Goal: Task Accomplishment & Management: Manage account settings

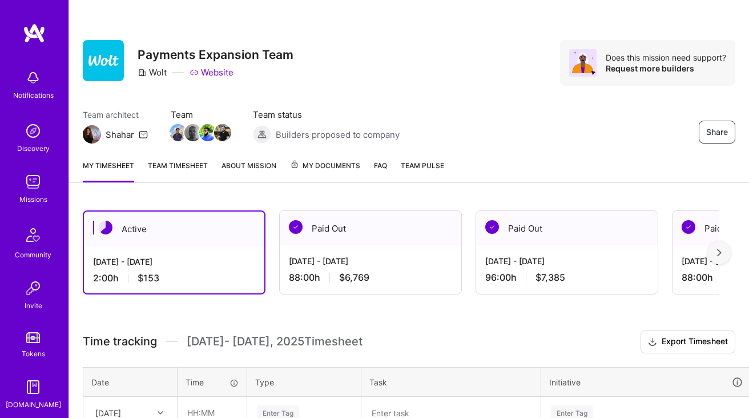
scroll to position [145, 0]
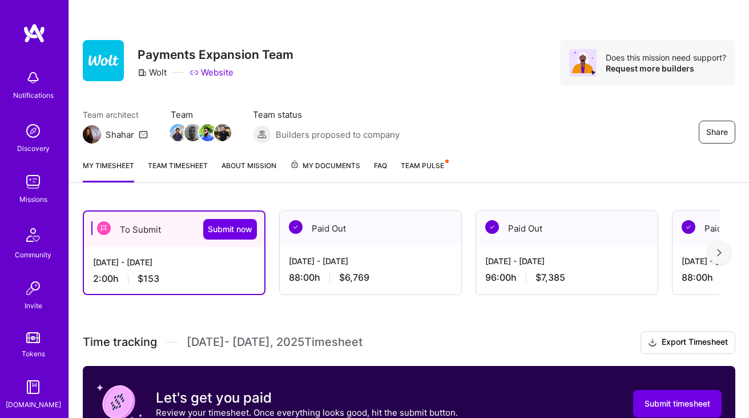
scroll to position [145, 0]
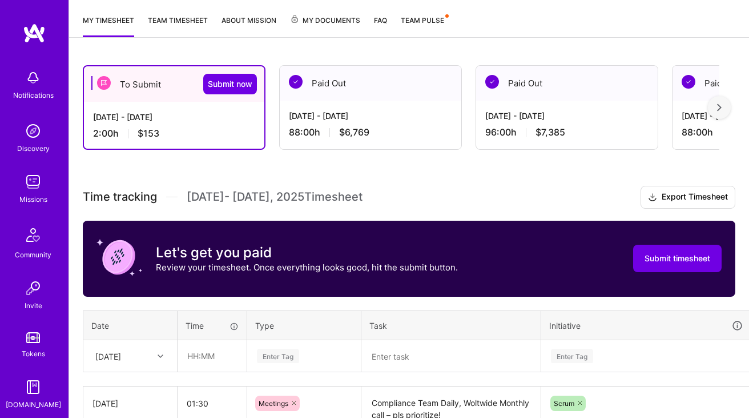
click at [368, 119] on div "[DATE] - [DATE]" at bounding box center [370, 116] width 163 height 12
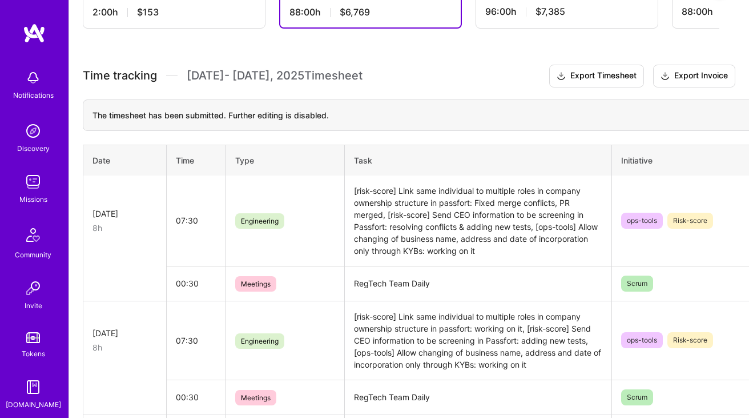
scroll to position [284, 0]
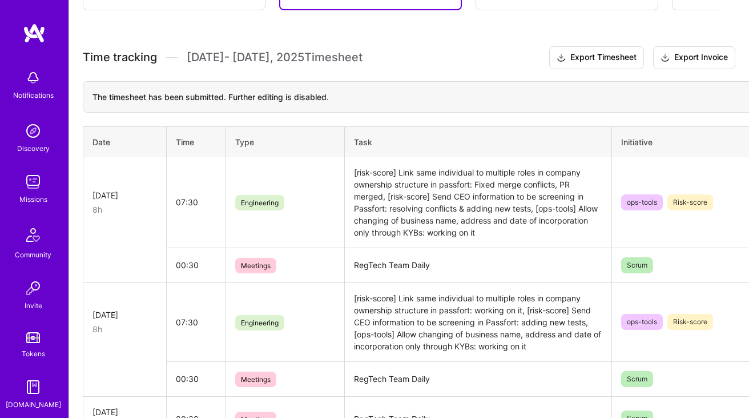
click at [436, 211] on td "[risk-score] Link same individual to multiple roles in company ownership struct…" at bounding box center [477, 202] width 267 height 91
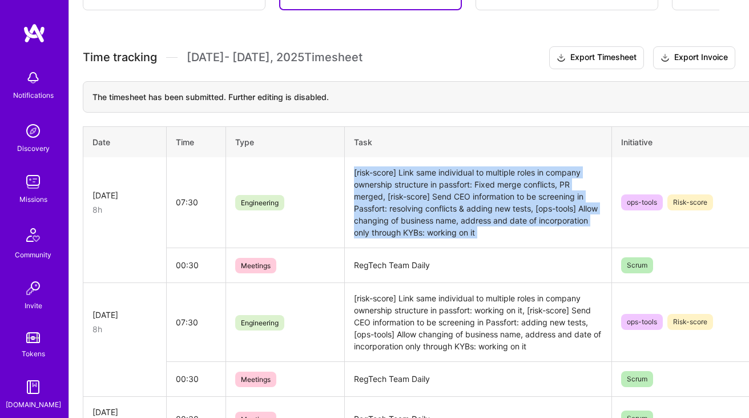
copy td "[risk-score] Link same individual to multiple roles in company ownership struct…"
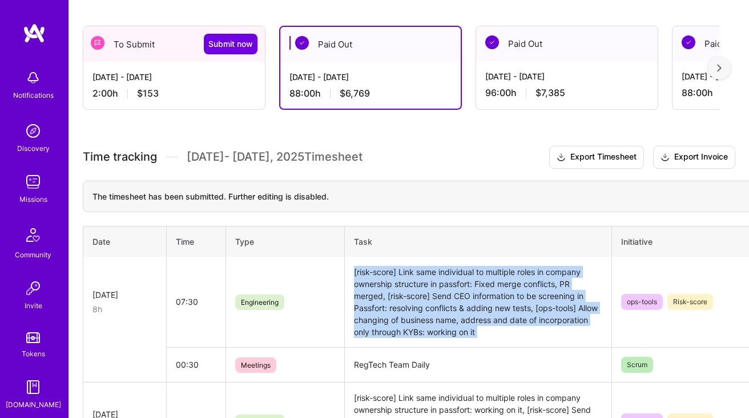
scroll to position [151, 0]
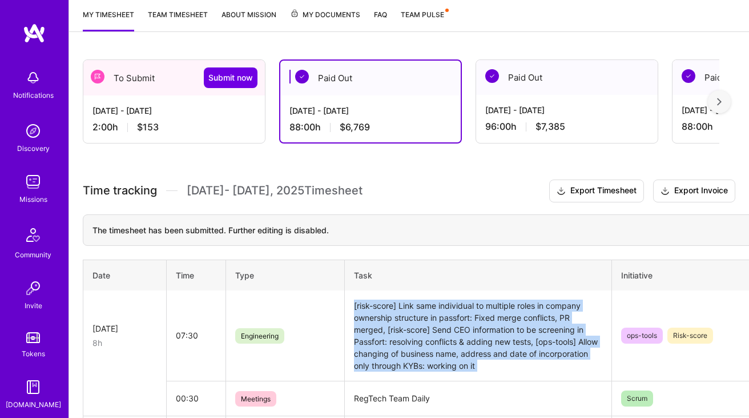
click at [217, 132] on div "2:00 h $153" at bounding box center [174, 127] width 163 height 12
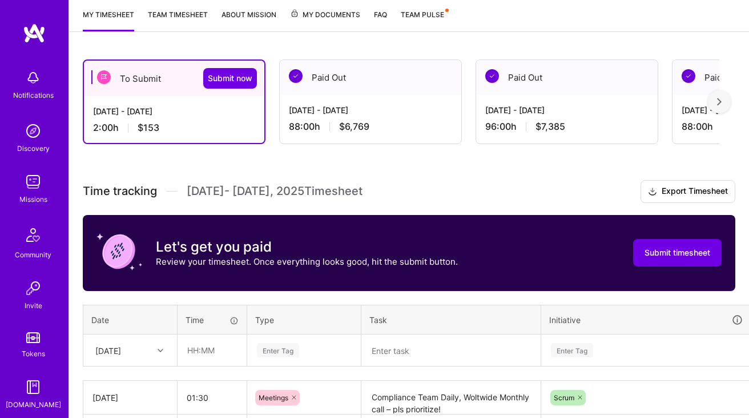
scroll to position [267, 0]
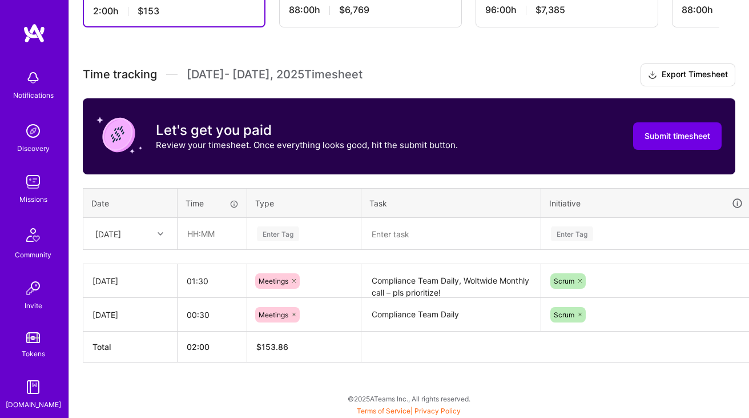
click at [149, 226] on div "[DATE]" at bounding box center [121, 233] width 63 height 19
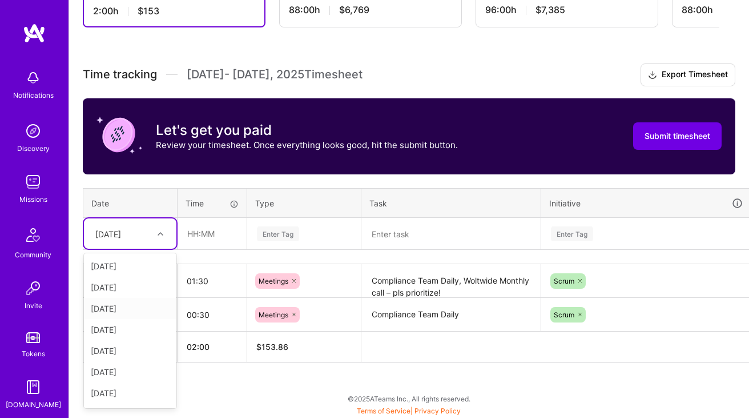
click at [131, 304] on div "[DATE]" at bounding box center [130, 308] width 93 height 21
click at [220, 232] on input "text" at bounding box center [212, 233] width 68 height 30
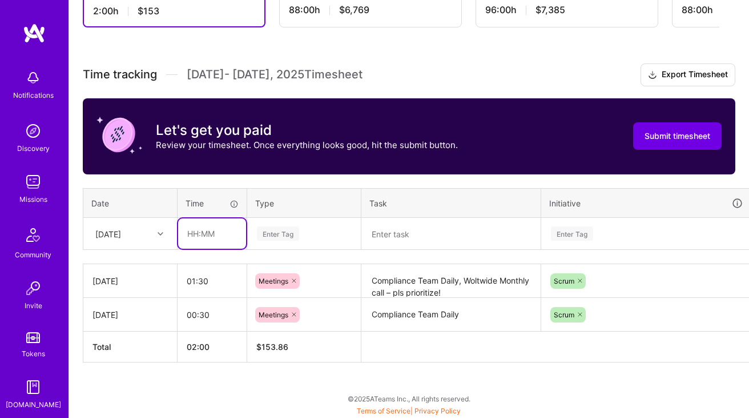
type input "07:30"
click at [265, 245] on div "Enter Tag" at bounding box center [304, 234] width 113 height 30
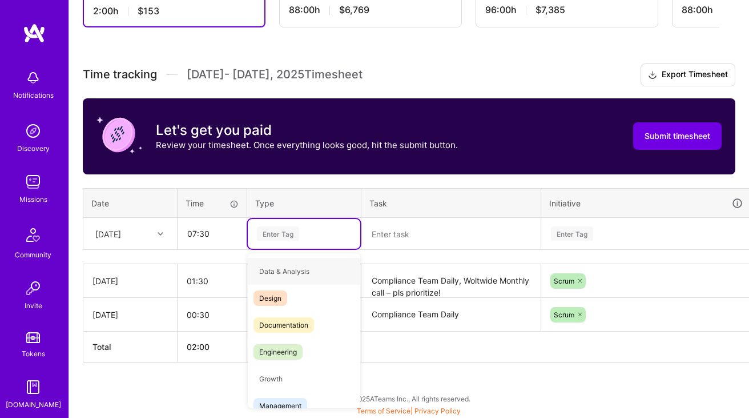
type input "e"
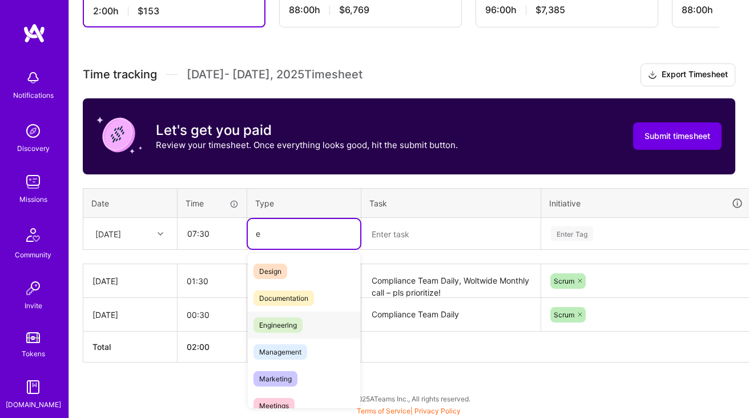
click at [273, 325] on span "Engineering" at bounding box center [278, 324] width 49 height 15
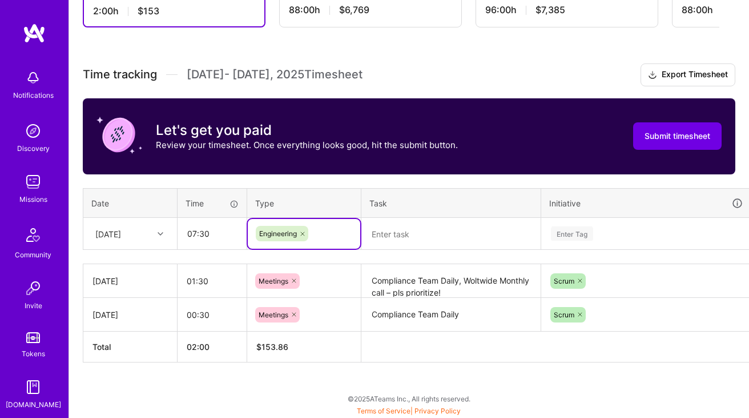
click at [404, 258] on div "Time tracking [DATE] - [DATE] Timesheet Export Timesheet Let's get you paid Rev…" at bounding box center [409, 212] width 653 height 299
click at [438, 238] on textarea at bounding box center [451, 234] width 177 height 30
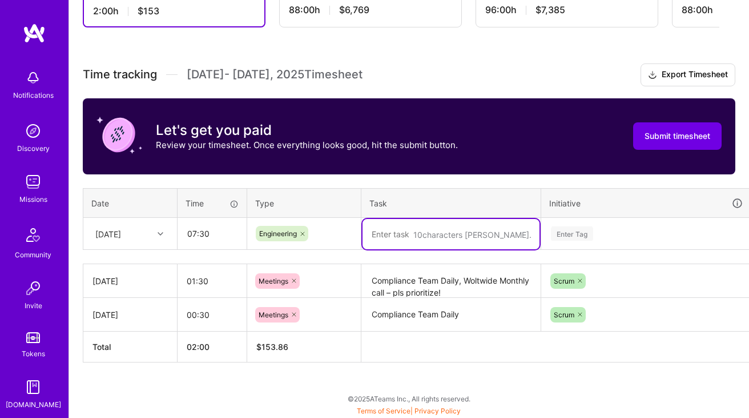
paste textarea "[risk-score] Link same individual to multiple roles in company ownership struct…"
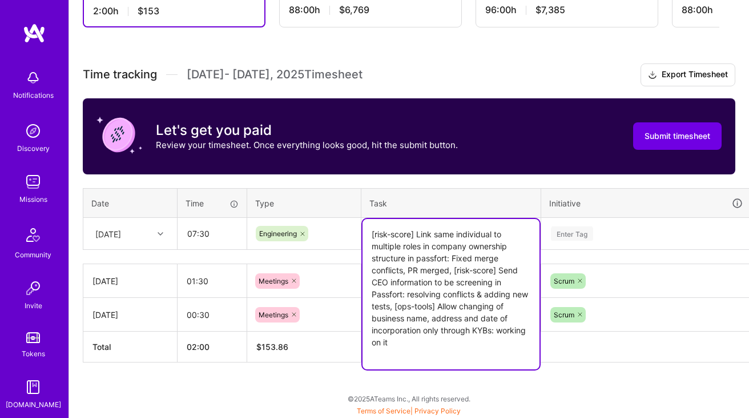
type textarea "[risk-score] Link same individual to multiple roles in company ownership struct…"
click at [601, 236] on div "Time tracking [DATE] - [DATE] Timesheet Export Timesheet Let's get you paid Rev…" at bounding box center [409, 212] width 653 height 299
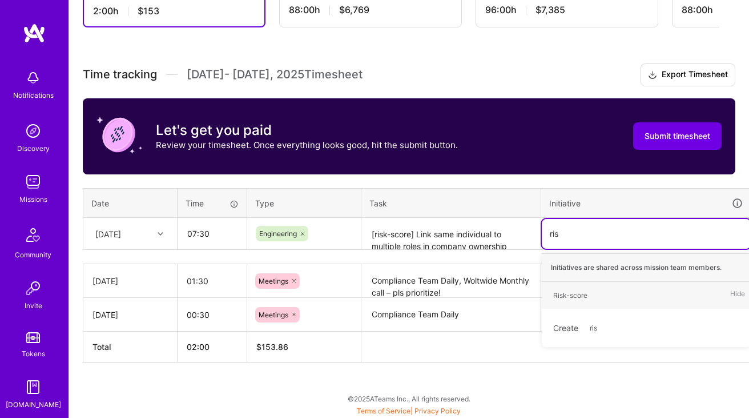
type input "risk"
click at [565, 292] on div "Risk-score" at bounding box center [570, 295] width 34 height 12
type input "ops"
click at [567, 292] on div "ops-tools" at bounding box center [568, 295] width 30 height 12
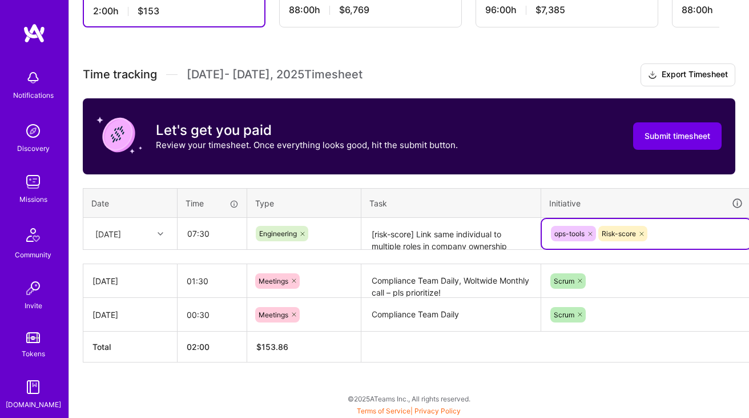
scroll to position [267, 41]
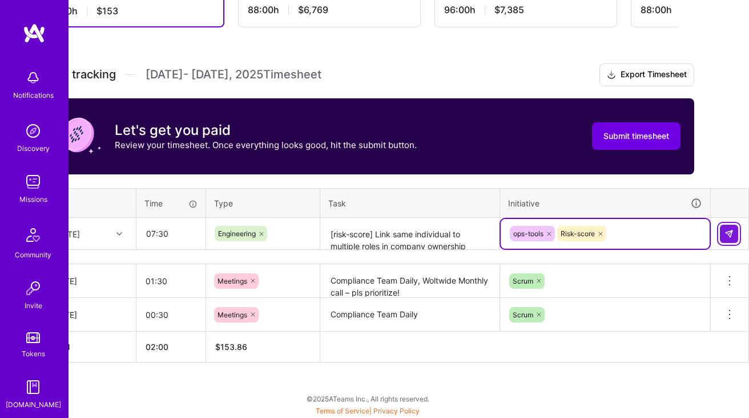
click at [730, 235] on img at bounding box center [729, 233] width 9 height 9
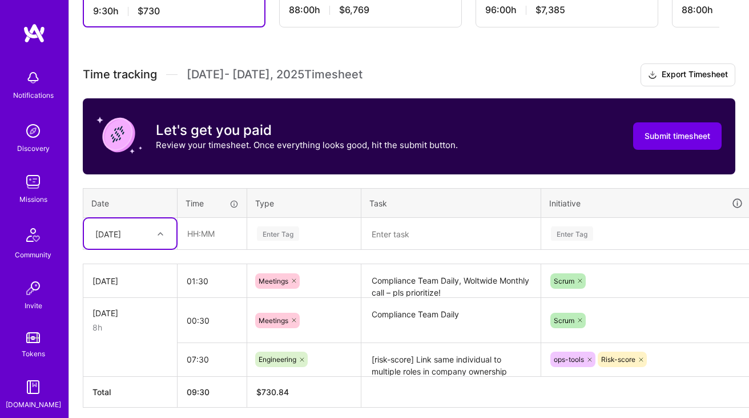
scroll to position [312, 0]
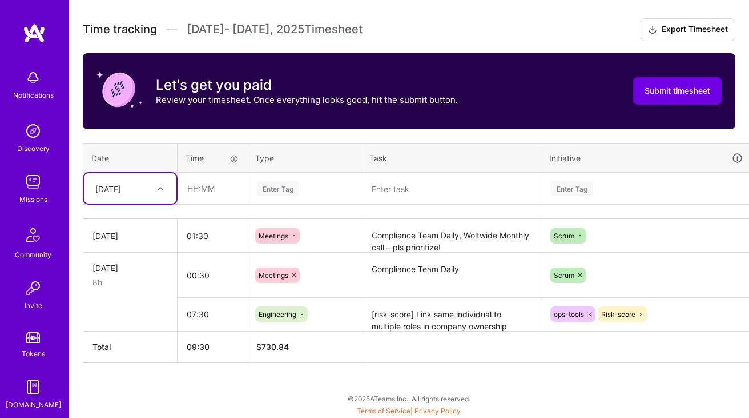
click at [162, 189] on icon at bounding box center [161, 189] width 6 height 6
click at [138, 264] on div "[DATE]" at bounding box center [130, 262] width 93 height 21
click at [217, 188] on input "text" at bounding box center [212, 188] width 68 height 30
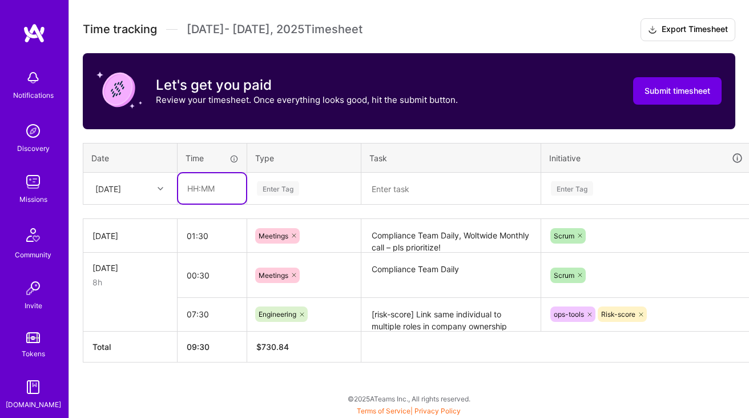
type input "06:30"
click at [275, 182] on div "Enter Tag" at bounding box center [278, 188] width 42 height 18
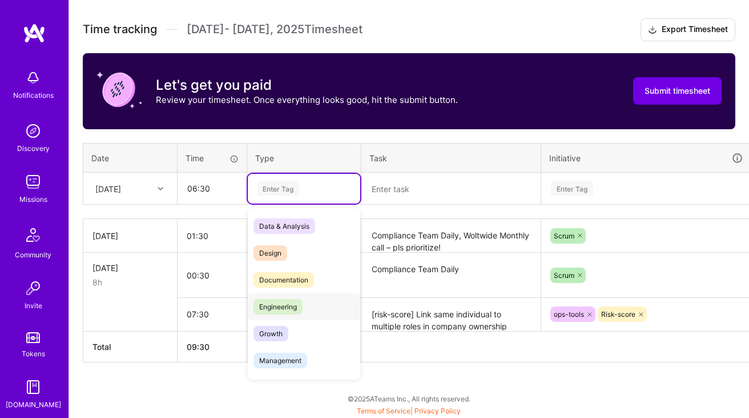
click at [291, 300] on span "Engineering" at bounding box center [278, 306] width 49 height 15
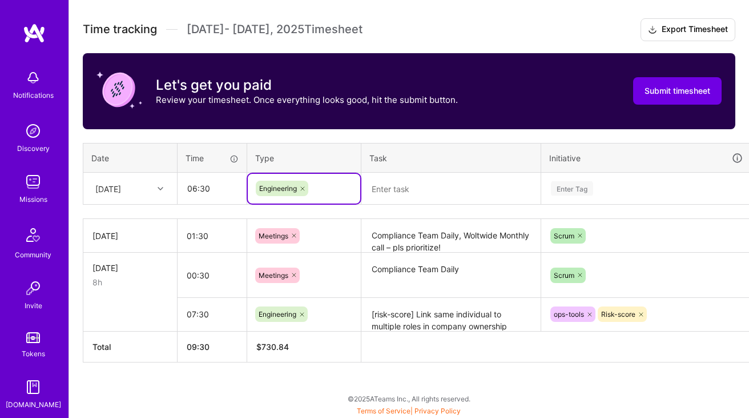
click at [444, 191] on textarea at bounding box center [451, 189] width 177 height 30
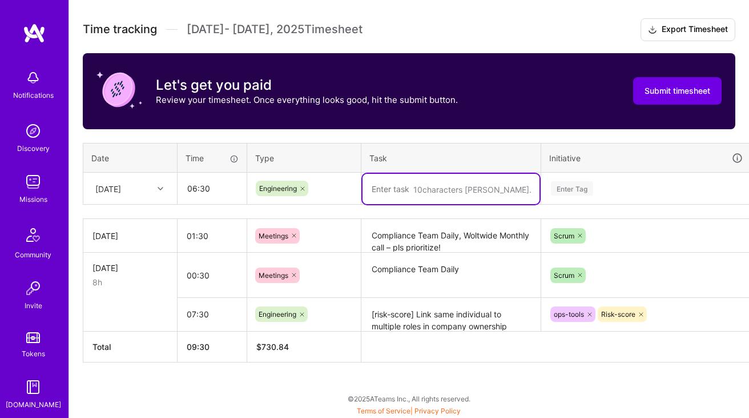
click at [444, 191] on textarea at bounding box center [451, 189] width 177 height 30
paste textarea "[risk-score] Link same individual to multiple roles in company ownership struct…"
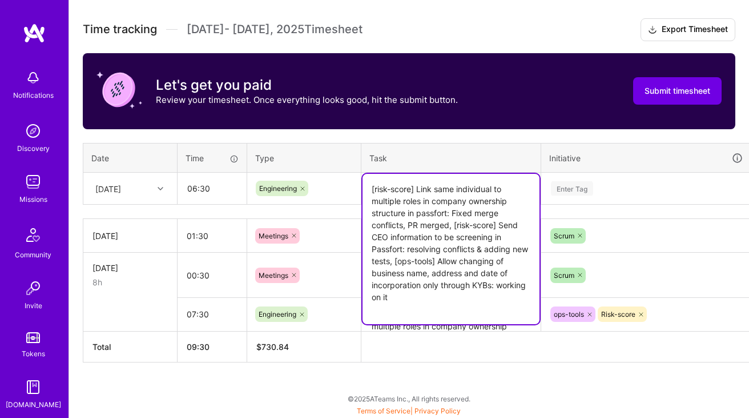
click at [471, 223] on textarea "[risk-score] Link same individual to multiple roles in company ownership struct…" at bounding box center [451, 249] width 177 height 150
click at [517, 223] on textarea "[risk-score] Link same individual to multiple roles in company ownership struct…" at bounding box center [451, 249] width 177 height 150
click at [451, 222] on textarea "[risk-score] Link same individual to multiple roles in company ownership struct…" at bounding box center [451, 249] width 177 height 150
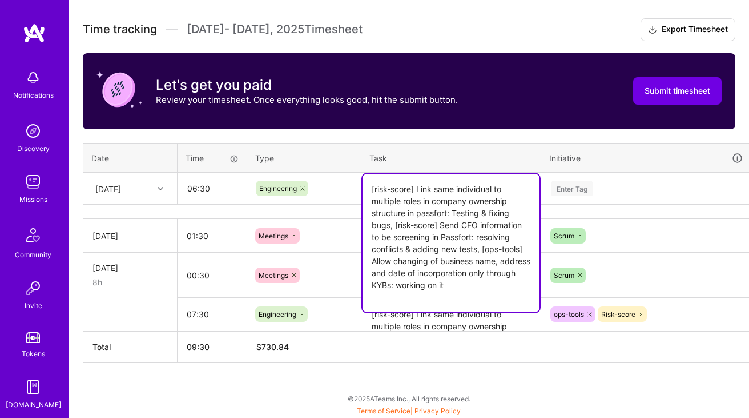
click at [487, 241] on textarea "[risk-score] Link same individual to multiple roles in company ownership struct…" at bounding box center [451, 243] width 177 height 138
click at [394, 227] on textarea "[risk-score] Link same individual to multiple roles in company ownership struct…" at bounding box center [451, 243] width 177 height 138
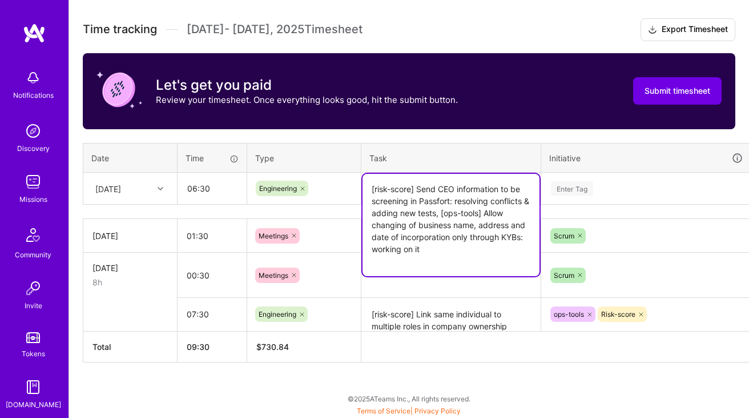
click at [494, 214] on textarea "[risk-score] Send CEO information to be screening in Passfort: resolving confli…" at bounding box center [451, 225] width 177 height 102
click at [473, 223] on textarea "[risk-score] Send CEO information to be screening in Passfort: resolving confli…" at bounding box center [451, 225] width 177 height 102
click at [498, 230] on textarea "[risk-score] Send CEO information to be screening in Passfort: resolving confli…" at bounding box center [451, 225] width 177 height 102
click at [454, 235] on textarea "[risk-score] Send CEO information to be screening in Passfort: resolving confli…" at bounding box center [451, 225] width 177 height 102
click at [460, 244] on textarea "[risk-score] Send CEO information to be screening in Passfort: resolving confli…" at bounding box center [451, 225] width 177 height 102
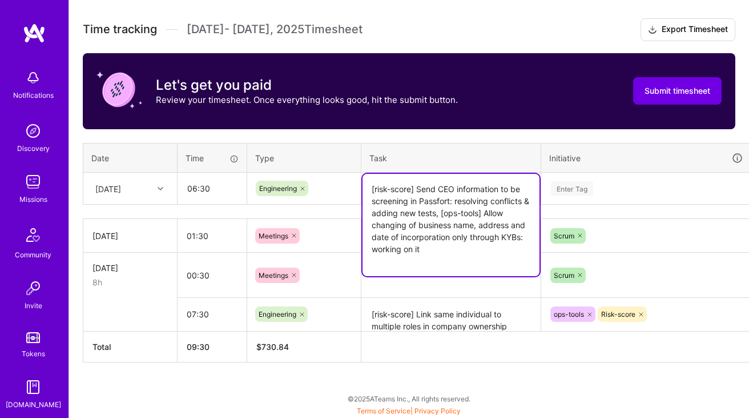
click at [444, 215] on textarea "[risk-score] Send CEO information to be screening in Passfort: resolving confli…" at bounding box center [451, 225] width 177 height 102
paste textarea "Disable merchants KYB fields from [GEOGRAPHIC_DATA]"
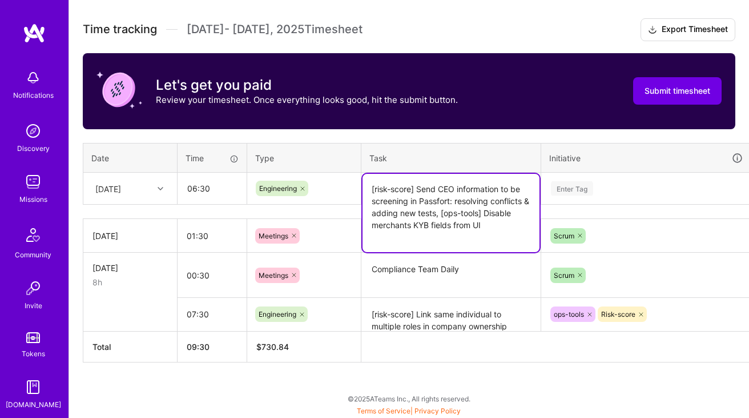
type textarea "[risk-score] Send CEO information to be screening in Passfort: resolving confli…"
click at [613, 182] on div "Enter Tag" at bounding box center [646, 188] width 193 height 14
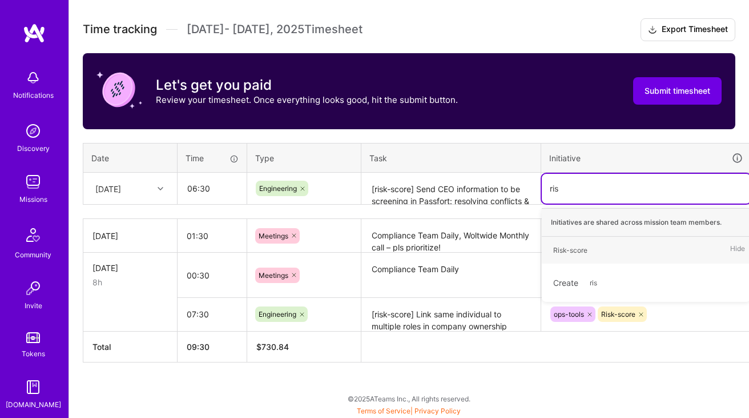
type input "risk"
click at [569, 255] on span "Risk-score" at bounding box center [571, 249] width 46 height 15
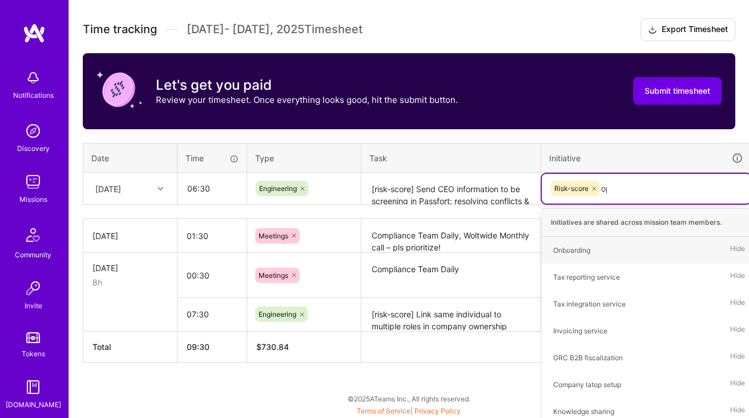
type input "ops"
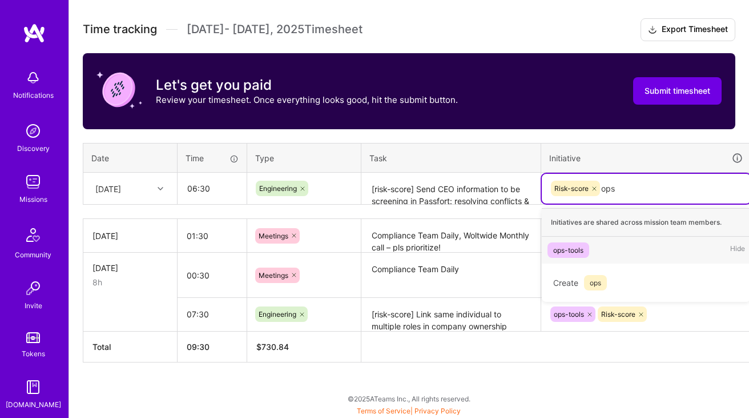
click at [567, 250] on div "ops-tools" at bounding box center [568, 250] width 30 height 12
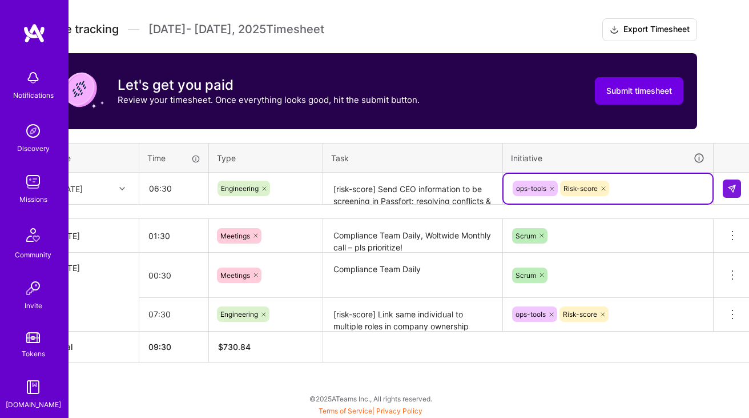
scroll to position [312, 41]
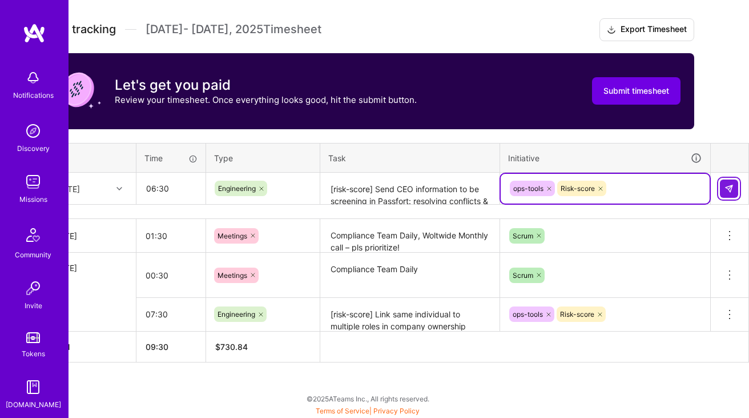
click at [728, 192] on img at bounding box center [729, 188] width 9 height 9
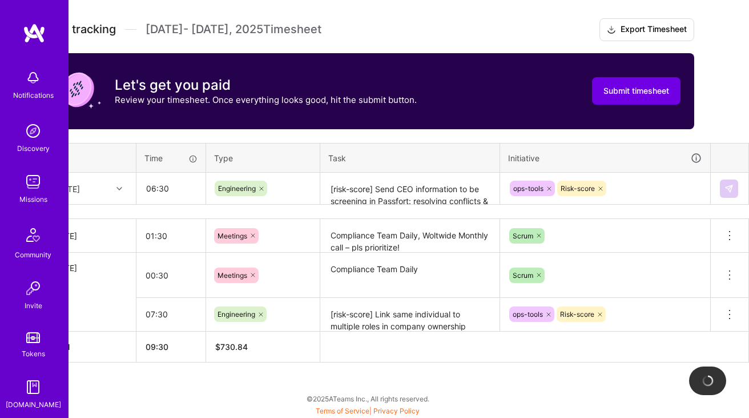
scroll to position [312, 0]
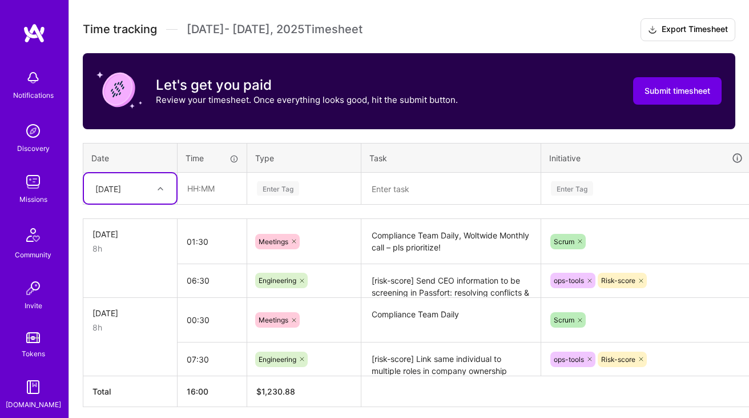
click at [157, 195] on div at bounding box center [162, 188] width 18 height 15
click at [137, 286] on div "[DATE]" at bounding box center [130, 284] width 93 height 21
click at [208, 196] on input "text" at bounding box center [212, 188] width 68 height 30
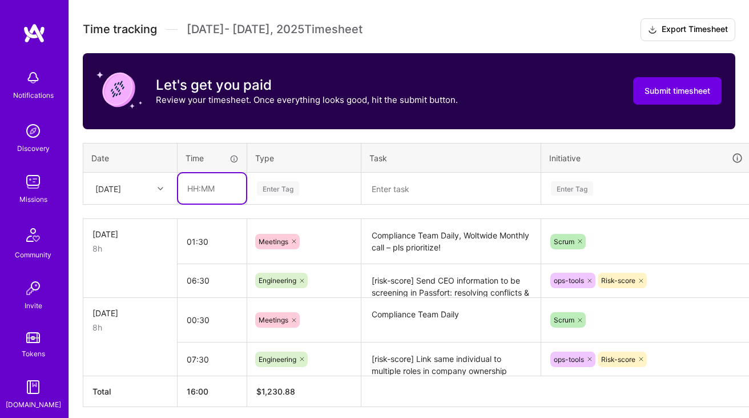
click at [224, 187] on input "text" at bounding box center [212, 188] width 68 height 30
type input "07:30"
click at [304, 190] on div "Enter Tag" at bounding box center [304, 188] width 97 height 14
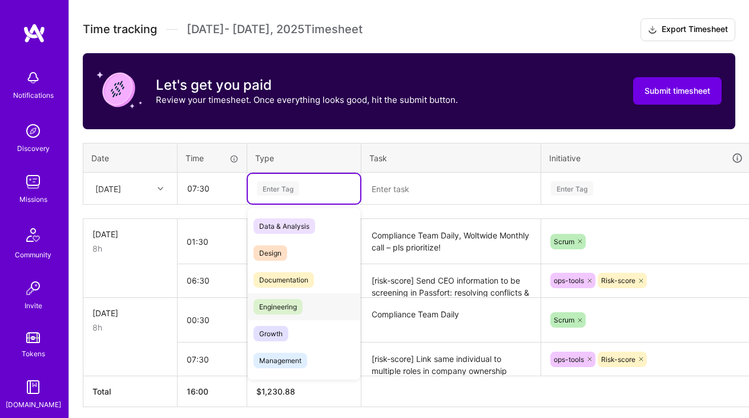
click at [288, 299] on span "Engineering" at bounding box center [278, 306] width 49 height 15
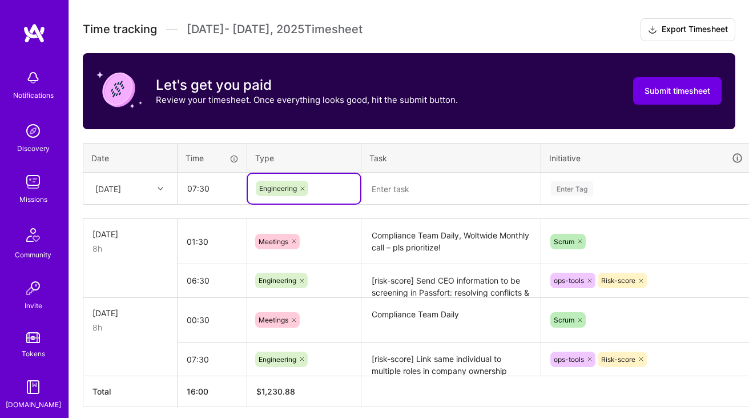
click at [430, 202] on textarea at bounding box center [451, 189] width 177 height 30
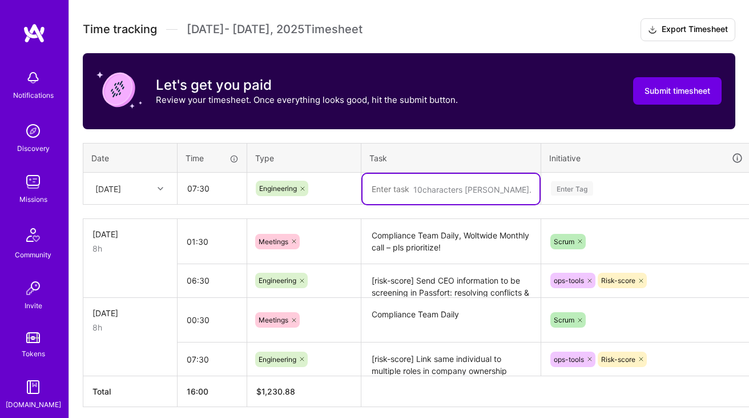
paste textarea "[ops-tools] Disable merchants KYB fields from [GEOGRAPHIC_DATA]"
type textarea "[ops-tools] Disable merchants KYB fields from [GEOGRAPHIC_DATA]"
click at [426, 288] on textarea "[risk-score] Send CEO information to be screening in Passfort: resolving confli…" at bounding box center [451, 280] width 177 height 31
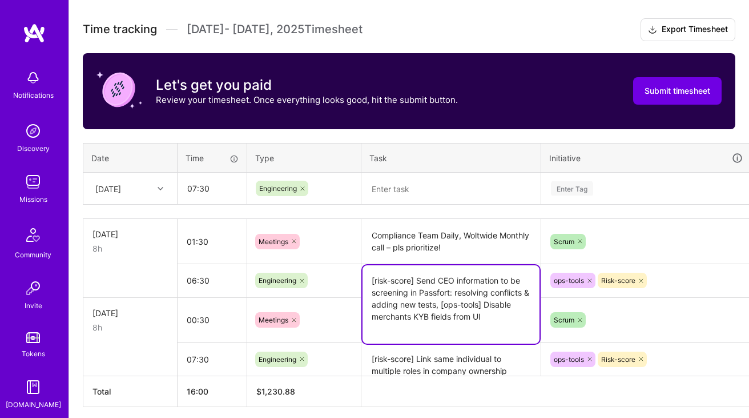
click at [426, 288] on textarea "[risk-score] Send CEO information to be screening in Passfort: resolving confli…" at bounding box center [451, 304] width 177 height 78
click at [419, 196] on textarea at bounding box center [451, 189] width 177 height 30
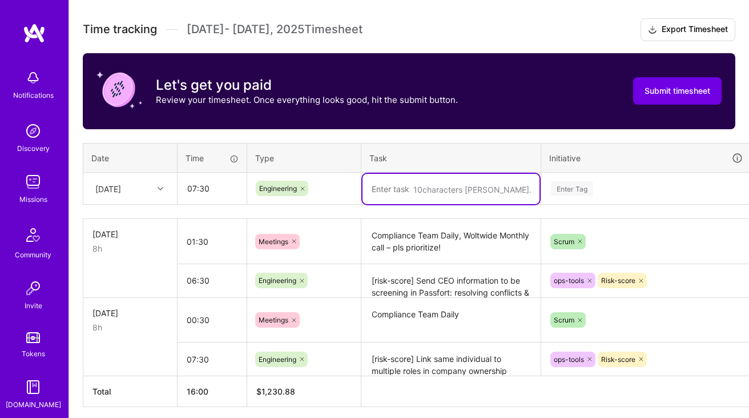
paste textarea "[risk-score] Send CEO information to be screening in Passfort: resolving confli…"
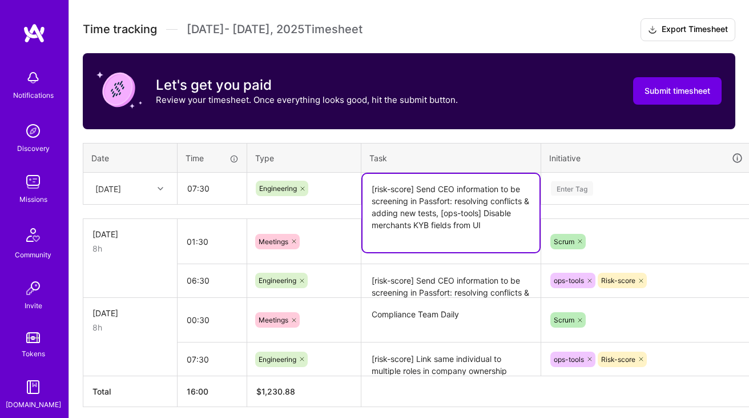
click at [460, 199] on textarea "[risk-score] Send CEO information to be screening in Passfort: resolving confli…" at bounding box center [451, 213] width 177 height 78
paste textarea "[Emporium] Sync KYB data with relevant services"
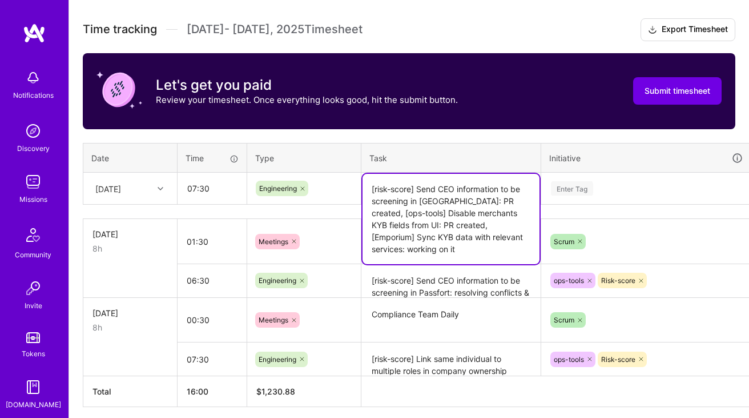
click at [403, 183] on textarea "[risk-score] Send CEO information to be screening in [GEOGRAPHIC_DATA]: PR crea…" at bounding box center [451, 219] width 177 height 90
paste textarea "[risk-score] MissingKotlinParameterException"
click at [494, 196] on textarea "[risk-score] Send CEO information to be screening in [GEOGRAPHIC_DATA]: PR crea…" at bounding box center [451, 219] width 177 height 90
paste textarea "risk-score] MissingKotlinParameterException: working on it, ["
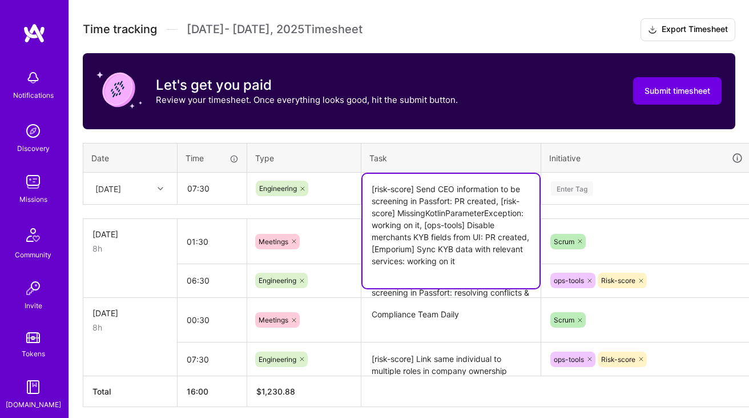
type textarea "[risk-score] Send CEO information to be screening in Passfort: PR created, [ris…"
click at [595, 194] on div "Enter Tag" at bounding box center [646, 189] width 209 height 30
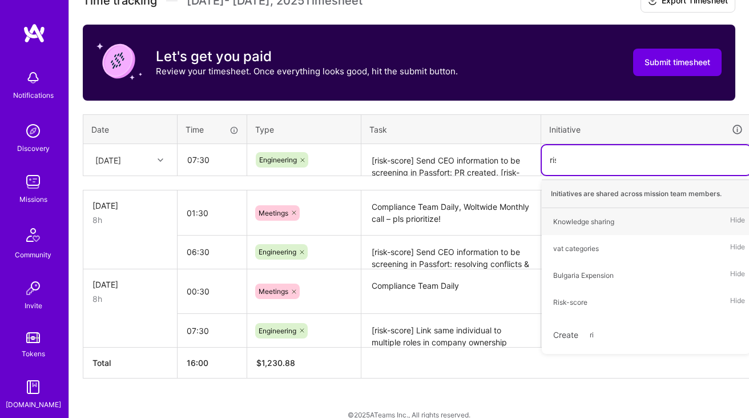
type input "risk"
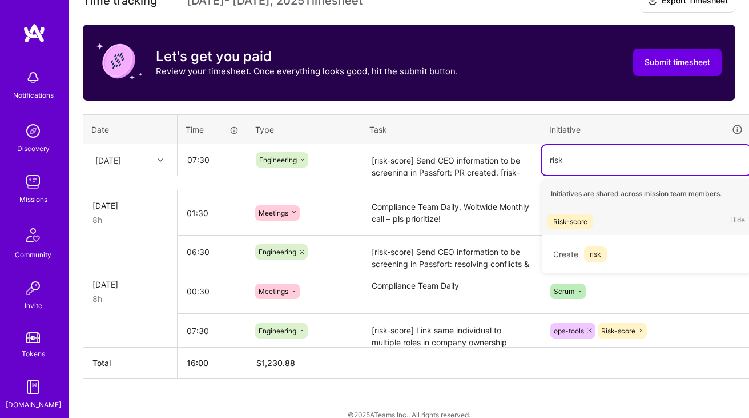
click at [572, 219] on div "Risk-score" at bounding box center [570, 221] width 34 height 12
type input "ops"
click at [579, 214] on span "ops-tools" at bounding box center [569, 221] width 42 height 15
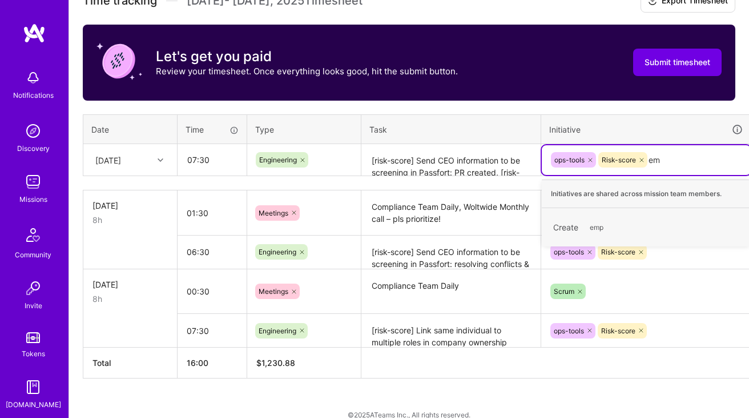
type input "e"
type input "emporium"
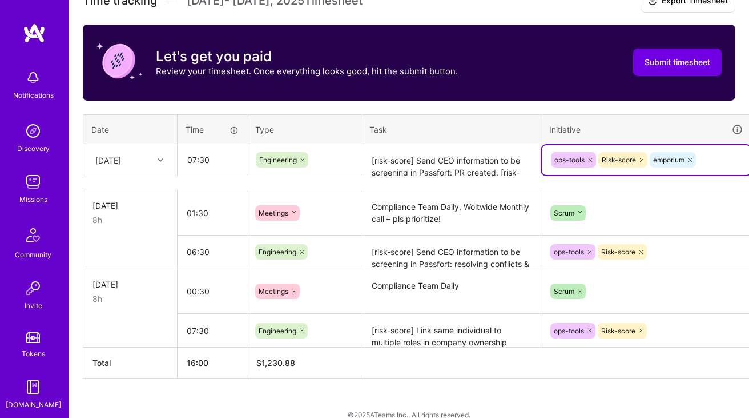
scroll to position [341, 41]
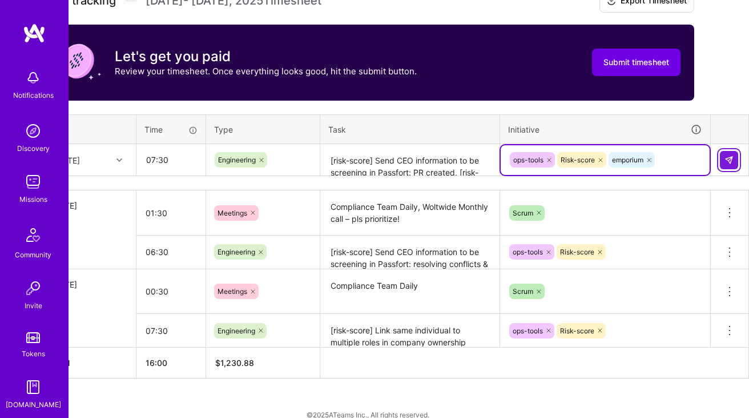
click at [734, 163] on button at bounding box center [729, 160] width 18 height 18
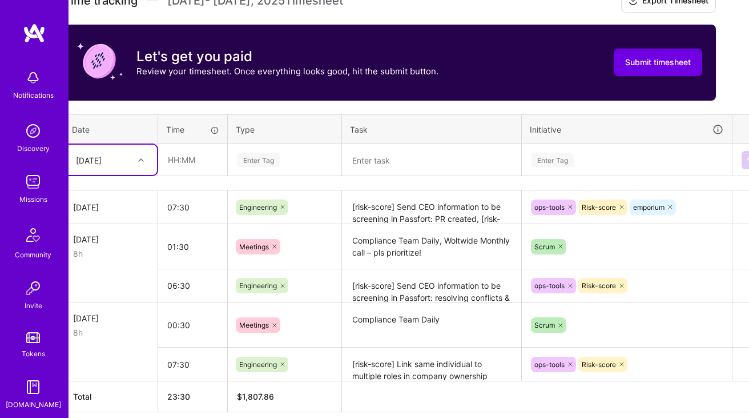
scroll to position [341, 0]
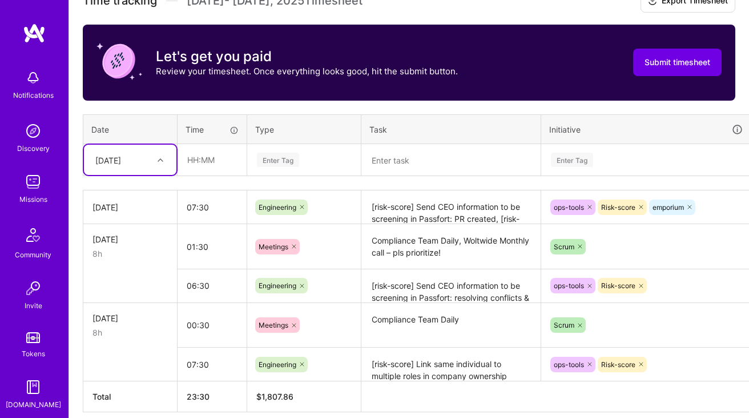
click at [392, 316] on textarea "Compliance Team Daily" at bounding box center [451, 325] width 177 height 43
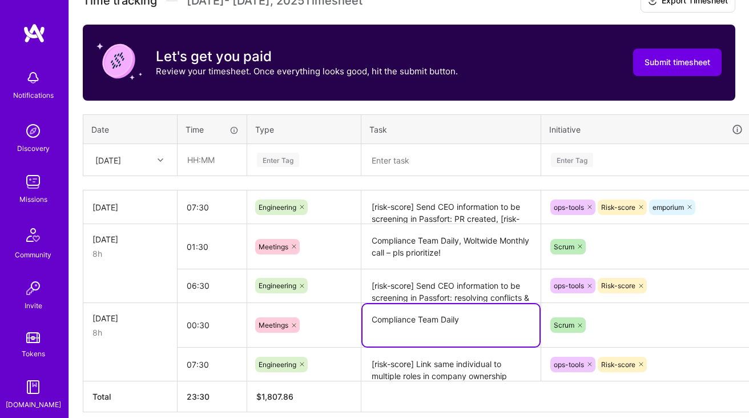
click at [392, 316] on textarea "Compliance Team Daily" at bounding box center [451, 325] width 177 height 42
click at [210, 162] on input "text" at bounding box center [212, 160] width 68 height 30
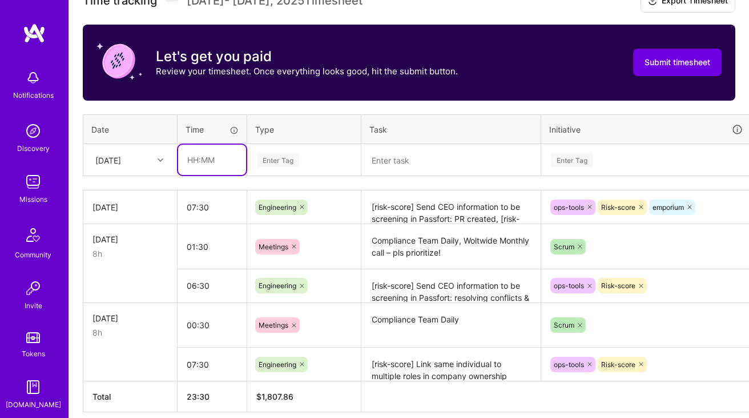
type input "00:30"
click at [299, 154] on div "Enter Tag" at bounding box center [304, 160] width 97 height 14
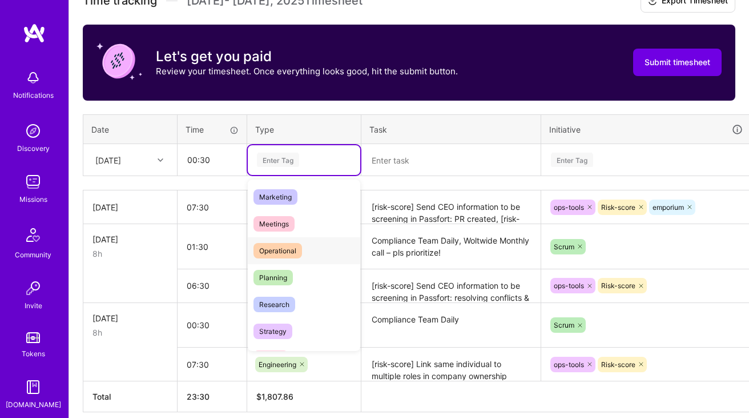
scroll to position [162, 0]
click at [301, 228] on div "Meetings" at bounding box center [304, 223] width 113 height 27
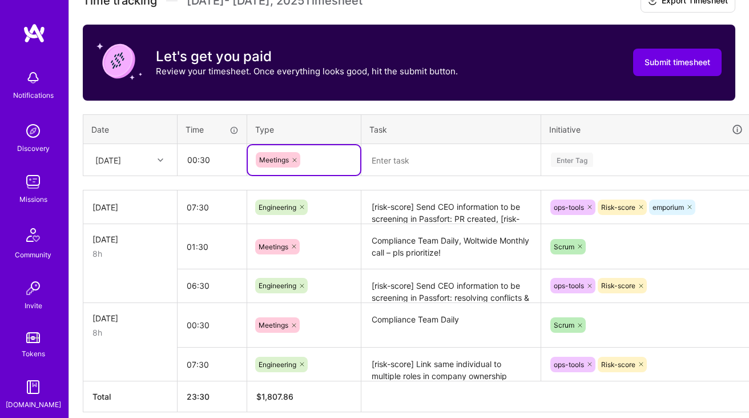
click at [430, 160] on textarea at bounding box center [451, 160] width 177 height 30
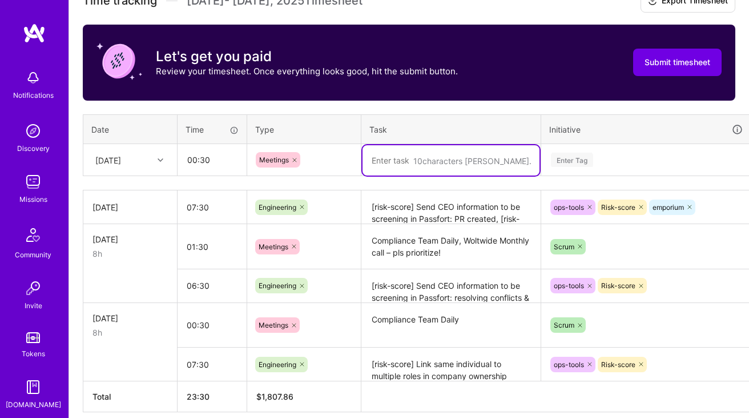
paste textarea "Compliance Team Daily"
type textarea "Compliance Team Daily"
click at [607, 154] on div "Enter Tag" at bounding box center [646, 160] width 193 height 14
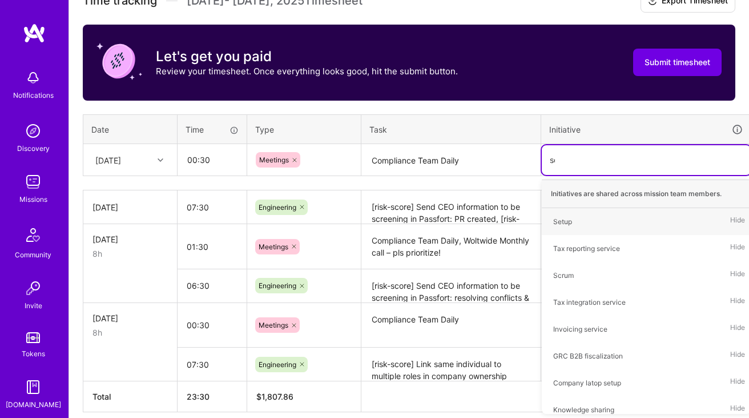
type input "scr"
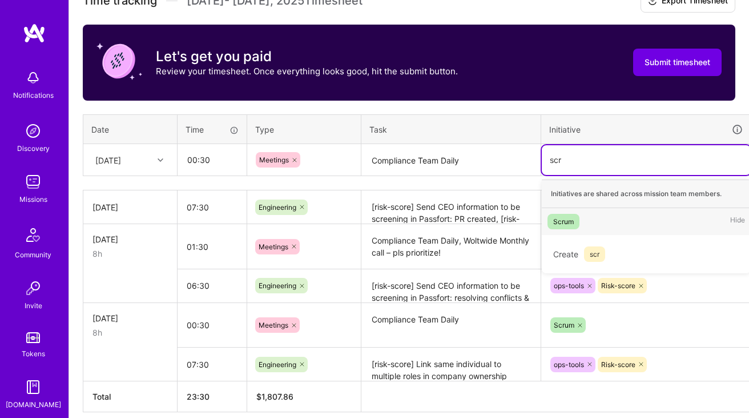
click at [577, 217] on span "Scrum" at bounding box center [564, 221] width 32 height 15
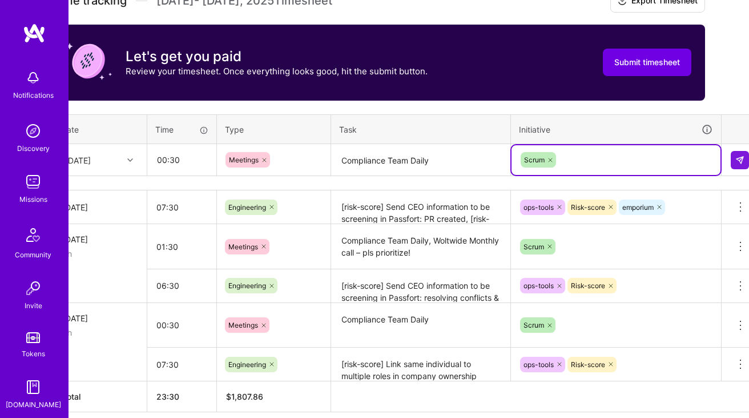
scroll to position [341, 41]
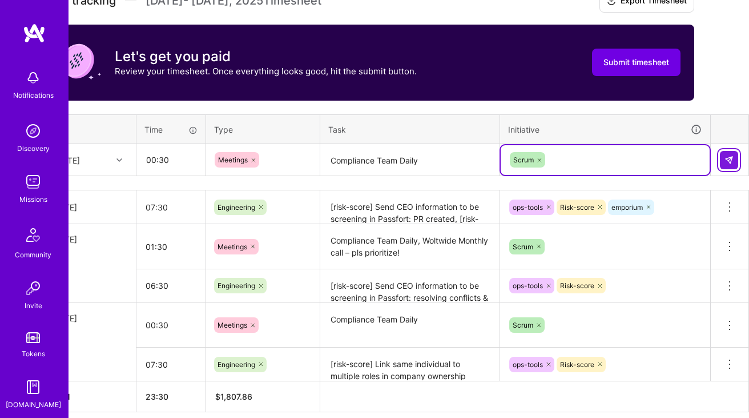
click at [735, 158] on button at bounding box center [729, 160] width 18 height 18
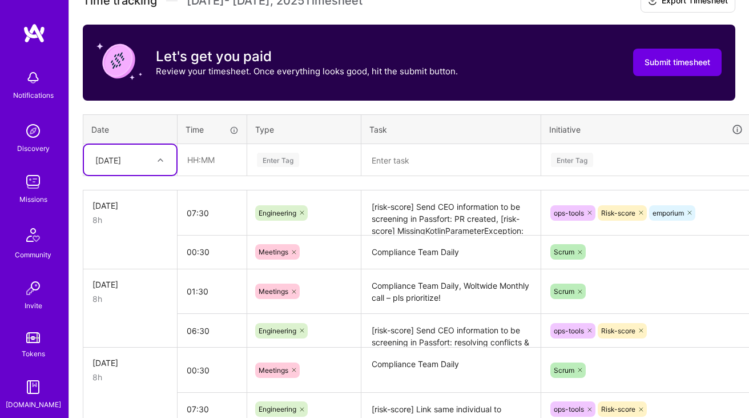
scroll to position [436, 0]
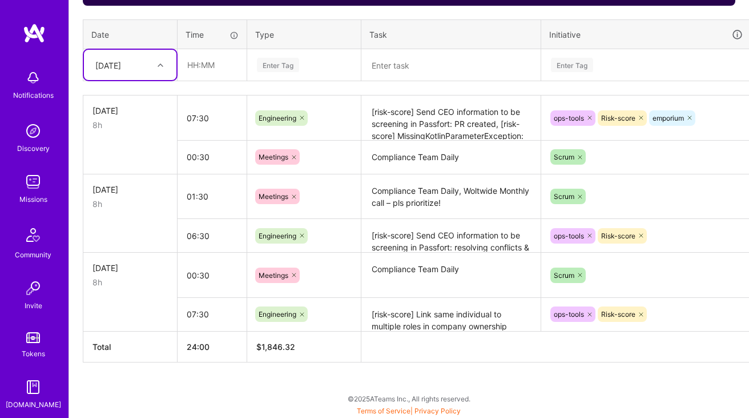
click at [121, 59] on div "[DATE]" at bounding box center [108, 65] width 26 height 12
click at [134, 157] on div "[DATE]" at bounding box center [130, 157] width 93 height 21
click at [211, 61] on input "text" at bounding box center [212, 65] width 68 height 30
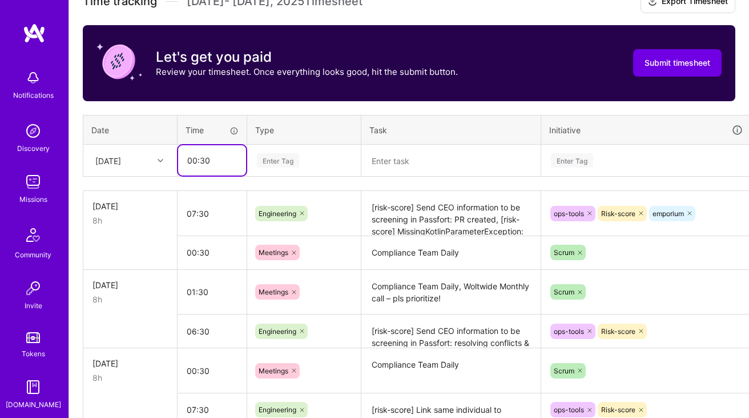
scroll to position [325, 0]
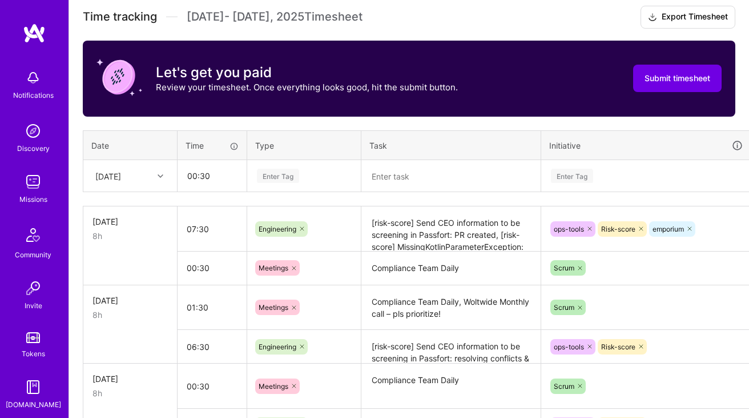
click at [289, 177] on div "Enter Tag" at bounding box center [278, 176] width 42 height 18
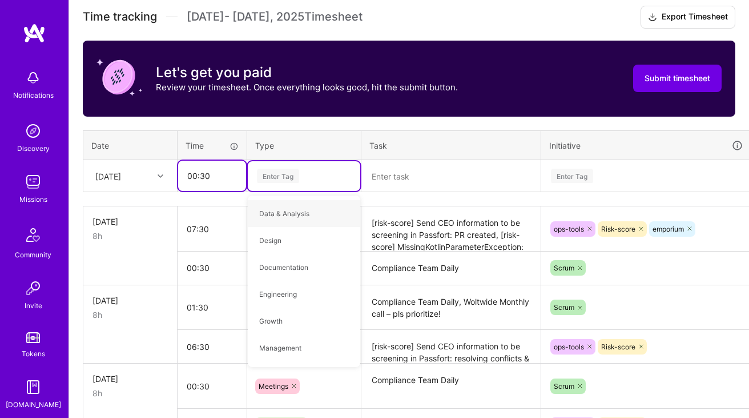
click at [200, 173] on input "00:30" at bounding box center [212, 176] width 68 height 30
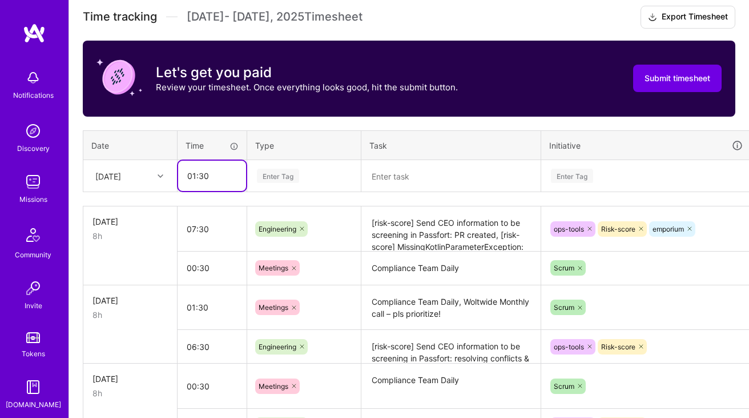
type input "01:30"
click at [286, 171] on div "Enter Tag" at bounding box center [278, 176] width 42 height 18
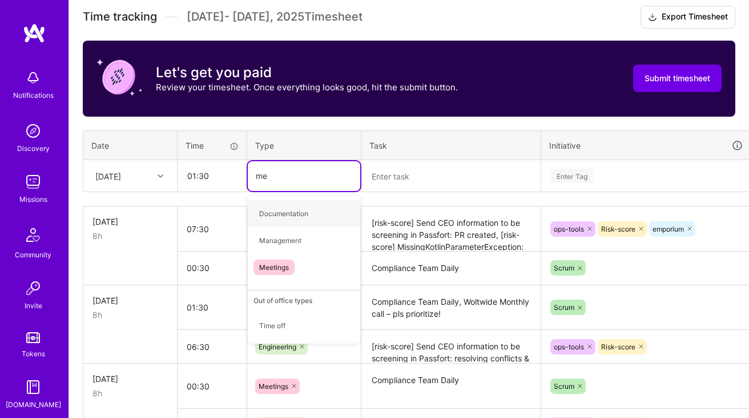
type input "mee"
click at [291, 207] on span "Meetings" at bounding box center [274, 213] width 41 height 15
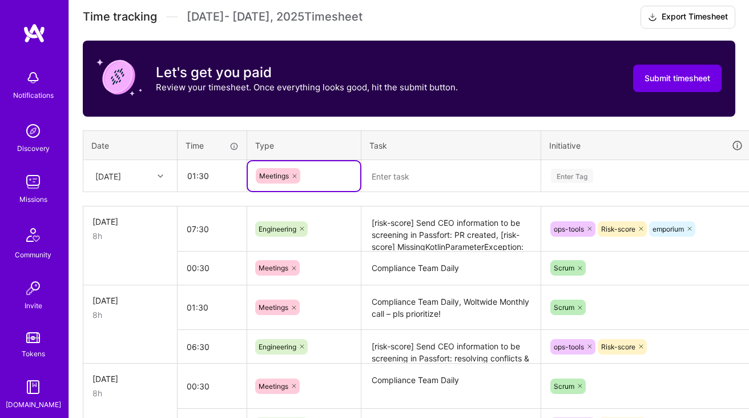
click at [415, 162] on textarea at bounding box center [451, 176] width 177 height 30
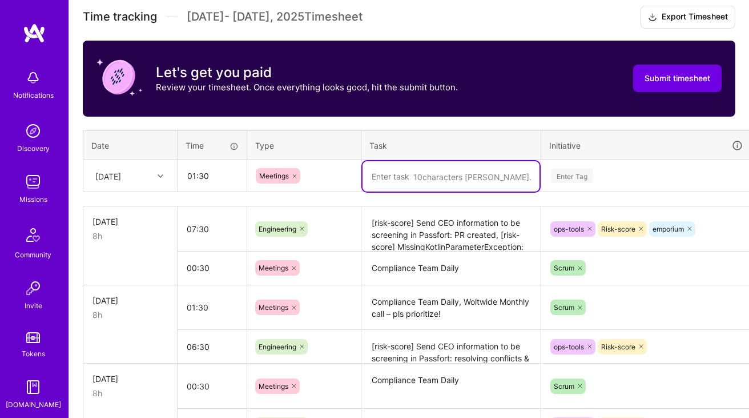
paste textarea "Compliance Team Daily"
paste textarea "RegTech refinement"
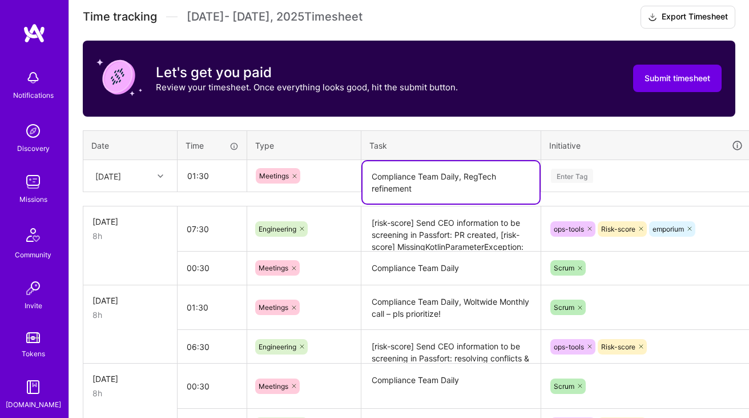
type textarea "Compliance Team Daily, RegTech refinement"
click at [563, 173] on div "Enter Tag" at bounding box center [572, 176] width 42 height 18
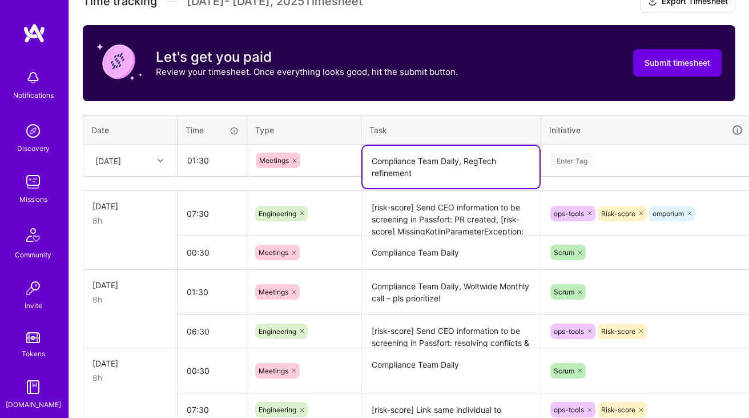
scroll to position [341, 0]
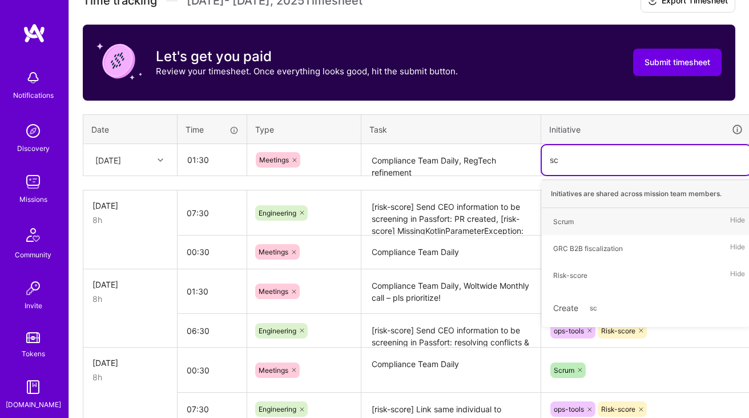
type input "scr"
click at [569, 222] on div "Scrum" at bounding box center [563, 221] width 21 height 12
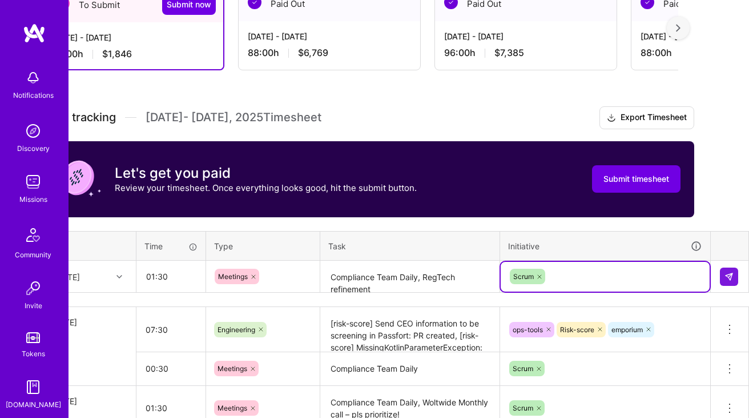
scroll to position [243, 41]
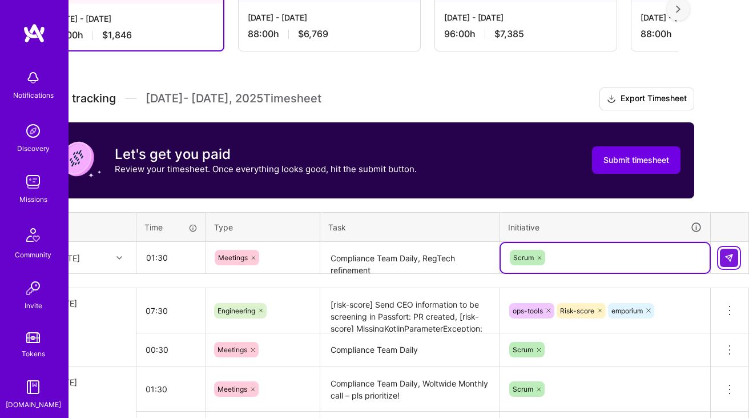
click at [731, 259] on img at bounding box center [729, 257] width 9 height 9
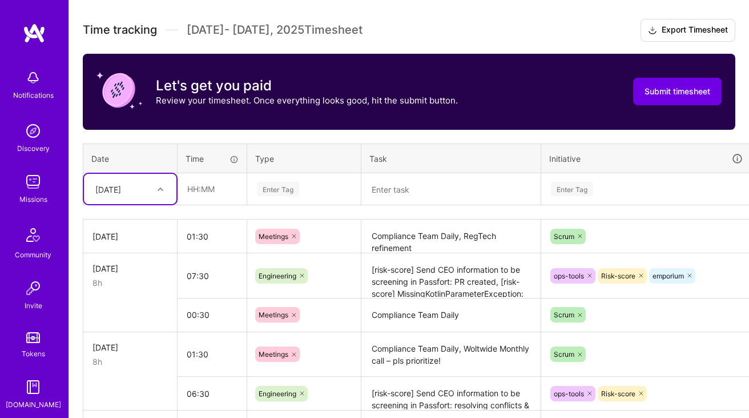
scroll to position [310, 0]
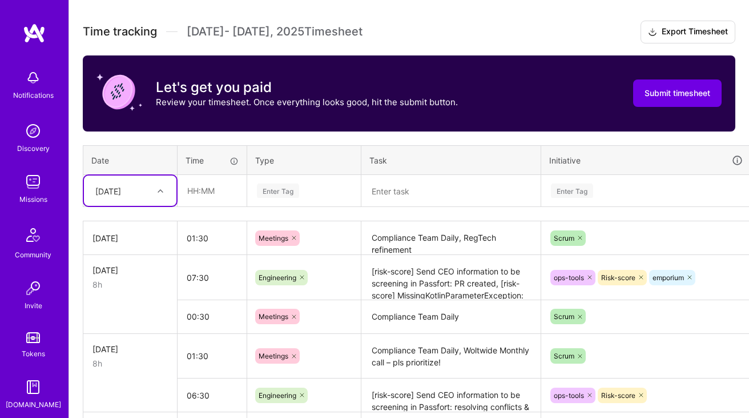
click at [126, 178] on div "[DATE]" at bounding box center [130, 190] width 93 height 30
click at [129, 297] on div "[DATE]" at bounding box center [130, 298] width 93 height 21
click at [229, 190] on input "text" at bounding box center [212, 190] width 68 height 30
click at [192, 187] on input "00:30" at bounding box center [212, 190] width 68 height 30
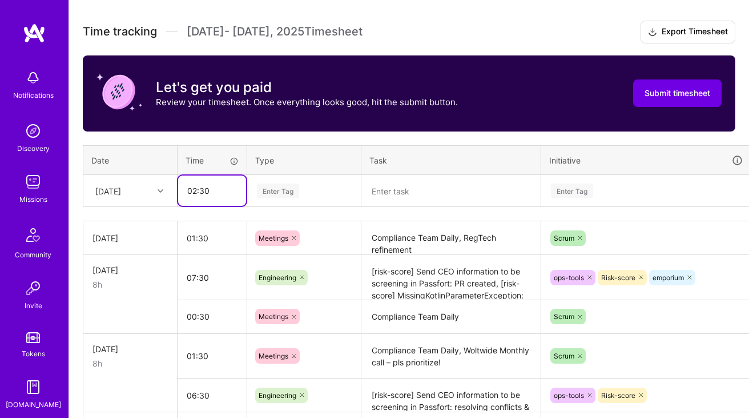
type input "02:30"
click at [302, 196] on div "Enter Tag" at bounding box center [304, 190] width 97 height 14
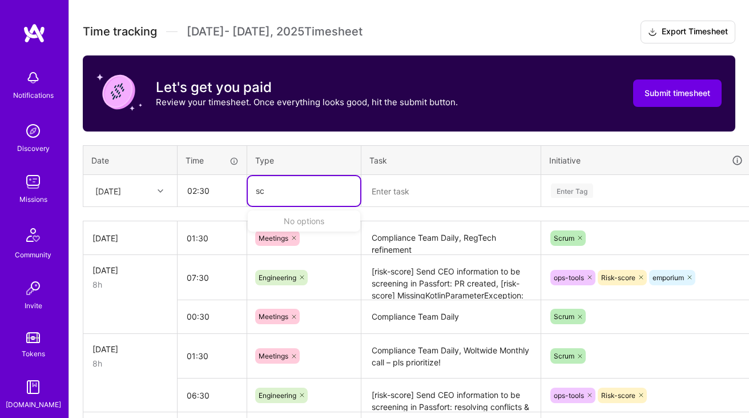
type input "s"
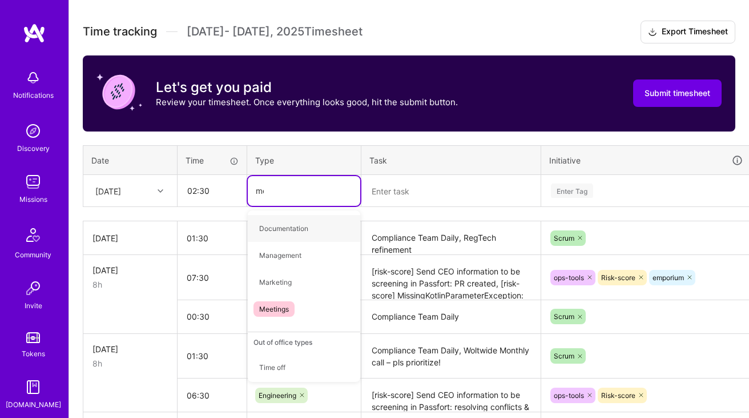
type input "mee"
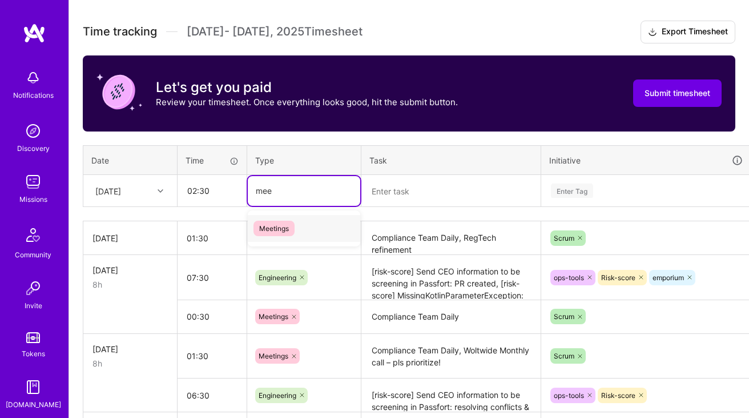
click at [286, 215] on div "Meetings" at bounding box center [304, 228] width 113 height 27
click at [439, 173] on th "Task" at bounding box center [452, 160] width 180 height 30
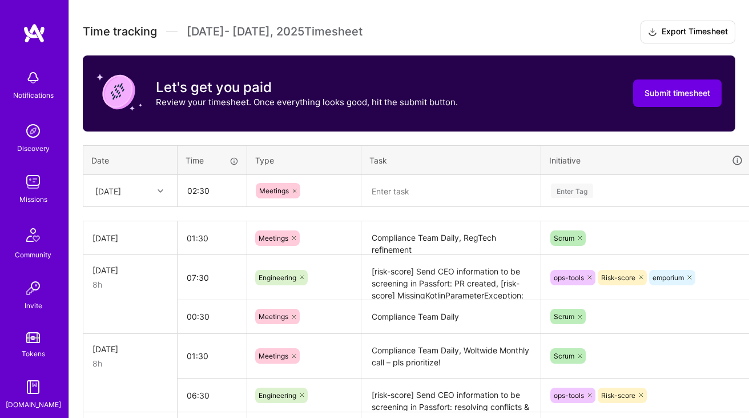
click at [410, 191] on textarea at bounding box center [451, 191] width 177 height 30
paste textarea "RegTech retro"
paste textarea "RegTech Planning"
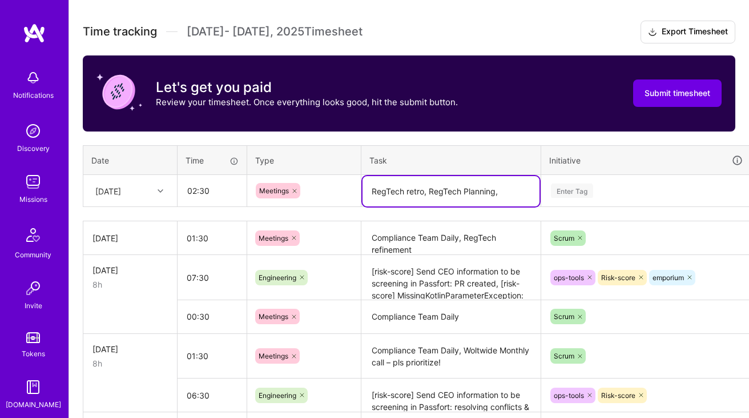
paste textarea "Engineering Competence 💻💡"
type textarea "RegTech retro, RegTech Planning, Engineering Competence"
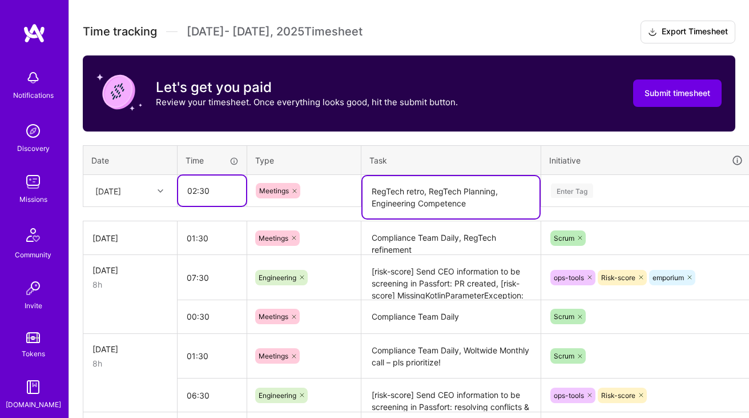
click at [199, 187] on input "02:30" at bounding box center [212, 190] width 68 height 30
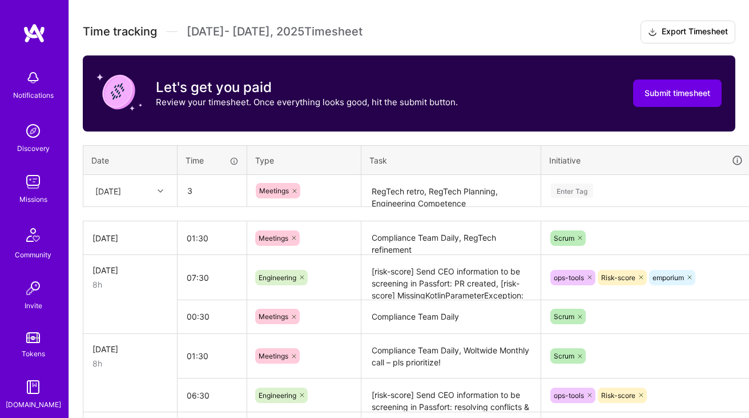
click at [596, 186] on div "Enter Tag" at bounding box center [646, 190] width 193 height 14
type input "03:00"
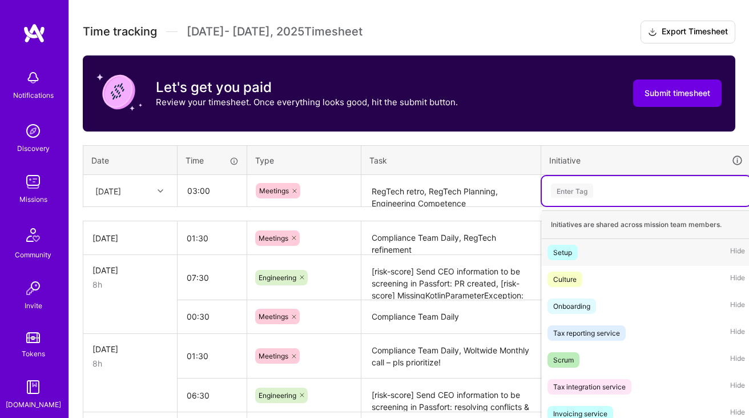
scroll to position [341, 0]
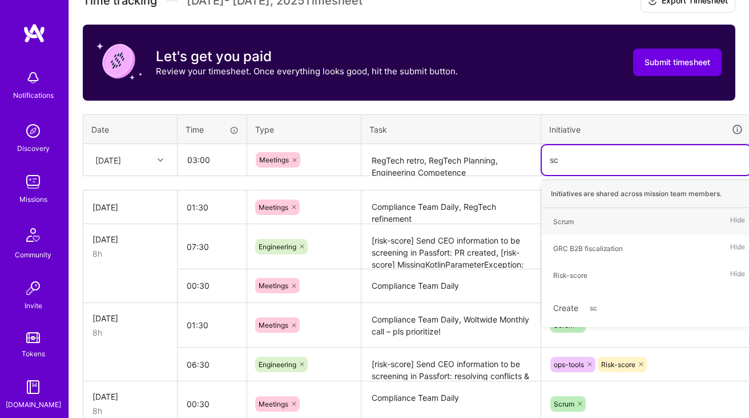
type input "scr"
click at [577, 212] on div "Scrum Hide" at bounding box center [646, 221] width 209 height 27
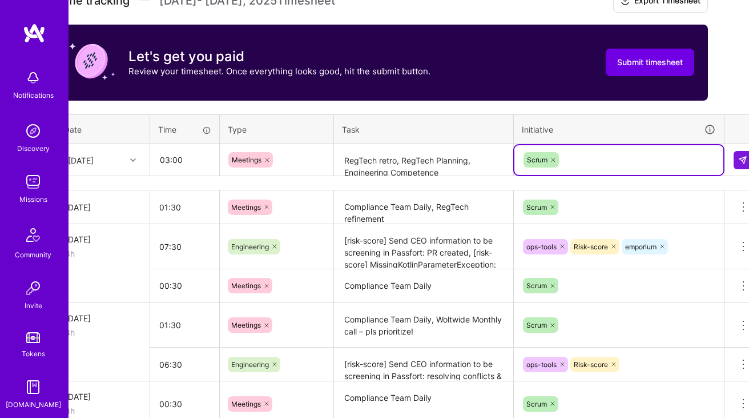
scroll to position [341, 41]
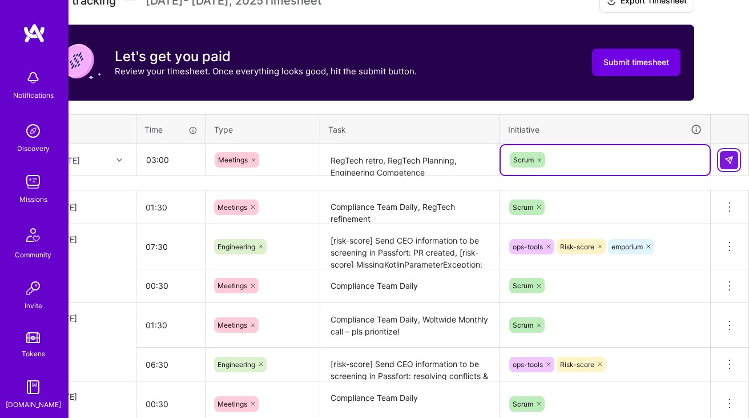
click at [725, 157] on img at bounding box center [729, 159] width 9 height 9
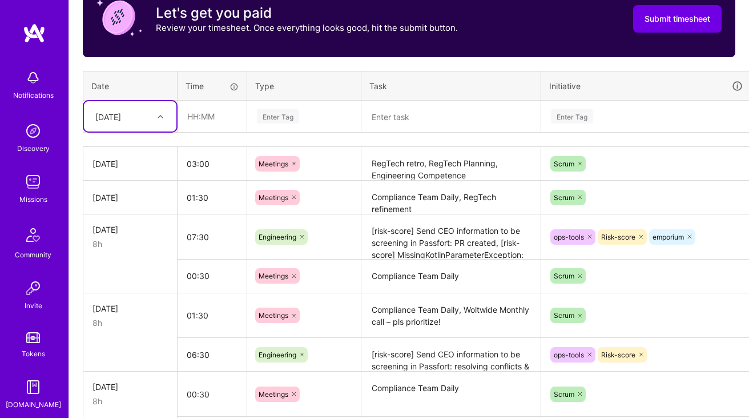
scroll to position [386, 0]
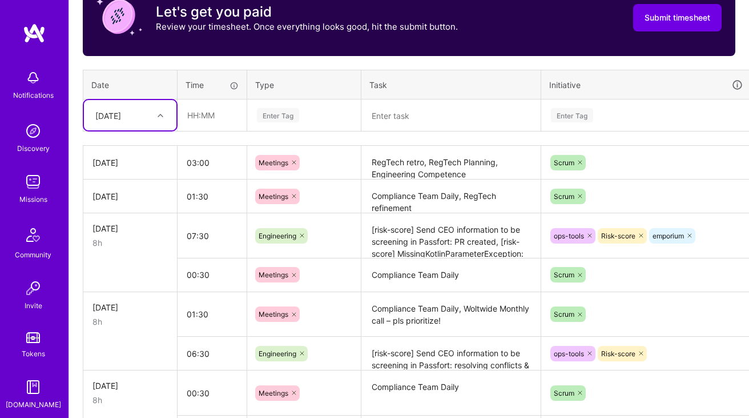
click at [423, 230] on textarea "[risk-score] Send CEO information to be screening in Passfort: PR created, [ris…" at bounding box center [451, 235] width 177 height 43
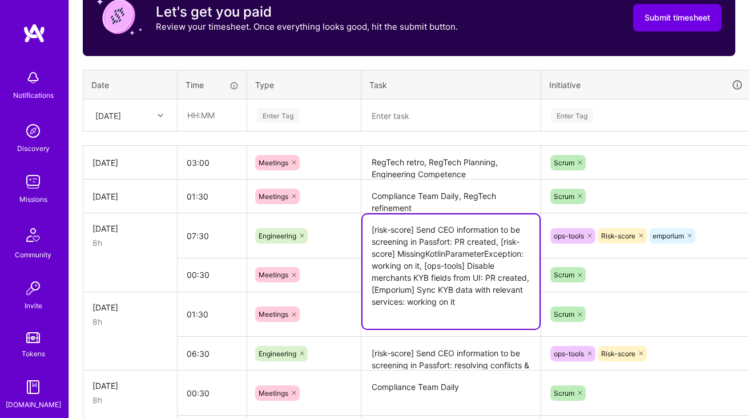
click at [423, 230] on textarea "[risk-score] Send CEO information to be screening in Passfort: PR created, [ris…" at bounding box center [451, 271] width 177 height 114
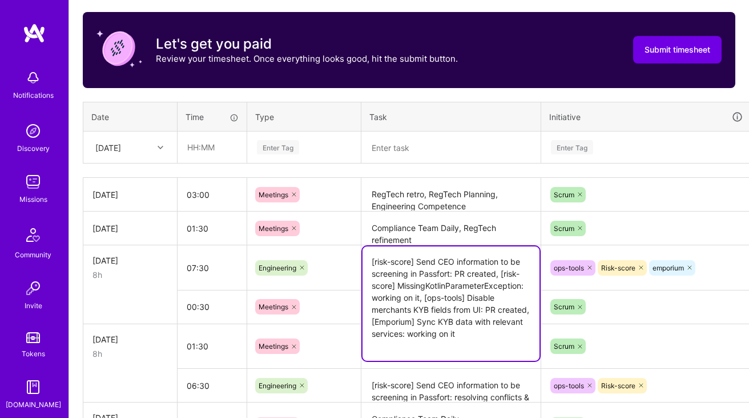
scroll to position [345, 0]
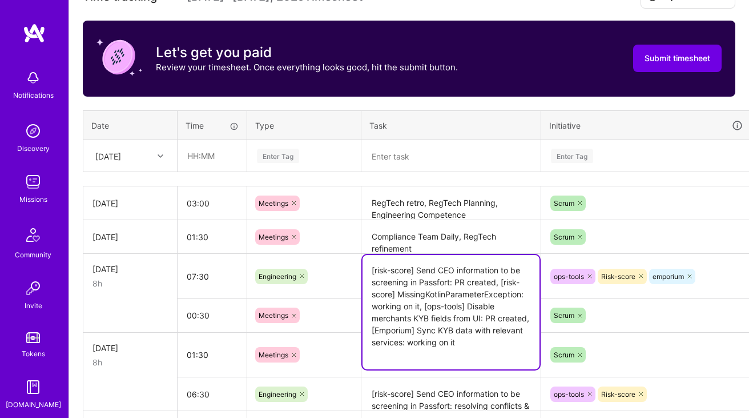
click at [145, 141] on div "[DATE]" at bounding box center [130, 156] width 93 height 30
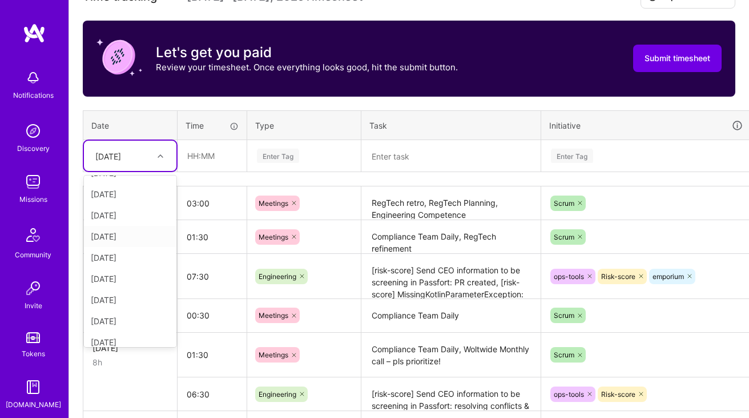
scroll to position [46, 0]
click at [124, 248] on div "[DATE]" at bounding box center [130, 247] width 93 height 21
click at [216, 163] on input "text" at bounding box center [212, 156] width 68 height 30
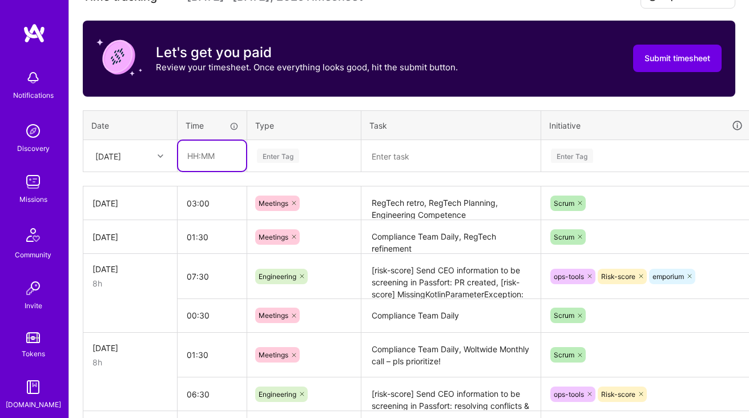
type input "06:30"
click at [322, 150] on div "Enter Tag" at bounding box center [304, 156] width 97 height 14
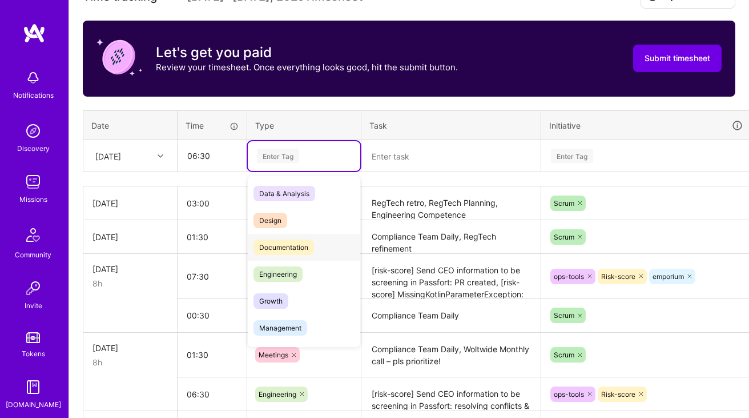
click at [284, 267] on span "Engineering" at bounding box center [278, 273] width 49 height 15
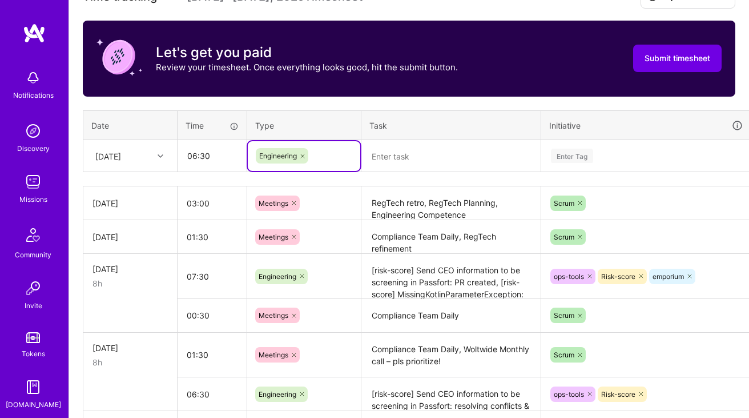
click at [442, 153] on textarea at bounding box center [451, 156] width 177 height 30
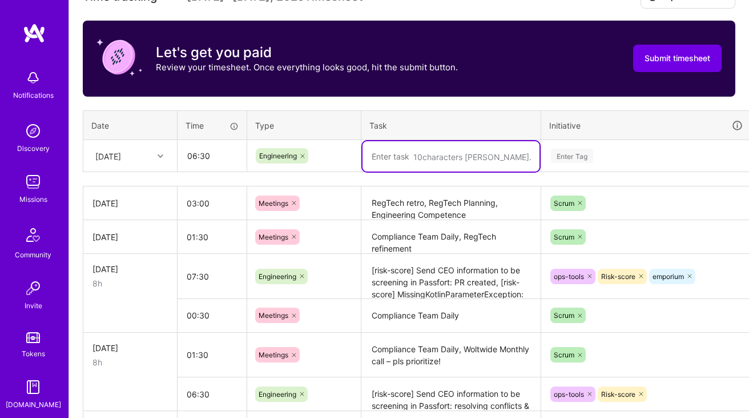
paste textarea "[risk-score] Send CEO information to be screening in Passfort: PR created, [ris…"
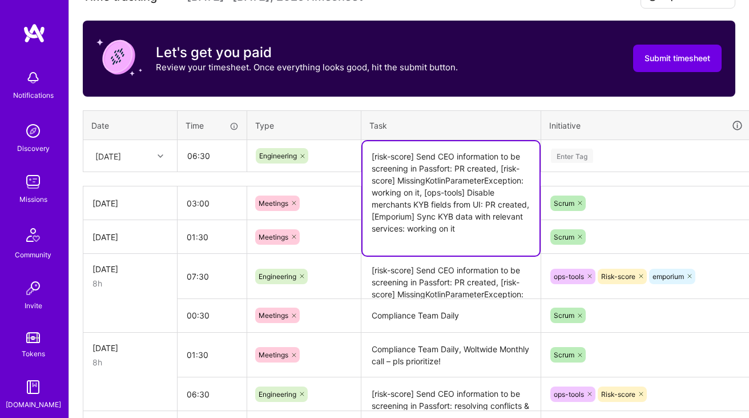
click at [492, 177] on textarea "[risk-score] Send CEO information to be screening in Passfort: PR created, [ris…" at bounding box center [451, 198] width 177 height 114
click at [462, 163] on textarea "[risk-score] Send CEO information to be screening in Passfort: PR created, [ris…" at bounding box center [451, 198] width 177 height 114
click at [470, 192] on textarea "[risk-score] Send CEO information to be screening in Passfort: PR merged, [risk…" at bounding box center [451, 198] width 177 height 114
click at [471, 210] on textarea "[risk-score] Send CEO information to be screening in Passfort: PR merged, [risk…" at bounding box center [451, 198] width 177 height 114
click at [476, 222] on textarea "[risk-score] Send CEO information to be screening in Passfort: PR merged, [risk…" at bounding box center [451, 198] width 177 height 114
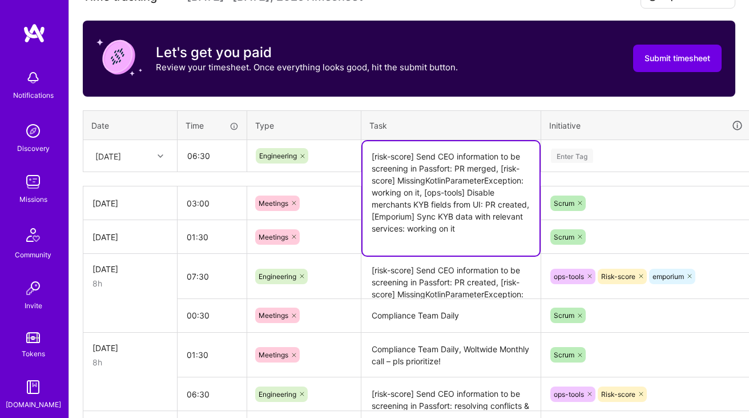
click at [374, 217] on textarea "[risk-score] Send CEO information to be screening in Passfort: PR merged, [risk…" at bounding box center [451, 198] width 177 height 114
click at [424, 191] on textarea "[risk-score] Send CEO information to be screening in Passfort: PR merged, [risk…" at bounding box center [451, 198] width 177 height 114
paste textarea "Emporium] Investigate KYB data sync issue"
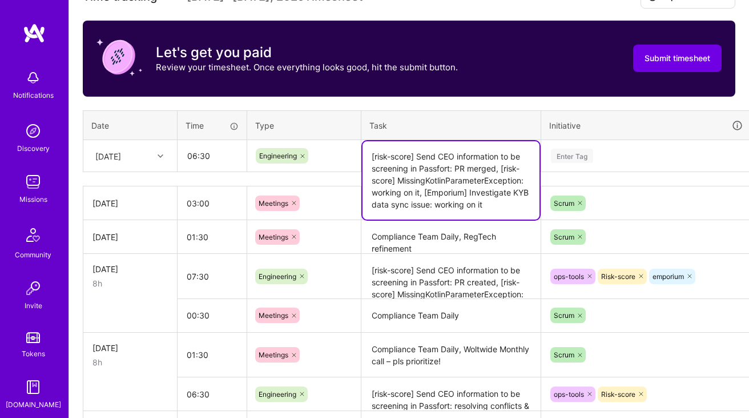
type textarea "[risk-score] Send CEO information to be screening in Passfort: PR merged, [risk…"
click at [600, 155] on div "Enter Tag" at bounding box center [646, 156] width 193 height 14
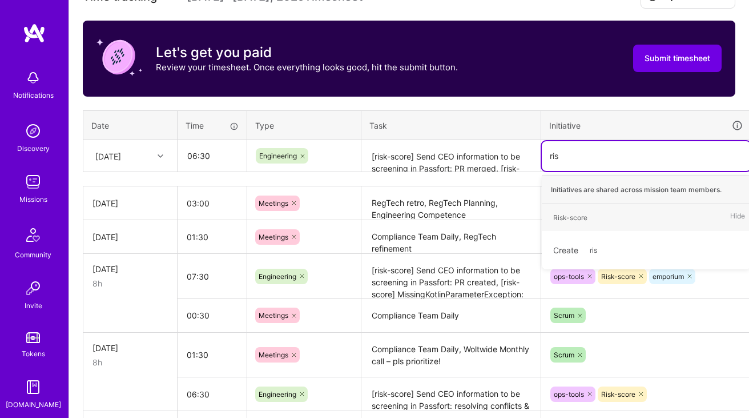
type input "risk"
click at [581, 213] on div "Risk-score" at bounding box center [570, 217] width 34 height 12
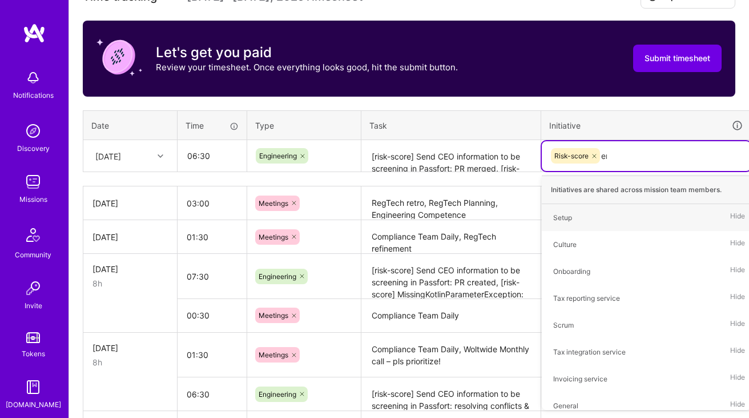
type input "emp"
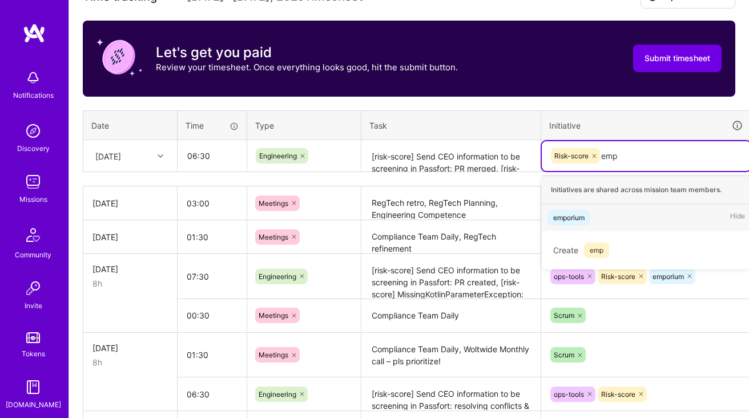
click at [575, 216] on div "emporium" at bounding box center [568, 217] width 31 height 12
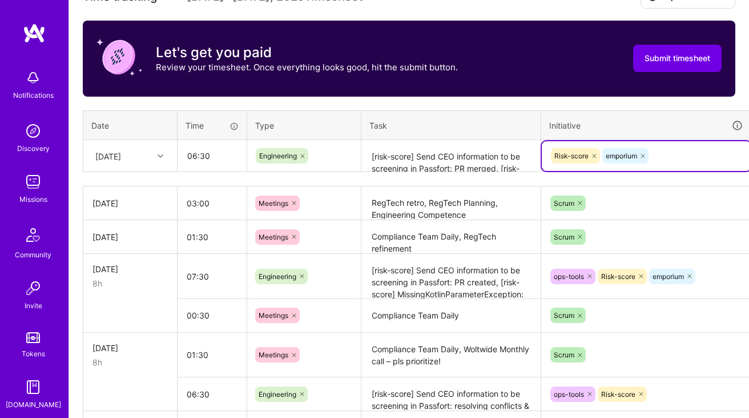
click at [459, 161] on textarea "[risk-score] Send CEO information to be screening in Passfort: PR merged, [risk…" at bounding box center [451, 156] width 177 height 30
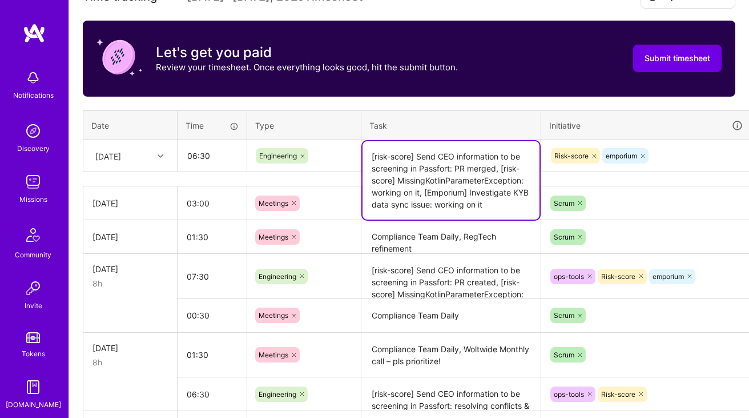
click at [482, 178] on textarea "[risk-score] Send CEO information to be screening in Passfort: PR merged, [risk…" at bounding box center [451, 180] width 177 height 78
click at [491, 188] on textarea "[risk-score] Send CEO information to be screening in Passfort: PR merged, [risk…" at bounding box center [451, 180] width 177 height 78
click at [386, 188] on textarea "[risk-score] Send CEO information to be screening in Passfort: PR merged, [risk…" at bounding box center [451, 180] width 177 height 78
type textarea "[risk-score] Send CEO information to be screening in Passfort: PR merged, [risk…"
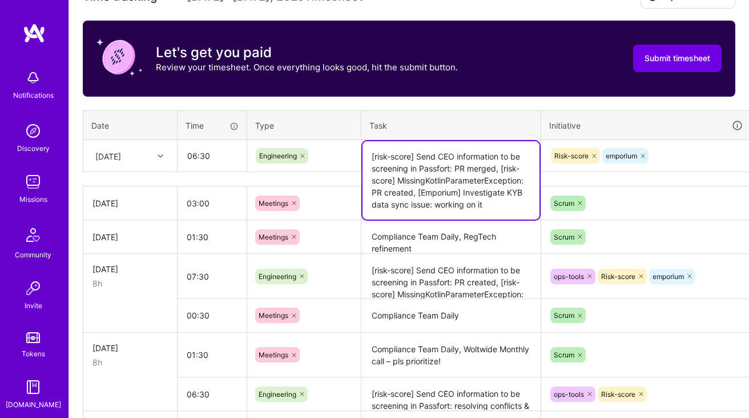
click at [478, 121] on th "Task" at bounding box center [452, 125] width 180 height 30
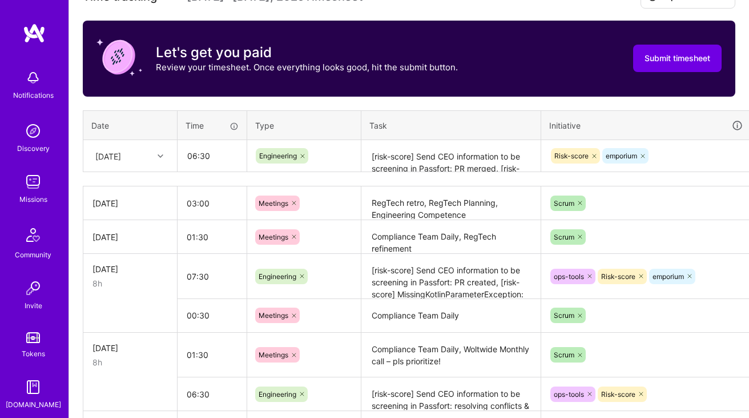
scroll to position [345, 41]
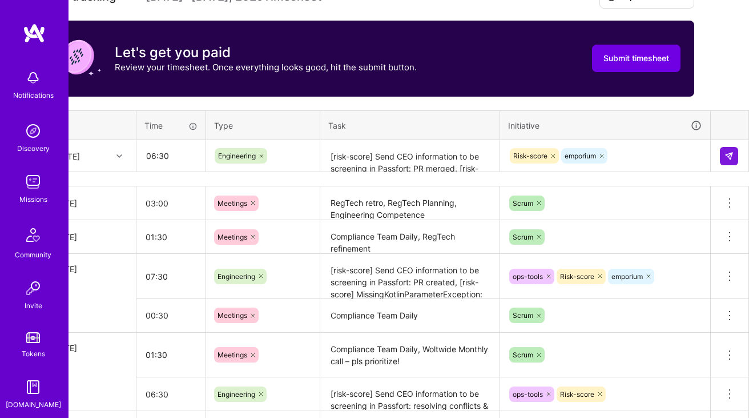
click at [411, 150] on textarea "[risk-score] Send CEO information to be screening in Passfort: PR merged, [risk…" at bounding box center [410, 156] width 177 height 30
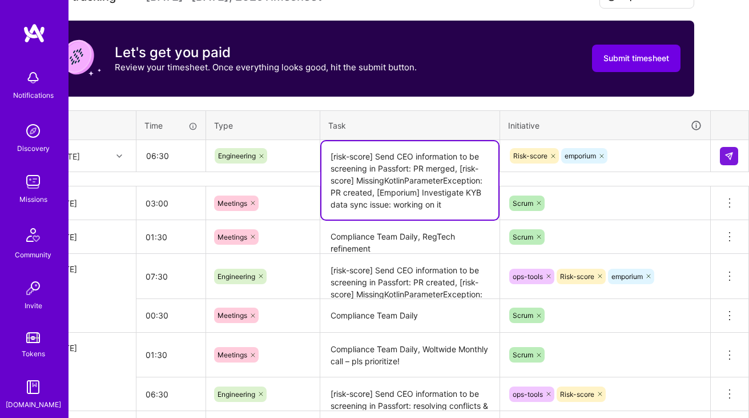
click at [411, 150] on textarea "[risk-score] Send CEO information to be screening in Passfort: PR merged, [risk…" at bounding box center [410, 180] width 177 height 78
click at [732, 157] on img at bounding box center [729, 155] width 9 height 9
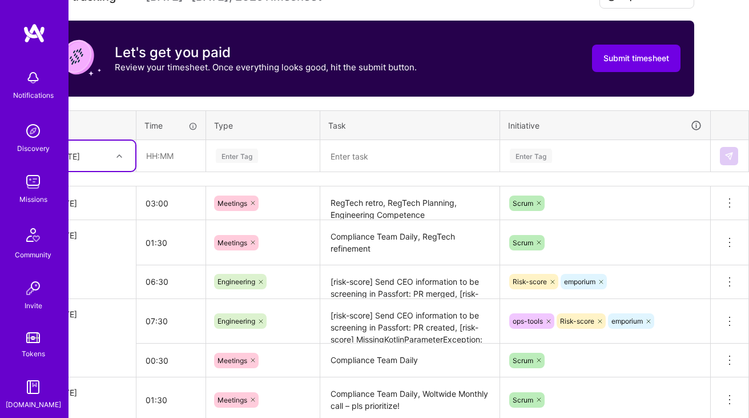
scroll to position [345, 0]
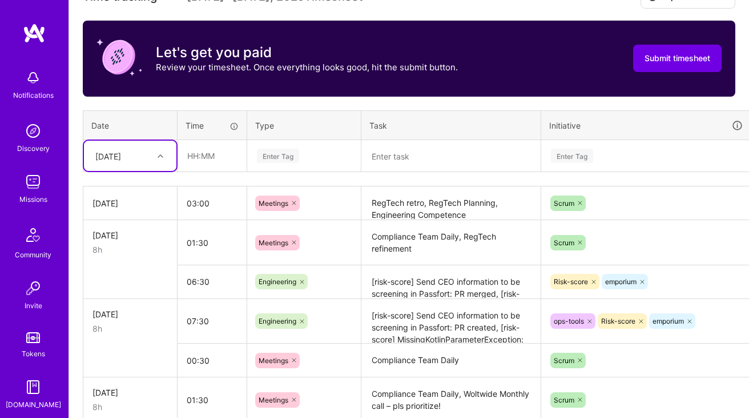
click at [170, 161] on div at bounding box center [162, 156] width 18 height 15
click at [126, 290] on div "[DATE]" at bounding box center [130, 293] width 93 height 21
click at [207, 160] on input "text" at bounding box center [212, 156] width 68 height 30
click at [194, 155] on input "03:00" at bounding box center [212, 156] width 68 height 30
type input "05:00"
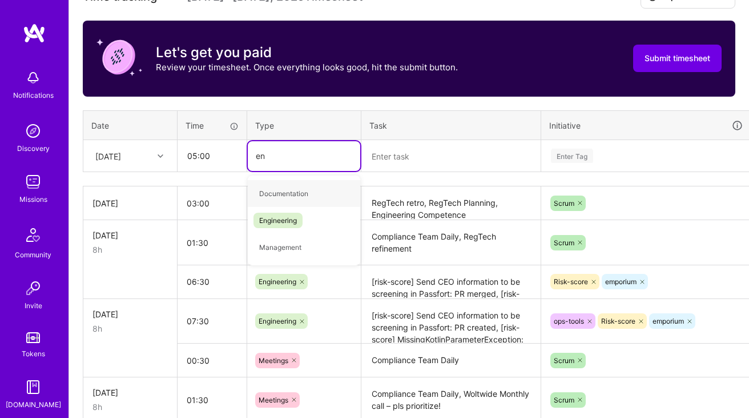
type input "eng"
click at [275, 188] on span "Engineering" at bounding box center [278, 193] width 49 height 15
click at [435, 147] on textarea at bounding box center [451, 156] width 177 height 30
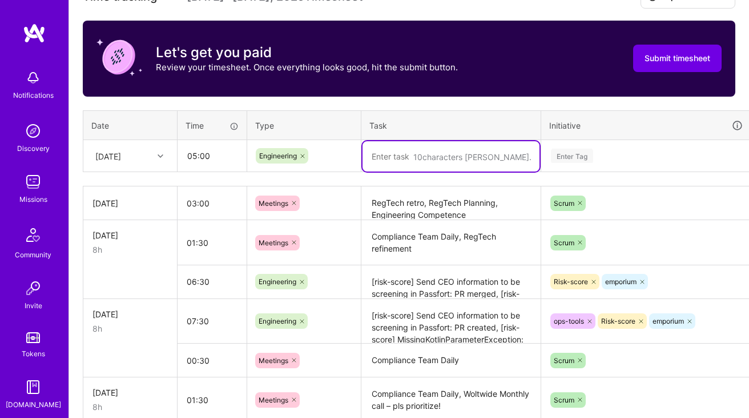
paste textarea "[risk-score] Send CEO information to be screening in Passfort: PR merged, [risk…"
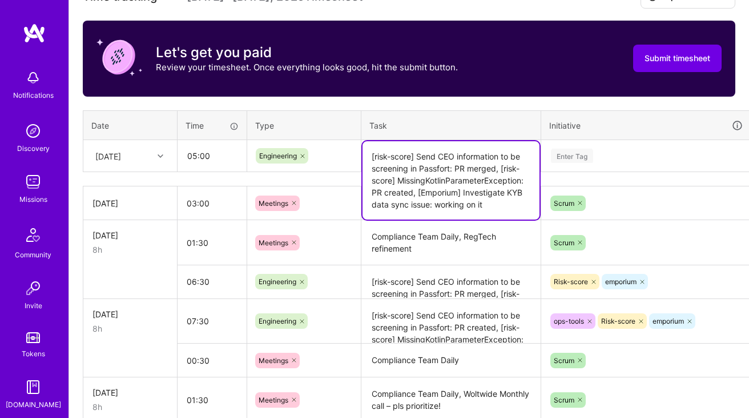
click at [382, 151] on textarea "[risk-score] Send CEO information to be screening in Passfort: PR merged, [risk…" at bounding box center [451, 180] width 177 height 78
click at [368, 151] on textarea "[risk-score] Send CEO information to be screening in Passfort: PR merged, [risk…" at bounding box center [451, 180] width 177 height 78
paste textarea "Testing & fixing bugs"
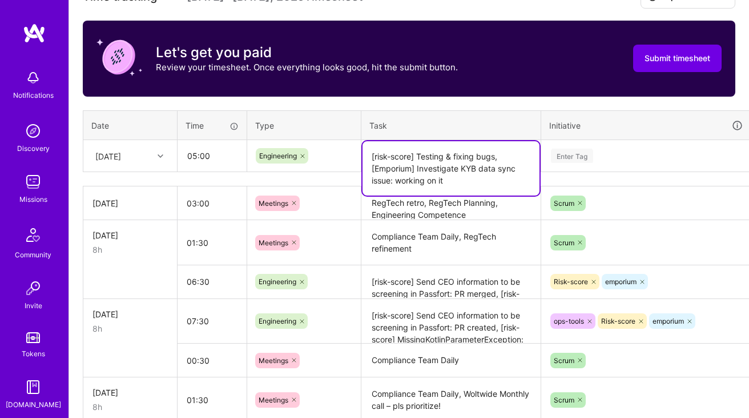
click at [455, 174] on textarea "[risk-score] Testing & fixing bugs, [Emporium] Investigate KYB data sync issue:…" at bounding box center [451, 168] width 177 height 54
click at [503, 154] on textarea "[risk-score] Testing & fixing bugs, [Emporium] Investigate KYB data sync issue:…" at bounding box center [451, 168] width 177 height 54
click at [503, 158] on textarea "[risk-score] Testing & fixing bugs for , [Emporium] Investigate KYB data sync i…" at bounding box center [451, 168] width 177 height 54
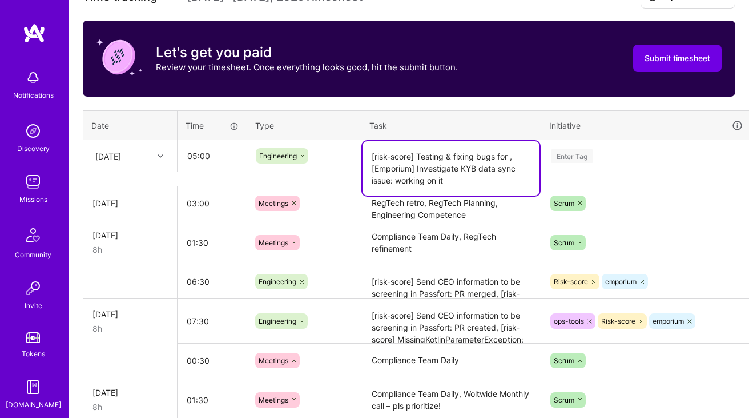
click at [503, 158] on textarea "[risk-score] Testing & fixing bugs for , [Emporium] Investigate KYB data sync i…" at bounding box center [451, 168] width 177 height 54
type textarea "[risk-score] Testing & fixing bugs related to CEO & Reps , [Emporium] Investiga…"
click at [599, 145] on div "Enter Tag" at bounding box center [646, 156] width 209 height 30
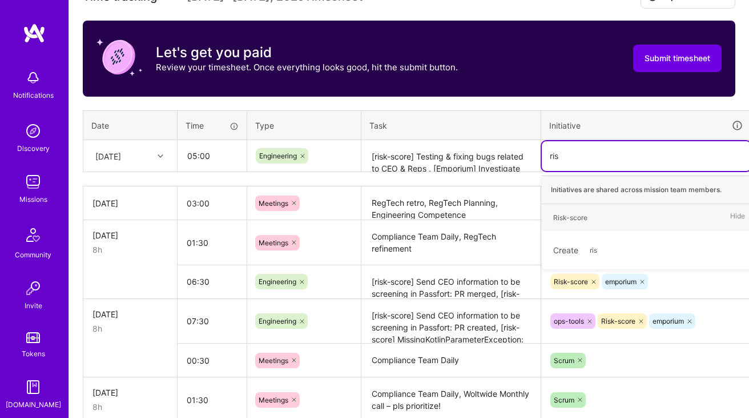
type input "risk"
click at [576, 212] on div "Risk-score" at bounding box center [570, 217] width 34 height 12
type input "emp"
click at [566, 222] on div "emporium" at bounding box center [568, 217] width 31 height 12
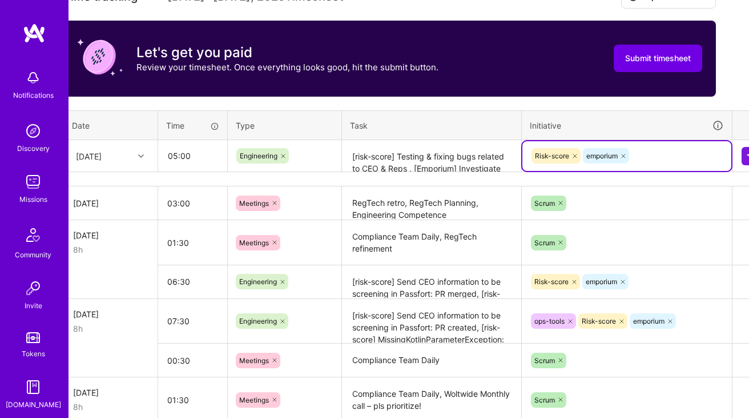
scroll to position [345, 41]
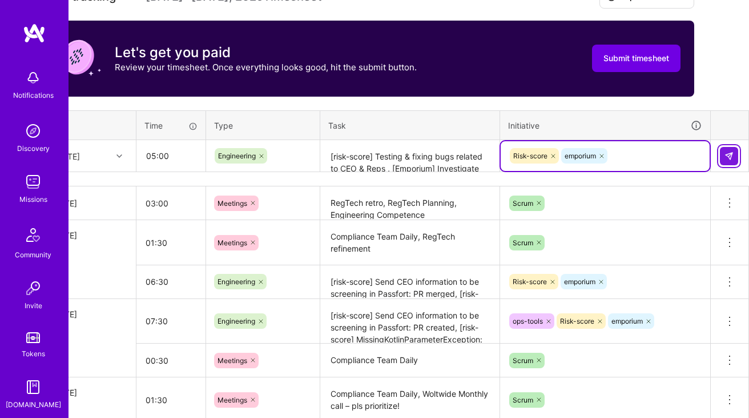
click at [729, 157] on img at bounding box center [729, 155] width 9 height 9
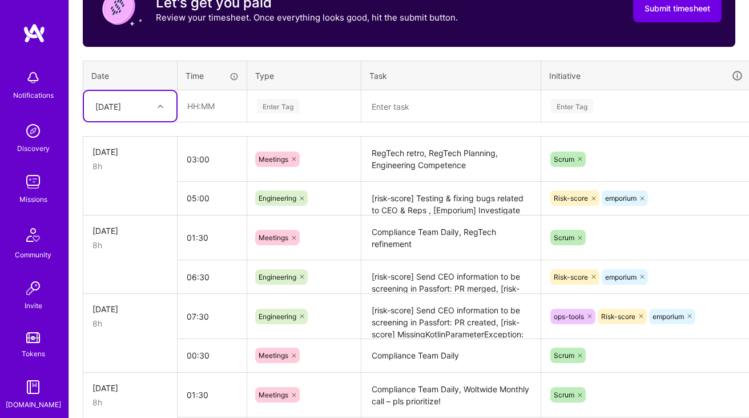
scroll to position [397, 0]
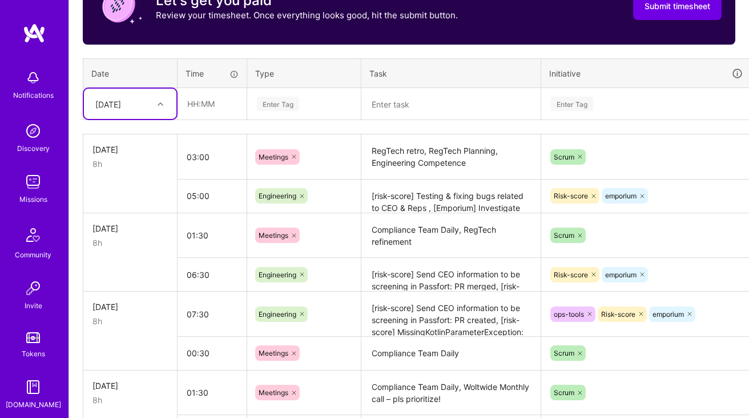
click at [413, 235] on textarea "Compliance Team Daily, RegTech refinement" at bounding box center [451, 235] width 177 height 43
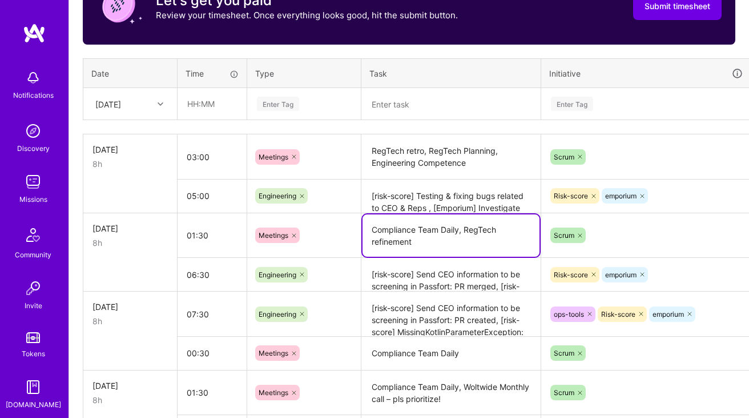
click at [413, 235] on textarea "Compliance Team Daily, RegTech refinement" at bounding box center [451, 235] width 177 height 42
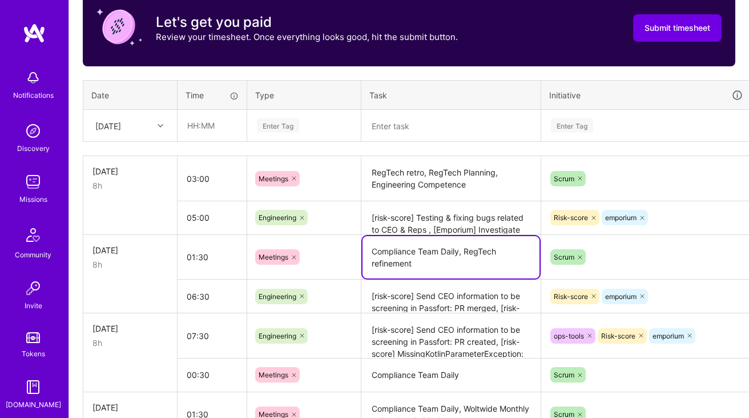
scroll to position [358, 0]
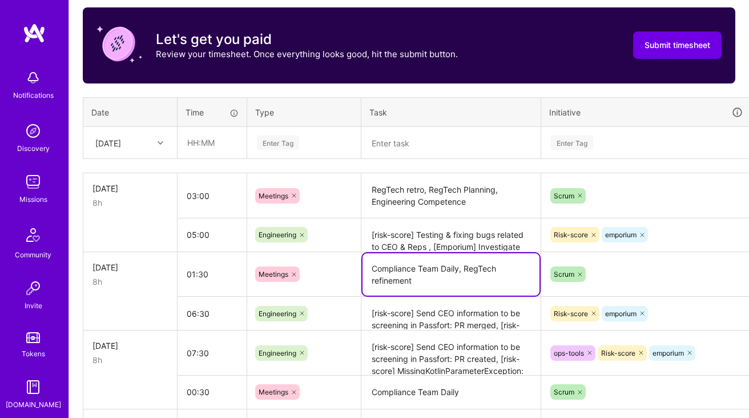
click at [145, 146] on div "[DATE]" at bounding box center [121, 142] width 63 height 19
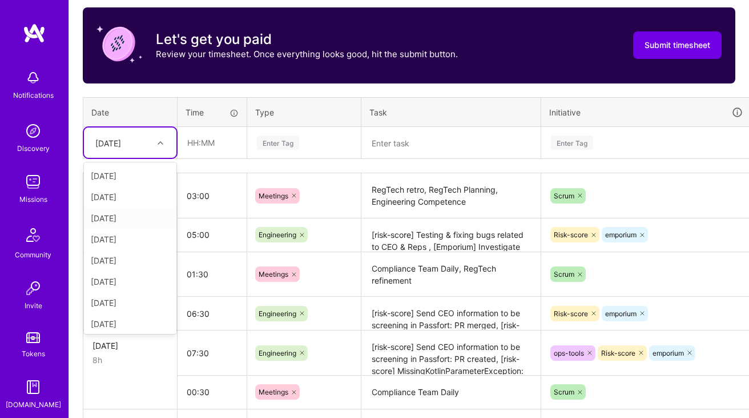
scroll to position [69, 0]
click at [129, 272] on div "[DATE]" at bounding box center [130, 275] width 93 height 21
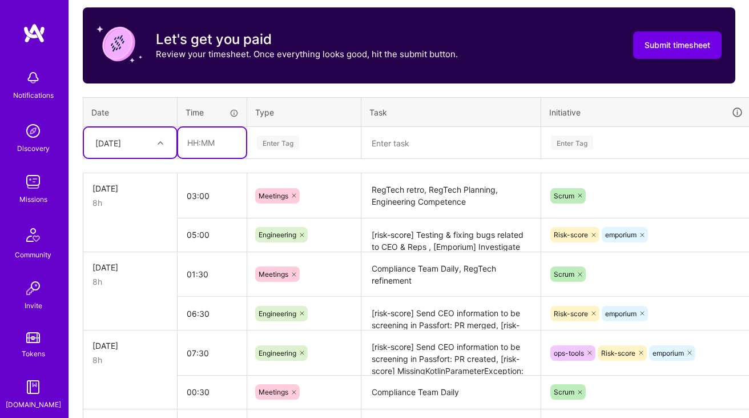
click at [228, 147] on input "text" at bounding box center [212, 142] width 68 height 30
type input "00:30"
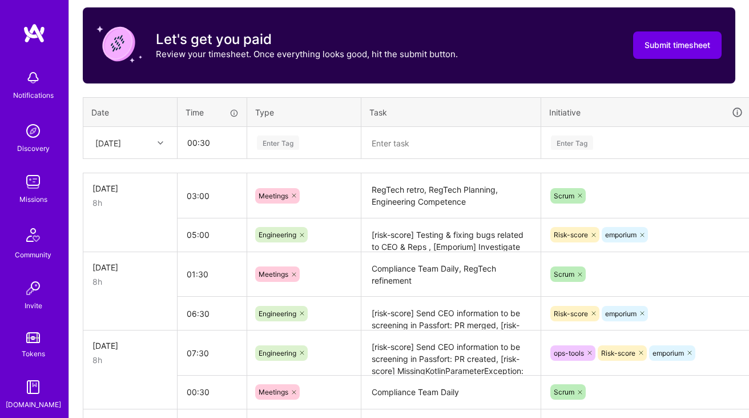
click at [278, 145] on div "Enter Tag" at bounding box center [278, 143] width 42 height 18
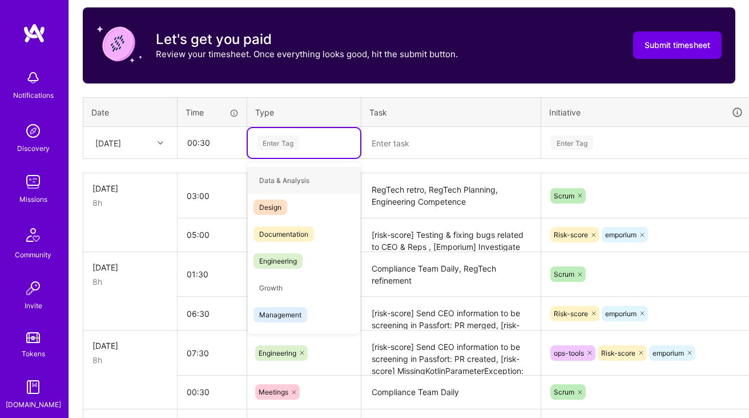
type input "e"
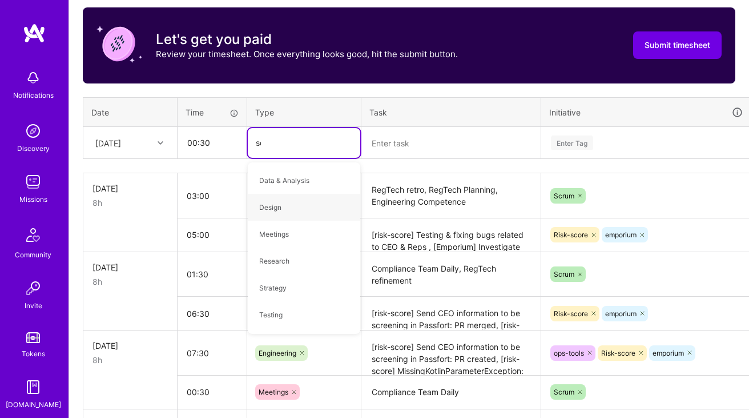
type input "scr"
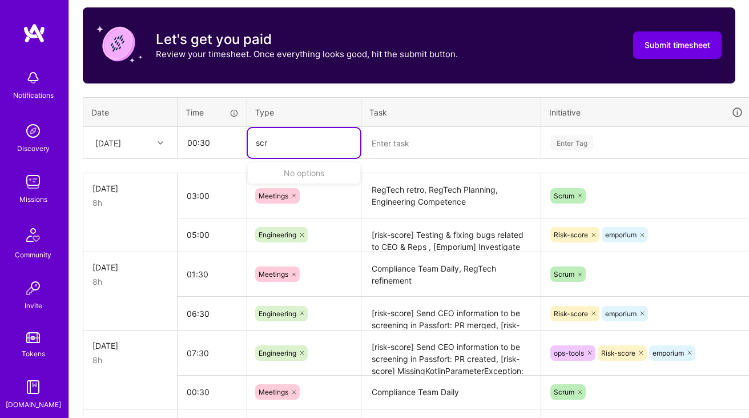
click at [300, 147] on div "scr scr" at bounding box center [304, 142] width 97 height 14
click at [300, 147] on div "scr" at bounding box center [304, 142] width 97 height 14
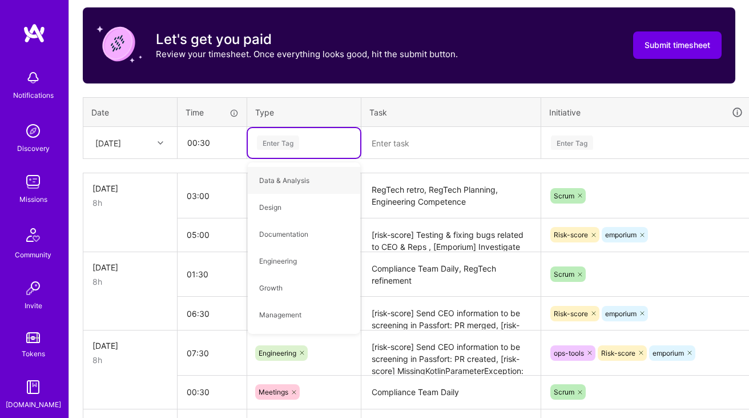
click at [300, 147] on div "Enter Tag" at bounding box center [304, 142] width 97 height 14
type input "mee"
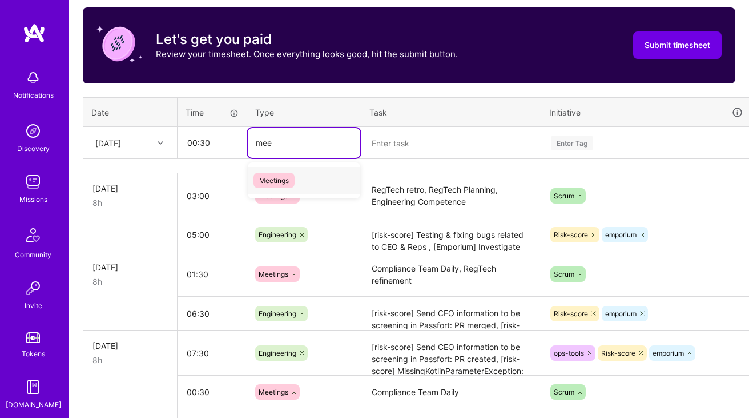
click at [287, 167] on div "Meetings" at bounding box center [304, 180] width 113 height 27
click at [396, 135] on textarea at bounding box center [451, 143] width 177 height 30
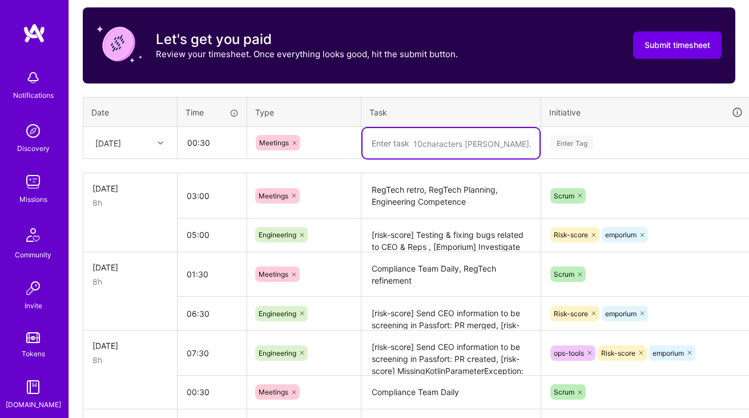
paste textarea "Compliance Team Daily, RegTech refinement"
type textarea "Compliance Team Daily"
click at [600, 143] on div "Enter Tag" at bounding box center [646, 142] width 193 height 14
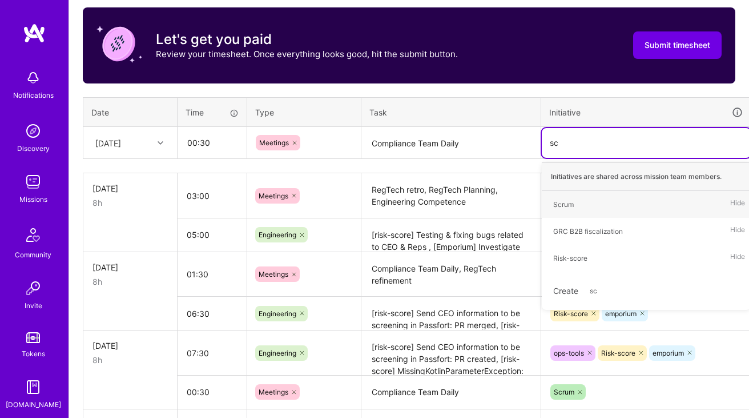
type input "scr"
click at [573, 195] on div "Scrum Hide" at bounding box center [646, 204] width 209 height 27
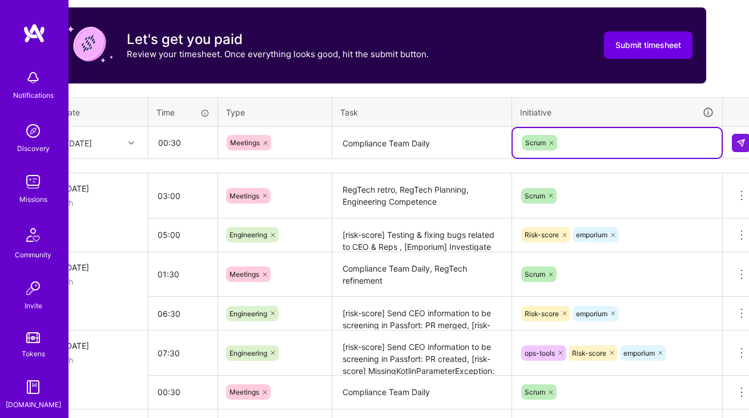
scroll to position [358, 41]
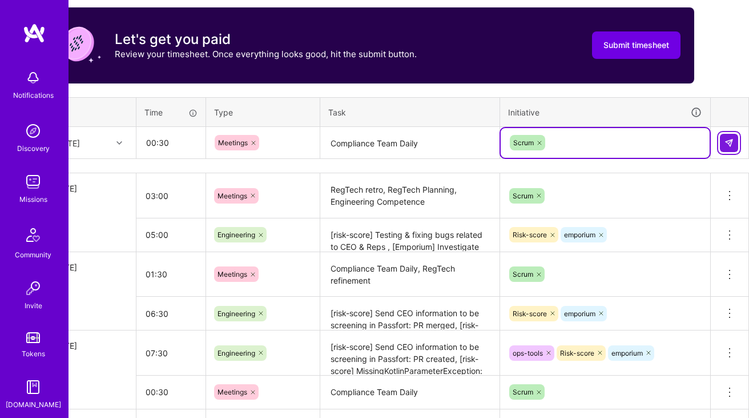
click at [735, 135] on button at bounding box center [729, 143] width 18 height 18
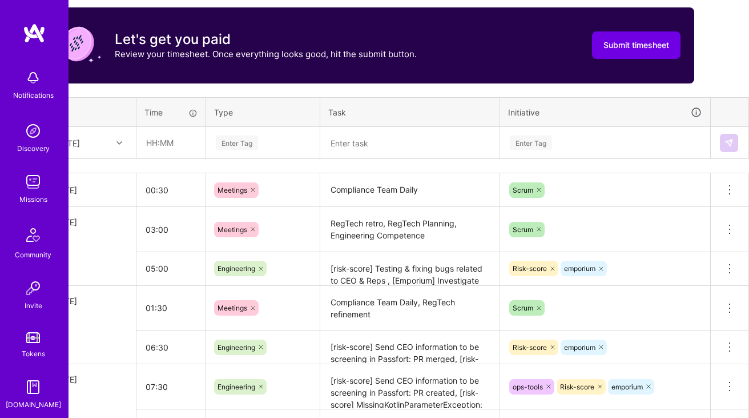
click at [366, 192] on textarea "Compliance Team Daily" at bounding box center [410, 189] width 177 height 31
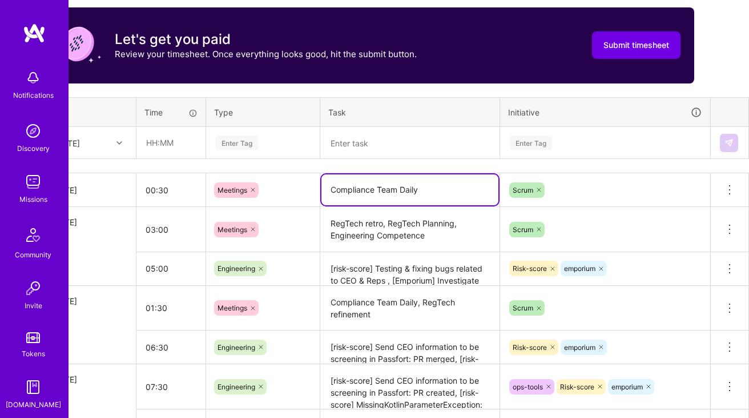
click at [366, 192] on textarea "Compliance Team Daily" at bounding box center [410, 189] width 177 height 31
paste textarea "RegTech Team Daily"
type textarea "RegTech Team Daily"
click at [440, 164] on div "Time tracking [DATE] - [DATE] Timesheet Export Timesheet Let's get you paid Rev…" at bounding box center [368, 302] width 653 height 658
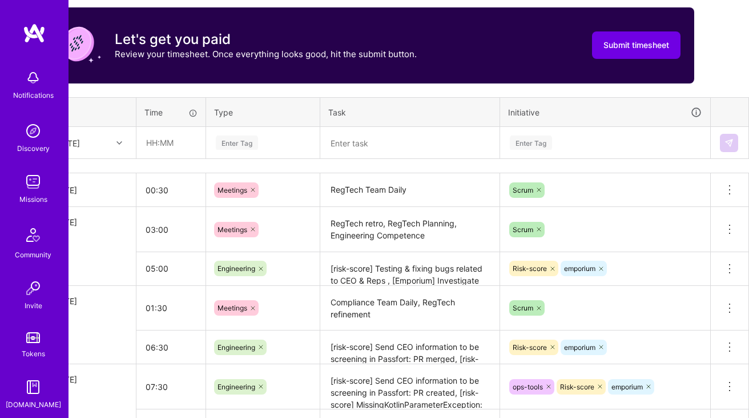
scroll to position [358, 0]
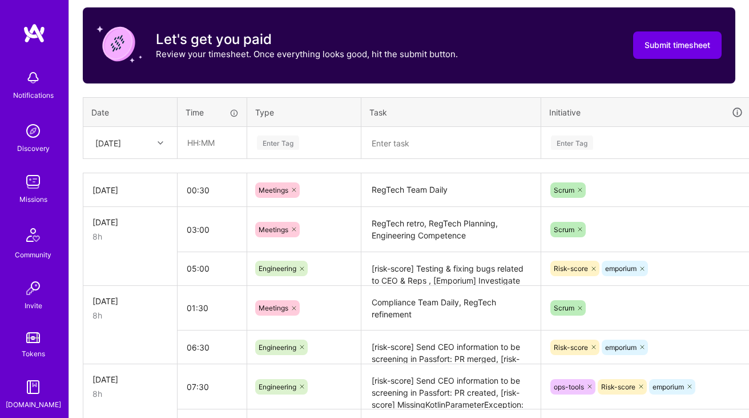
click at [154, 149] on div at bounding box center [162, 142] width 18 height 15
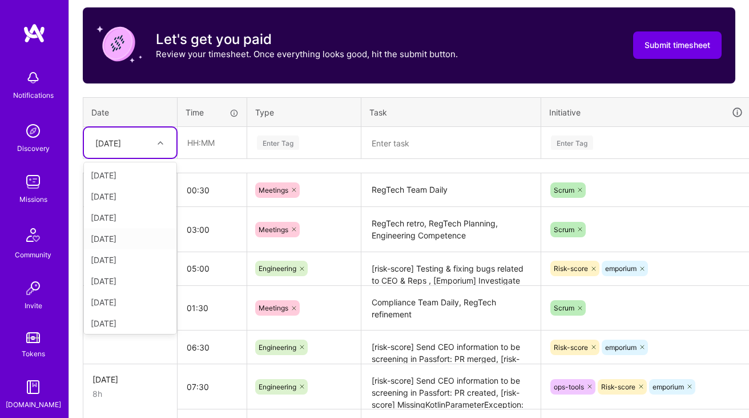
click at [121, 244] on div "[DATE]" at bounding box center [130, 238] width 93 height 21
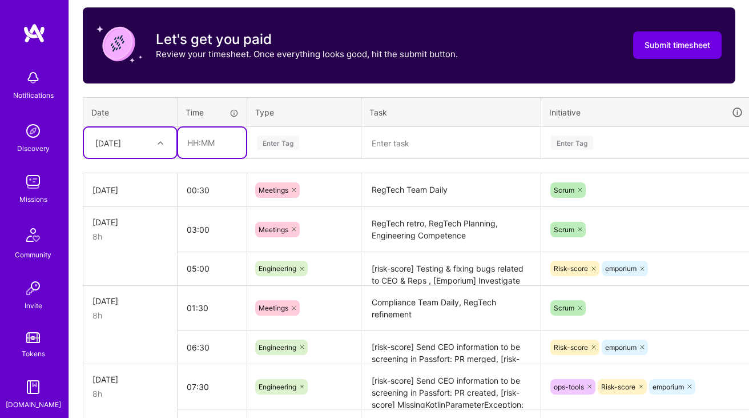
click at [214, 151] on input "text" at bounding box center [212, 142] width 68 height 30
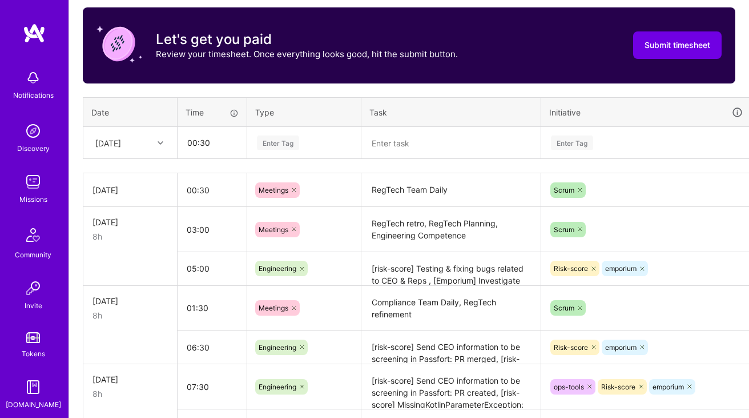
click at [152, 139] on div "[DATE]" at bounding box center [121, 142] width 63 height 19
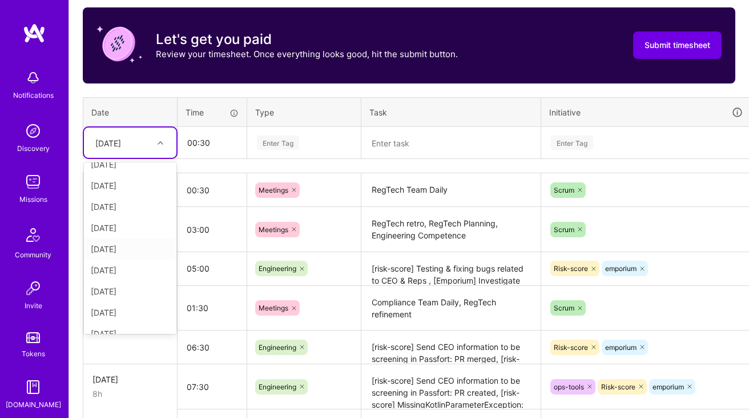
scroll to position [104, 0]
click at [122, 264] on div "[DATE]" at bounding box center [130, 261] width 93 height 21
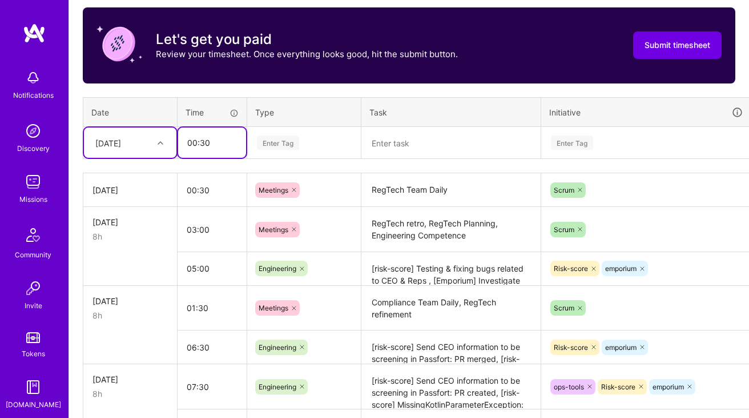
click at [214, 146] on input "00:30" at bounding box center [212, 142] width 68 height 30
type input "01:30"
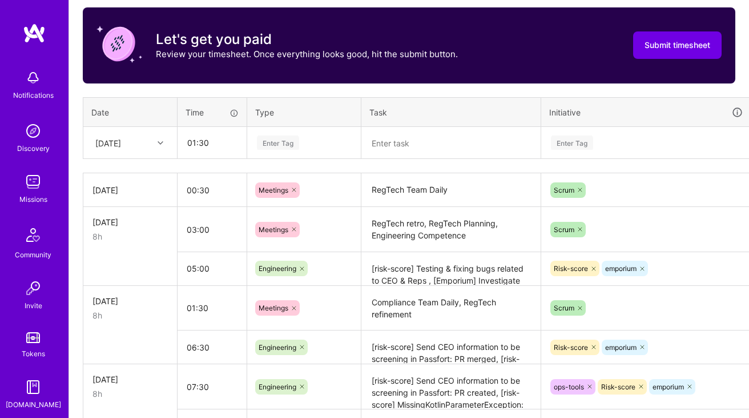
click at [252, 139] on div "Enter Tag" at bounding box center [304, 143] width 113 height 30
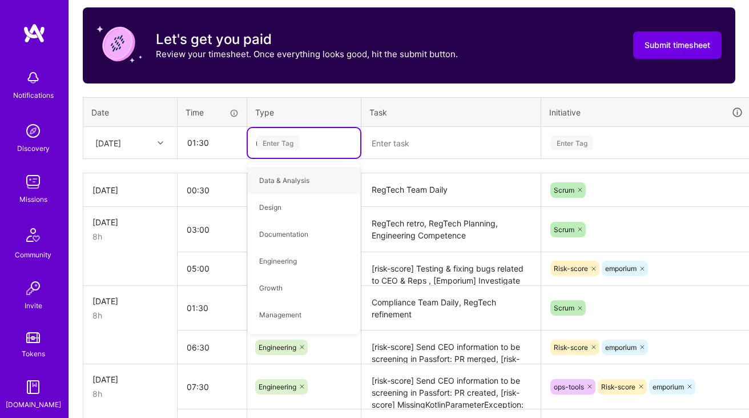
type input "mee"
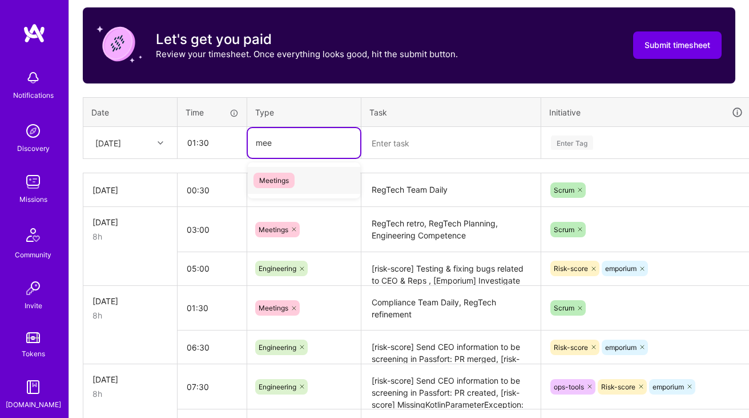
click at [291, 177] on span "Meetings" at bounding box center [274, 180] width 41 height 15
click at [378, 151] on textarea at bounding box center [451, 143] width 177 height 30
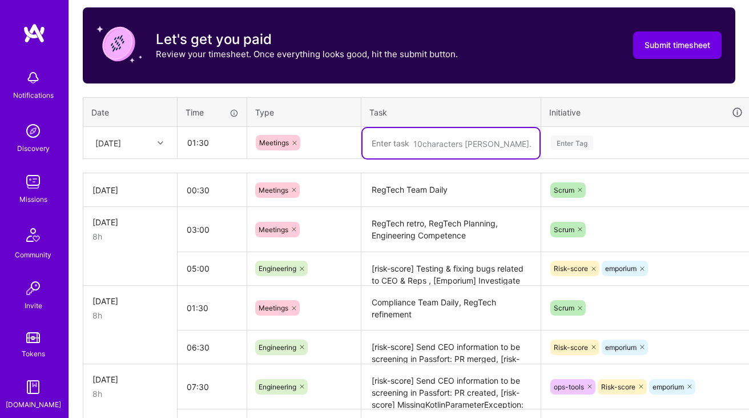
paste textarea "RegTech Team Daily"
paste textarea "RegTech Sprint Demo"
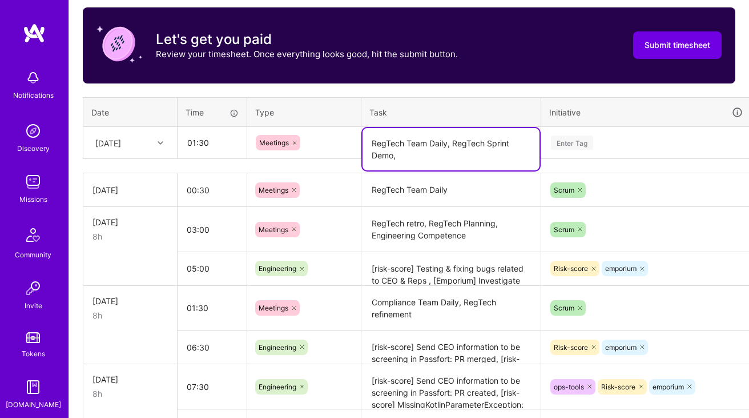
paste textarea "Knowledge sharing session"
type textarea "RegTech Team Daily, RegTech Sprint Demo, Knowledge sharing session"
click at [217, 142] on input "01:30" at bounding box center [212, 142] width 68 height 30
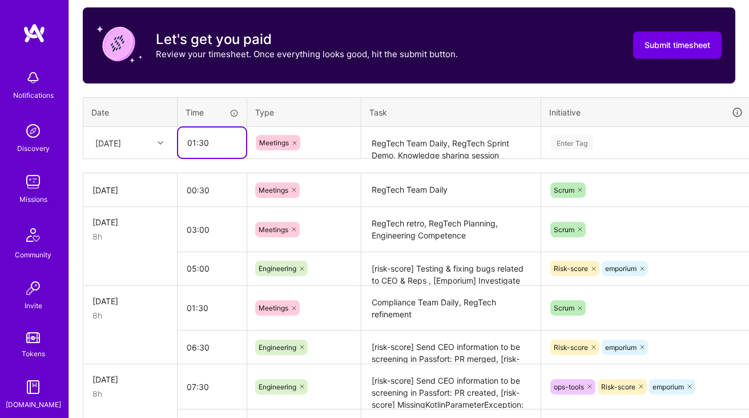
click at [202, 144] on input "01:30" at bounding box center [212, 142] width 68 height 30
click at [585, 147] on div "Enter Tag" at bounding box center [572, 143] width 42 height 18
type input "02:00"
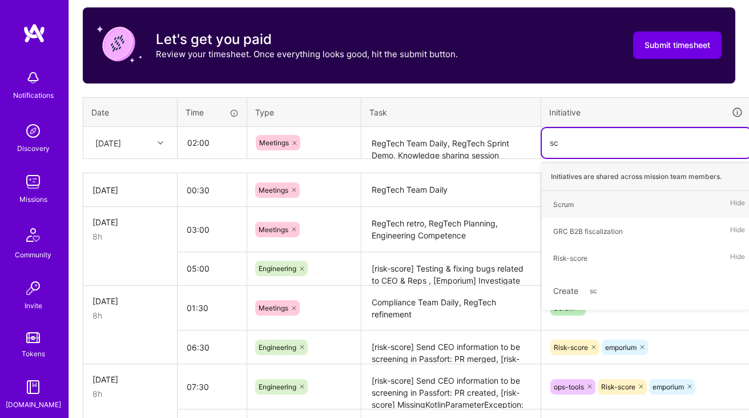
type input "scr"
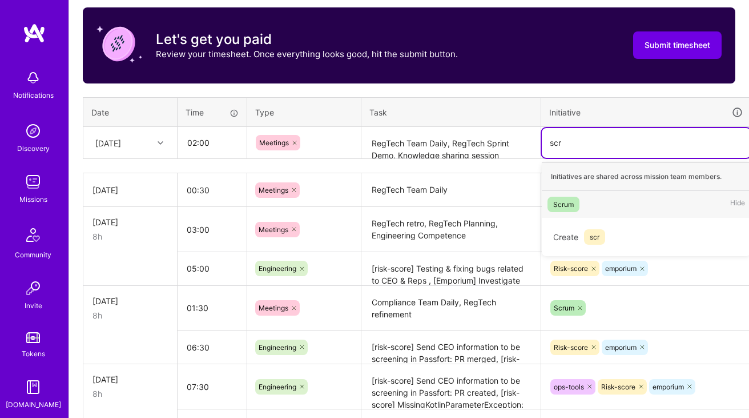
click at [571, 200] on div "Scrum" at bounding box center [563, 204] width 21 height 12
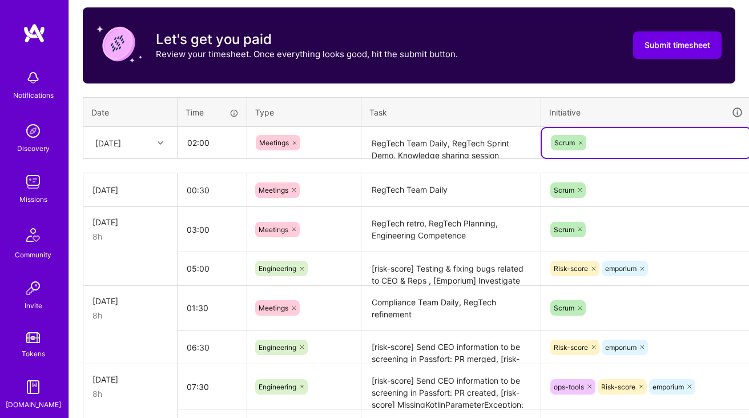
scroll to position [358, 41]
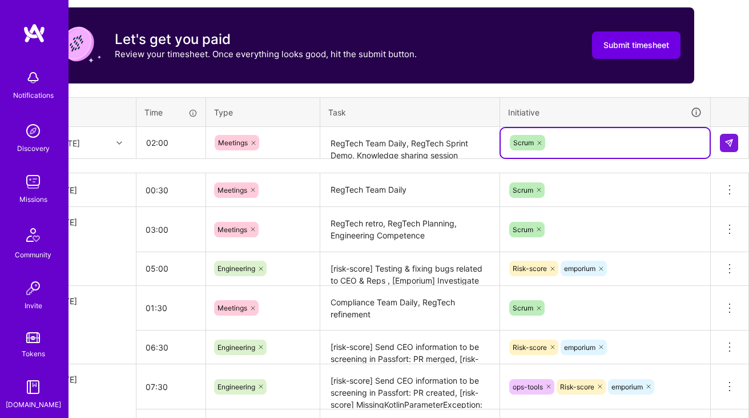
click at [737, 131] on td at bounding box center [730, 143] width 38 height 32
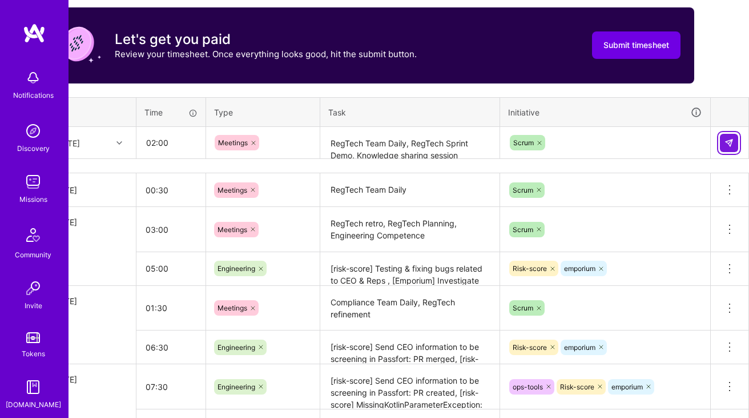
click at [731, 143] on img at bounding box center [729, 142] width 9 height 9
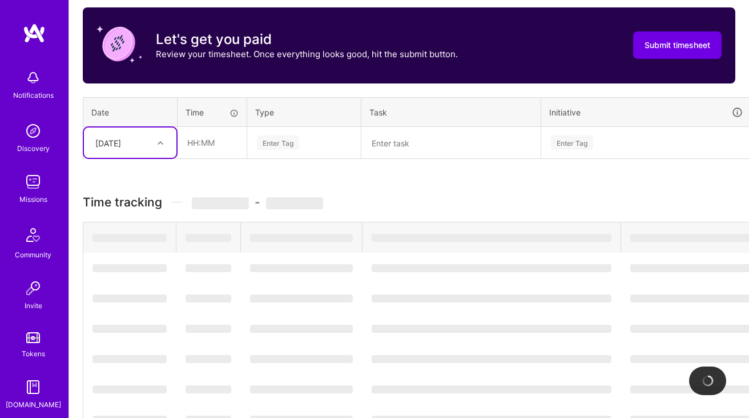
scroll to position [359, 0]
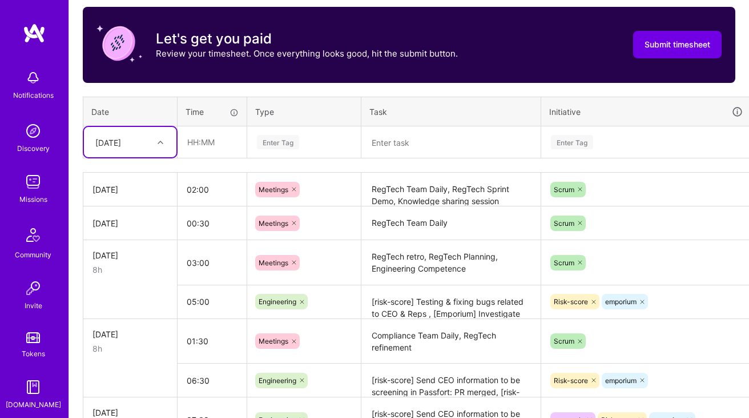
click at [442, 163] on div "Time tracking [DATE] - [DATE] Timesheet Export Timesheet Let's get you paid Rev…" at bounding box center [409, 318] width 653 height 692
click at [394, 191] on textarea "RegTech Team Daily, RegTech Sprint Demo, Knowledge sharing session" at bounding box center [451, 189] width 177 height 31
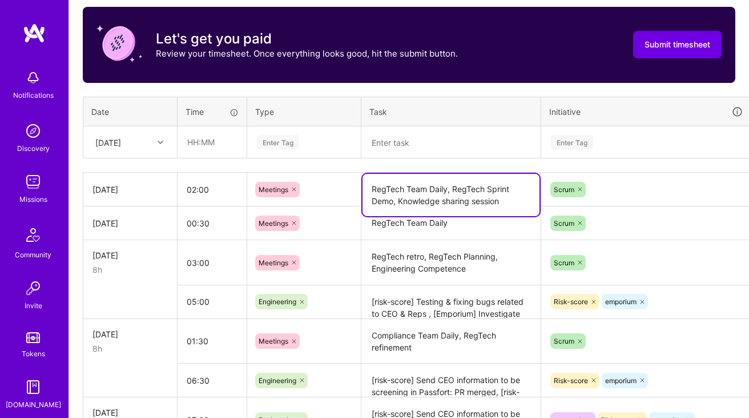
click at [394, 191] on textarea "RegTech Team Daily, RegTech Sprint Demo, Knowledge sharing session" at bounding box center [451, 195] width 177 height 42
click at [142, 144] on div "[DATE]" at bounding box center [121, 142] width 63 height 19
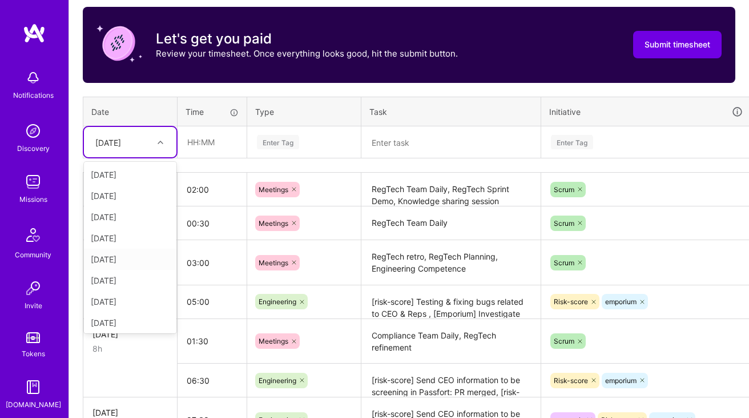
click at [129, 250] on div "[DATE]" at bounding box center [130, 258] width 93 height 21
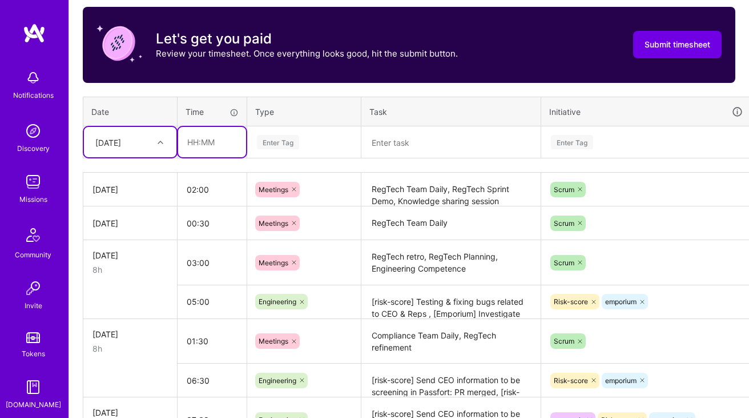
click at [226, 137] on input "text" at bounding box center [212, 142] width 68 height 30
type input "00:30"
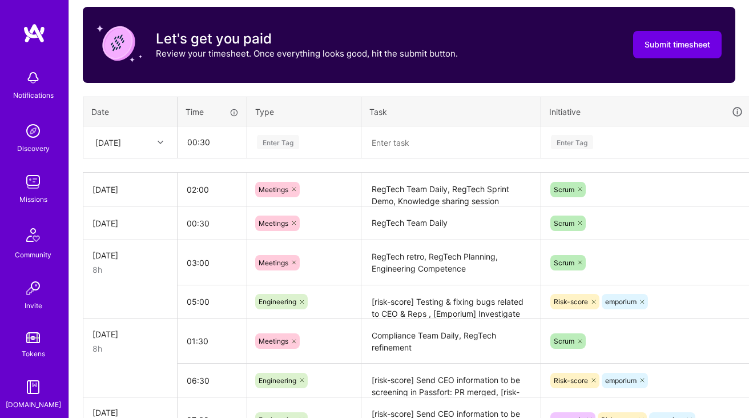
click at [286, 139] on div "Enter Tag" at bounding box center [278, 142] width 42 height 18
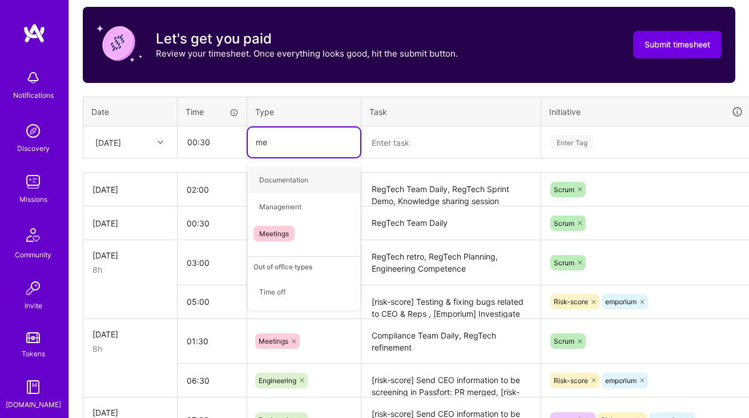
type input "mee"
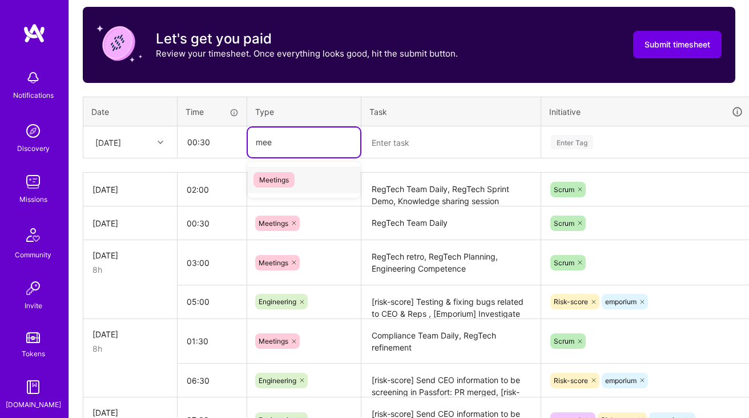
click at [283, 169] on div "Meetings" at bounding box center [304, 179] width 113 height 27
click at [432, 142] on textarea at bounding box center [451, 142] width 177 height 30
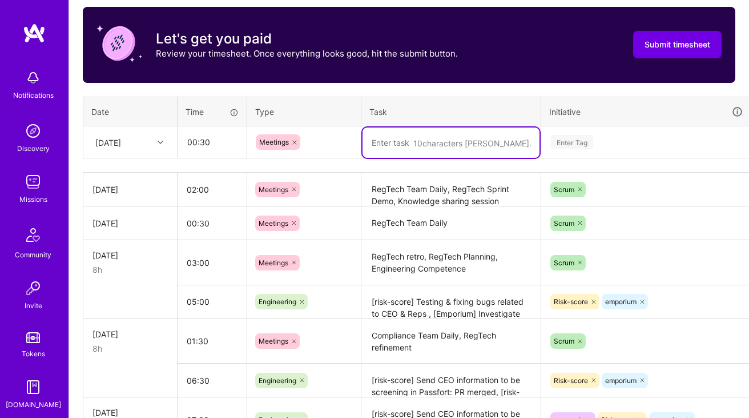
paste textarea "RegTech Team Daily"
click at [470, 144] on textarea "RegTech Team Daily," at bounding box center [451, 142] width 177 height 30
paste textarea "Fraud Prevention - meet [PERSON_NAME]"
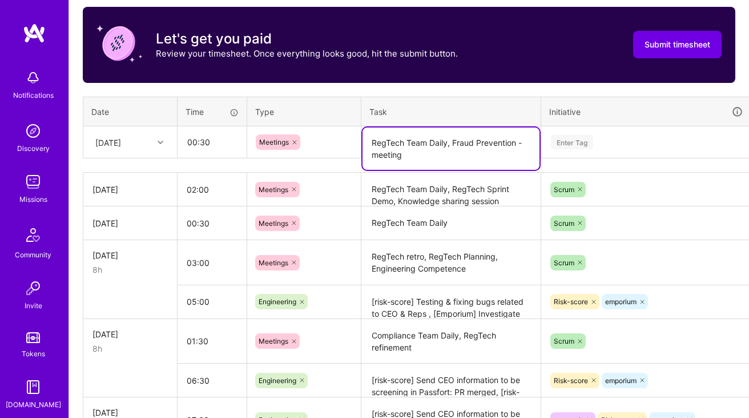
type textarea "RegTech Team Daily, Fraud Prevention - meeting"
click at [191, 144] on input "00:30" at bounding box center [212, 142] width 68 height 30
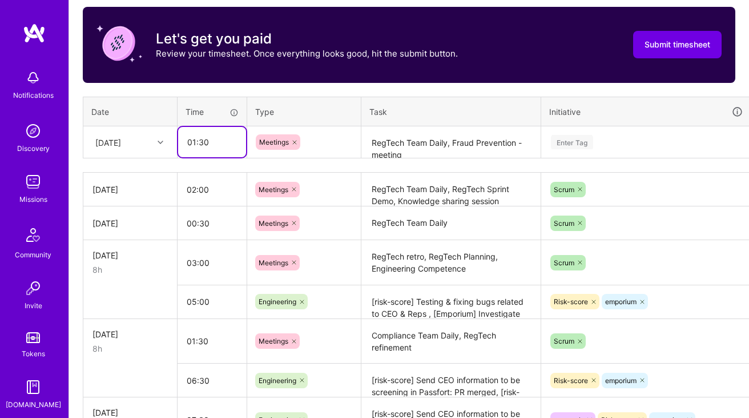
type input "01:30"
click at [611, 142] on div "Enter Tag" at bounding box center [646, 142] width 193 height 14
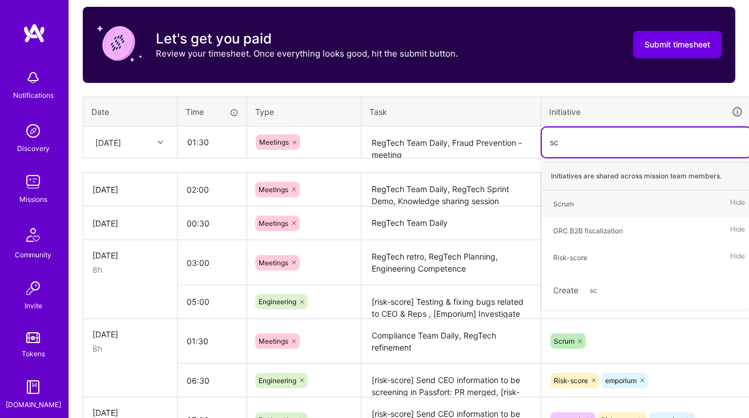
type input "scr"
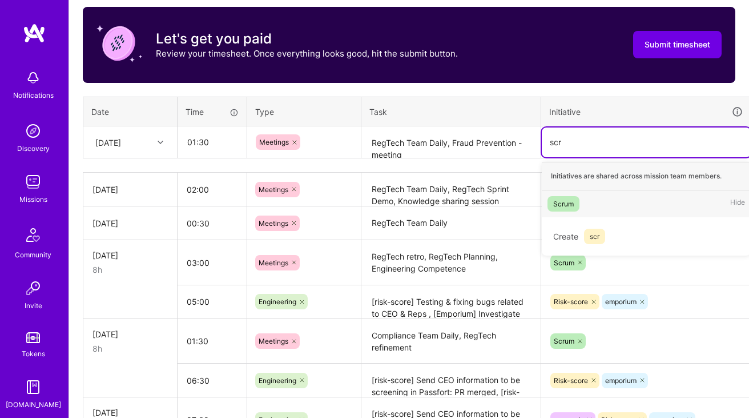
click at [573, 200] on div "Scrum" at bounding box center [563, 204] width 21 height 12
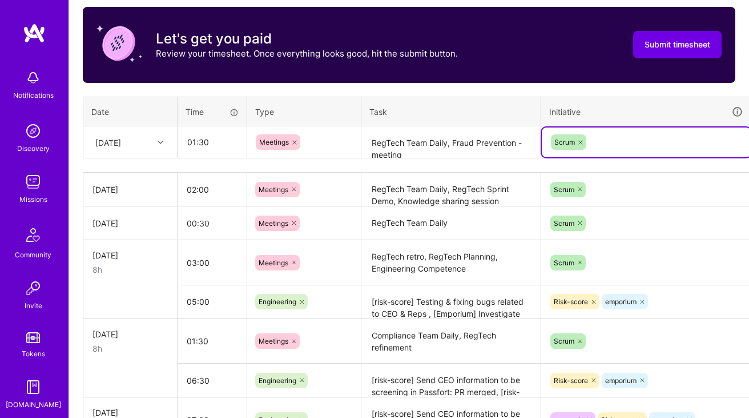
scroll to position [359, 41]
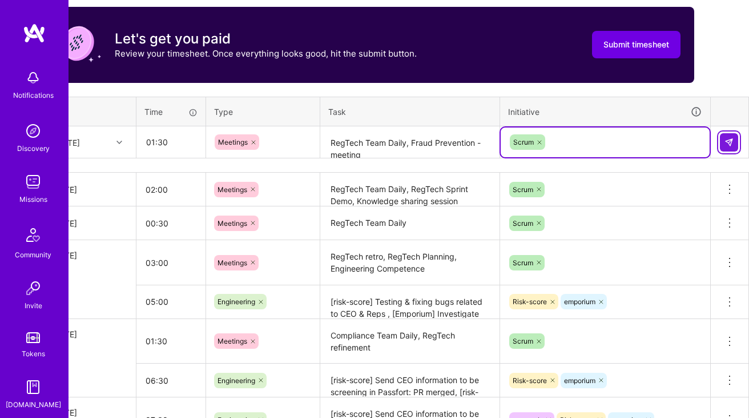
click at [729, 143] on img at bounding box center [729, 142] width 9 height 9
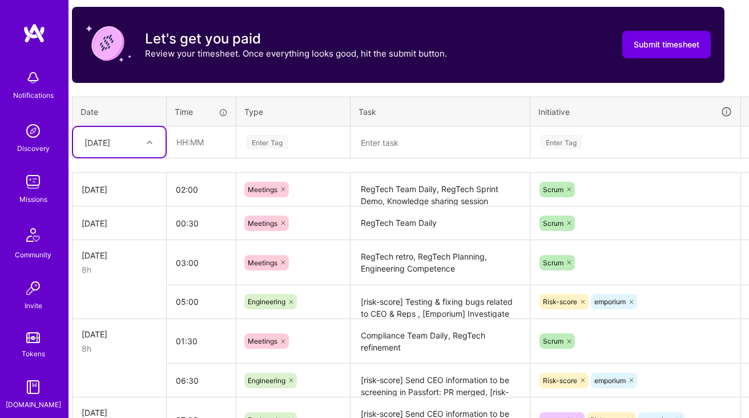
scroll to position [359, 8]
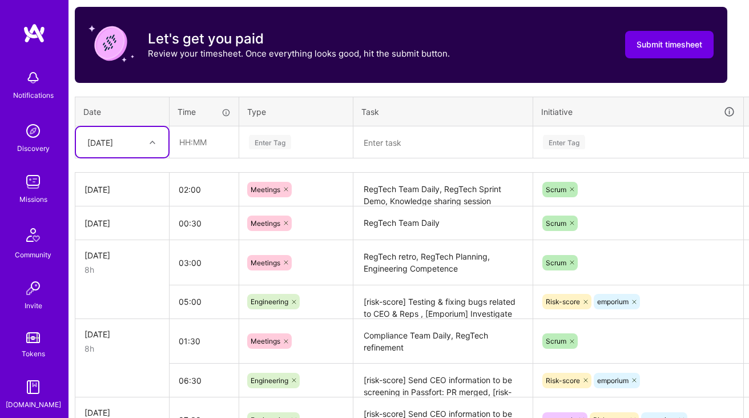
click at [113, 143] on div "[DATE]" at bounding box center [100, 142] width 26 height 12
click at [124, 238] on div "[DATE]" at bounding box center [122, 235] width 93 height 21
click at [199, 153] on input "text" at bounding box center [204, 142] width 68 height 30
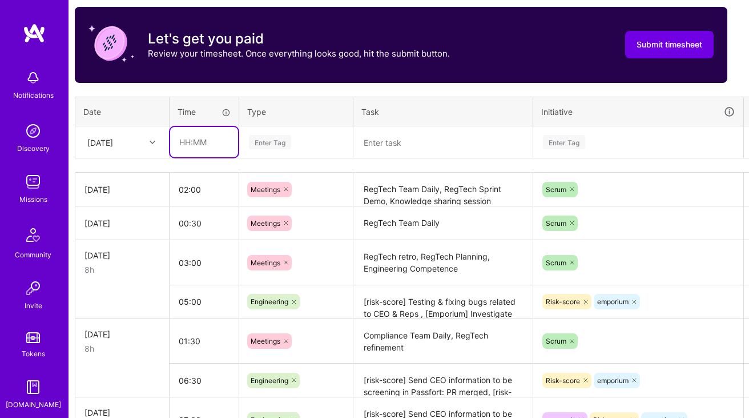
type input "00:30"
click at [272, 149] on div "Enter Tag" at bounding box center [296, 142] width 113 height 30
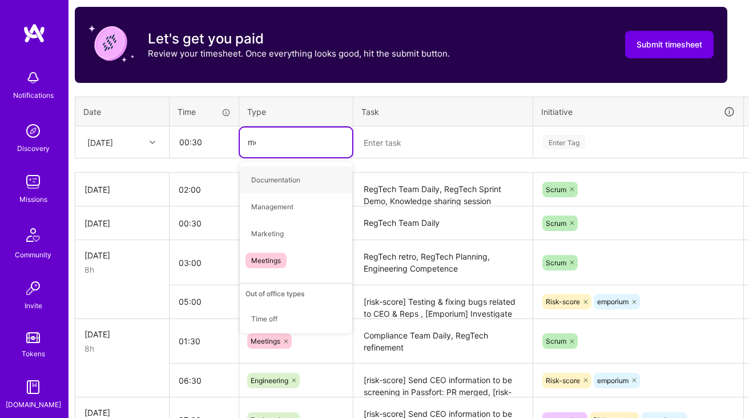
type input "mee"
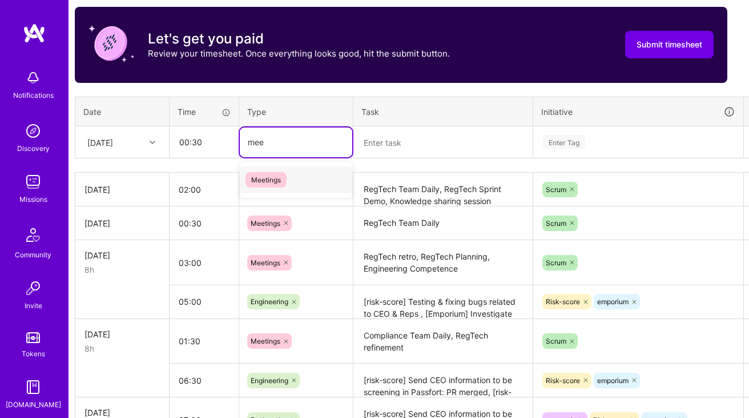
click at [278, 177] on span "Meetings" at bounding box center [266, 179] width 41 height 15
click at [406, 140] on textarea at bounding box center [443, 142] width 177 height 30
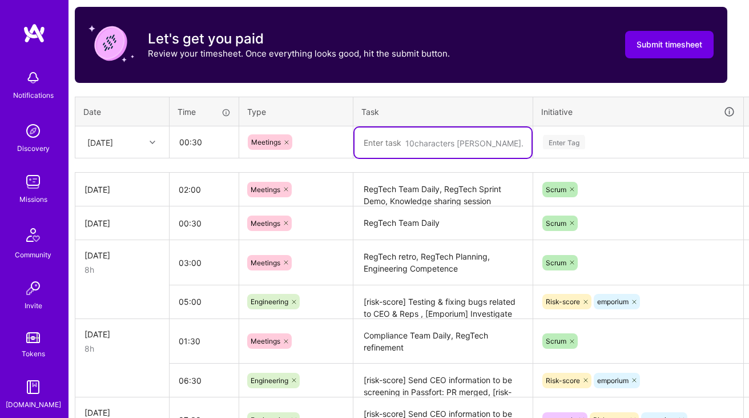
paste textarea "RegTech Team Daily"
paste textarea "Discuss initial projects / work with [PERSON_NAME]"
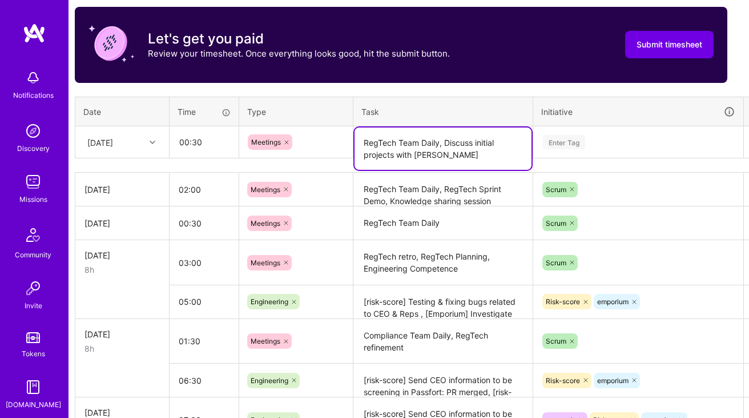
type textarea "RegTech Team Daily, Discuss initial projects with [PERSON_NAME]"
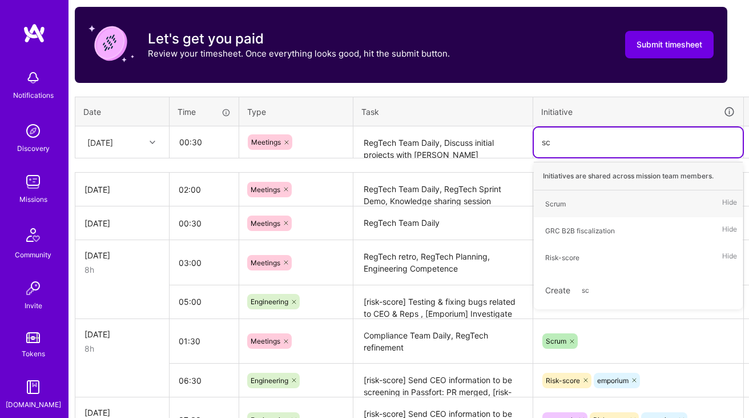
type input "scr"
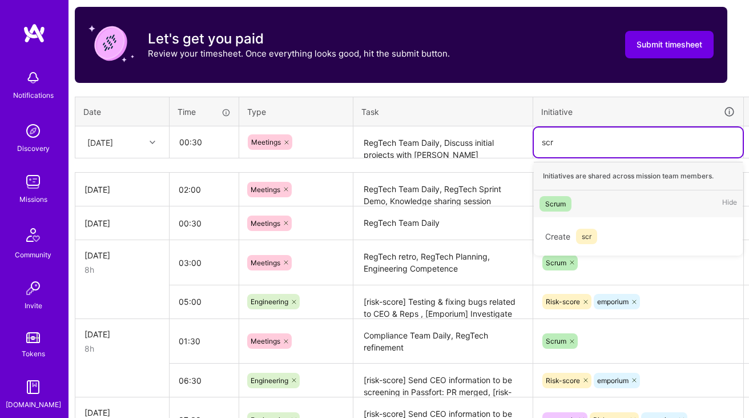
click at [560, 203] on div "Scrum" at bounding box center [555, 204] width 21 height 12
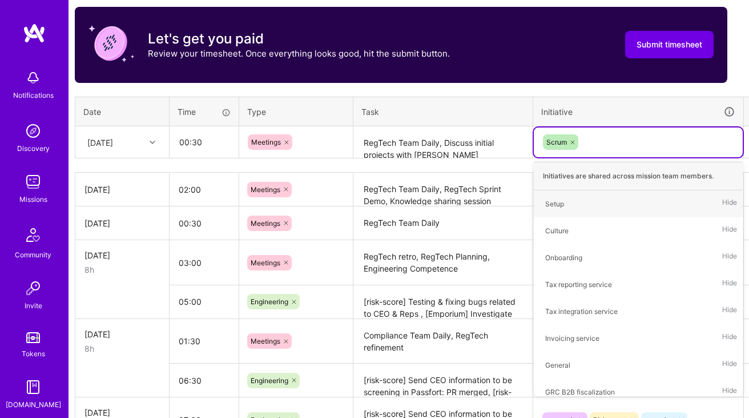
click at [464, 153] on textarea "RegTech Team Daily, Discuss initial projects with [PERSON_NAME]" at bounding box center [443, 142] width 177 height 30
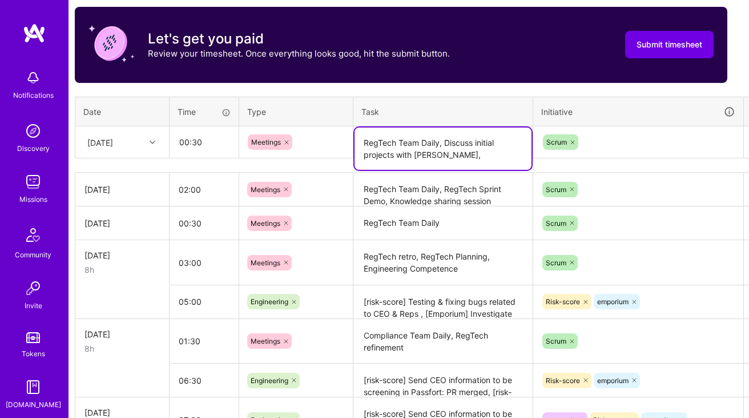
paste textarea "Finance Tech Group: tech talks (demos and tech discussion <3)"
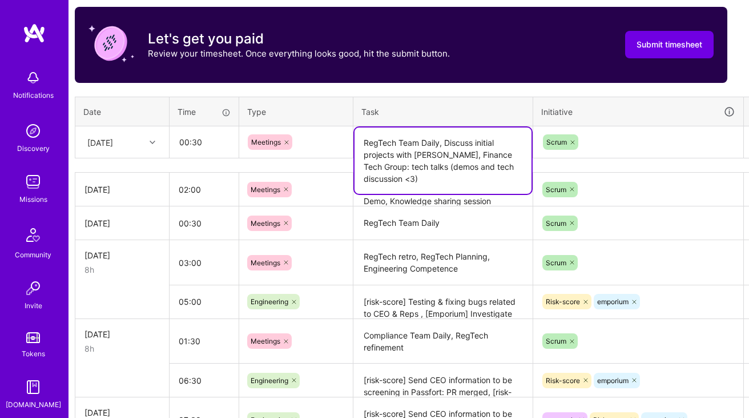
type textarea "RegTech Team Daily, Discuss initial projects with [PERSON_NAME], Finance Tech G…"
click at [187, 150] on input "00:30" at bounding box center [204, 142] width 68 height 30
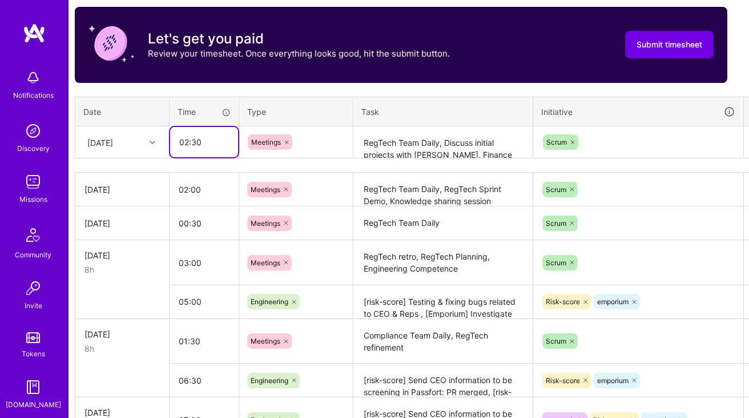
type input "02:30"
click at [507, 95] on div "Time tracking [DATE] - [DATE] Timesheet Export Timesheet Let's get you paid Rev…" at bounding box center [401, 334] width 653 height 725
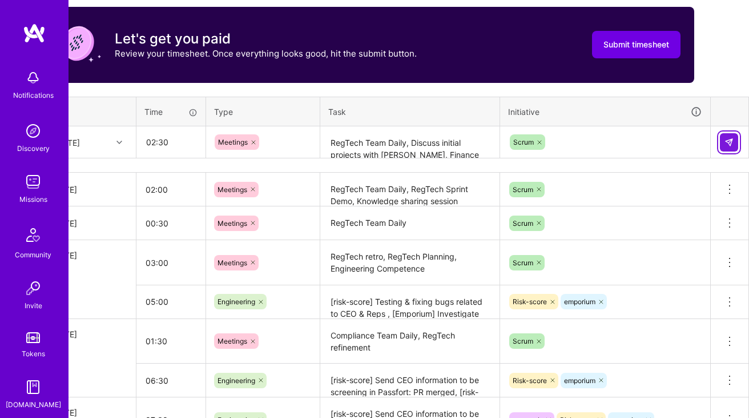
click at [729, 138] on img at bounding box center [729, 142] width 9 height 9
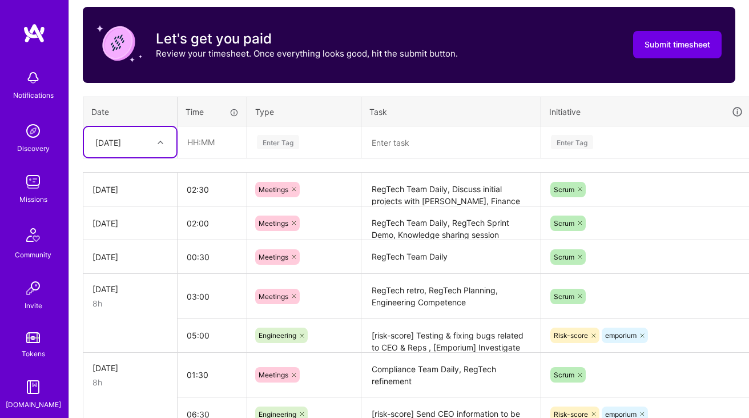
click at [402, 231] on textarea "RegTech Team Daily, RegTech Sprint Demo, Knowledge sharing session" at bounding box center [451, 222] width 177 height 31
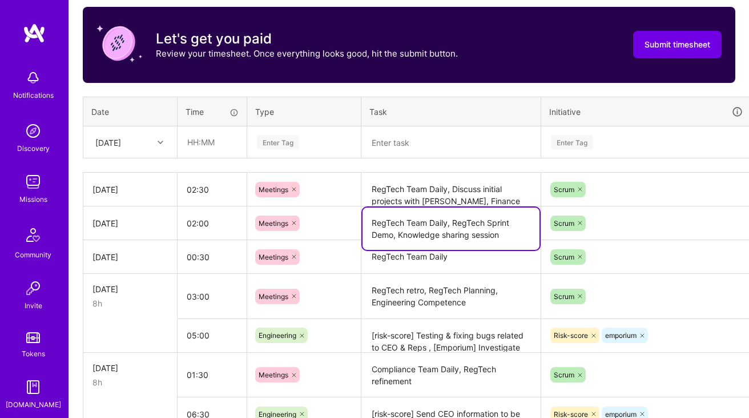
click at [419, 190] on textarea "RegTech Team Daily, Discuss initial projects with [PERSON_NAME], Finance Tech G…" at bounding box center [451, 189] width 177 height 31
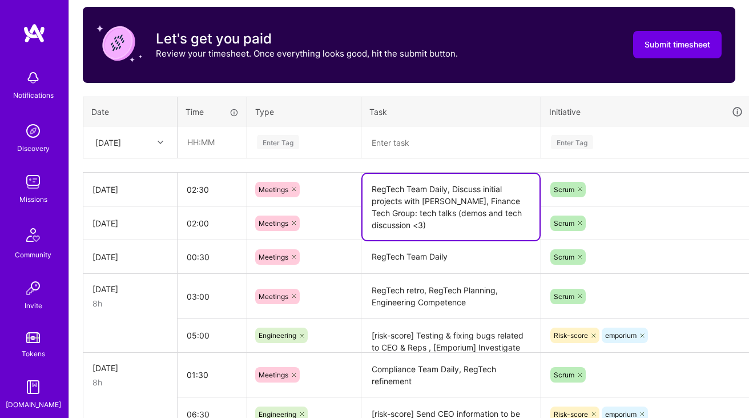
click at [415, 255] on textarea "RegTech Team Daily" at bounding box center [451, 256] width 177 height 31
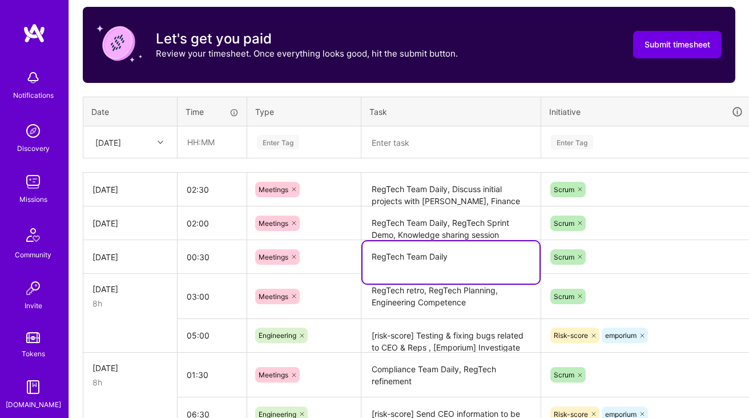
click at [143, 192] on div "[DATE]" at bounding box center [130, 189] width 75 height 12
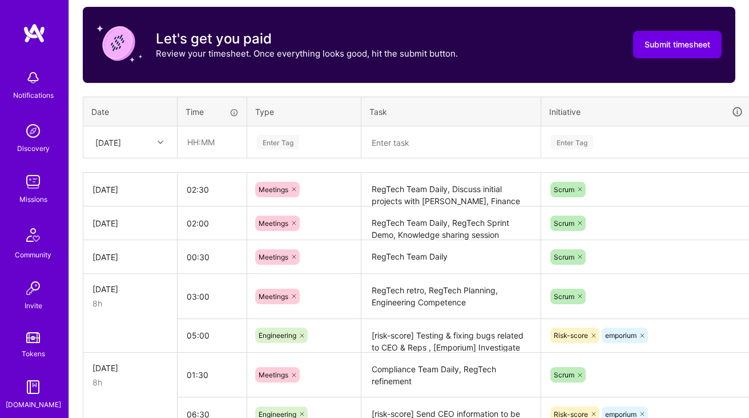
click at [130, 186] on div "[DATE]" at bounding box center [130, 189] width 75 height 12
click at [390, 194] on textarea "RegTech Team Daily, Discuss initial projects with [PERSON_NAME], Finance Tech G…" at bounding box center [451, 190] width 177 height 32
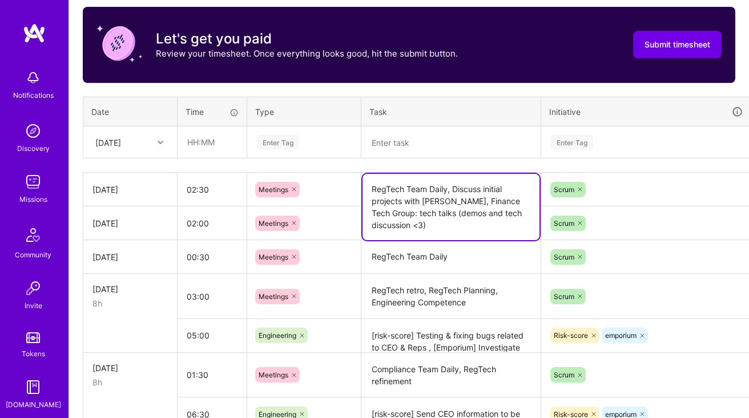
click at [390, 194] on textarea "RegTech Team Daily, Discuss initial projects with [PERSON_NAME], Finance Tech G…" at bounding box center [451, 207] width 177 height 66
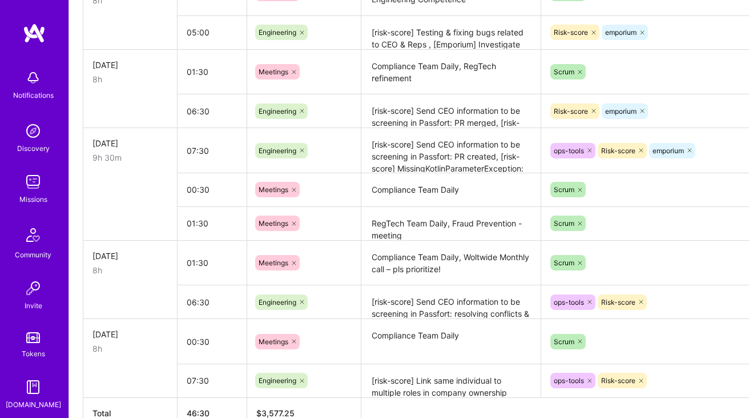
scroll to position [661, 0]
click at [395, 220] on textarea "RegTech Team Daily, Fraud Prevention - meeting" at bounding box center [451, 223] width 177 height 31
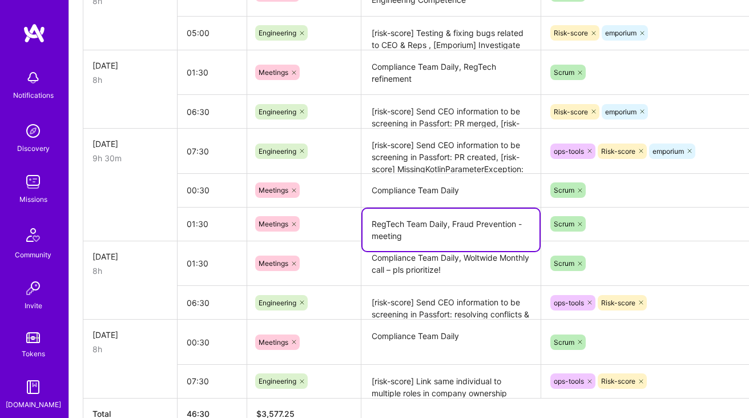
click at [395, 220] on textarea "RegTech Team Daily, Fraud Prevention - meeting" at bounding box center [451, 229] width 177 height 42
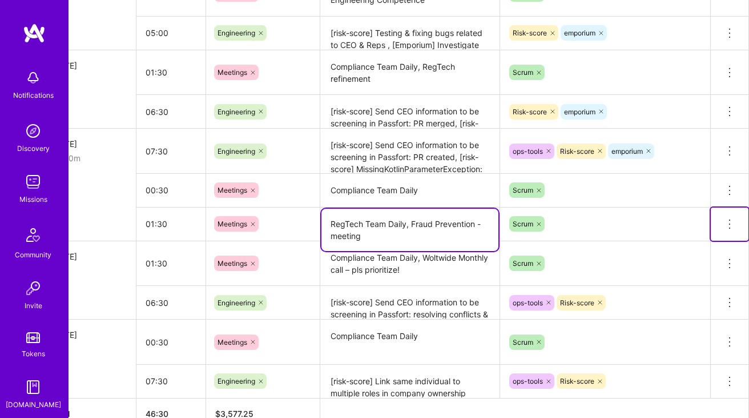
click at [730, 218] on icon at bounding box center [730, 224] width 14 height 14
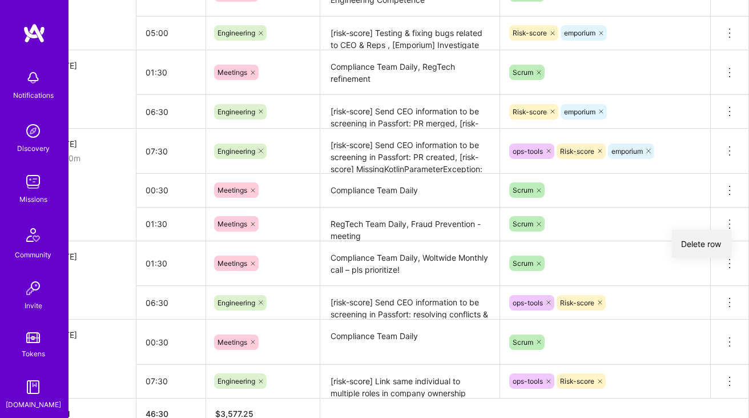
click at [702, 239] on button "Delete row" at bounding box center [701, 244] width 59 height 28
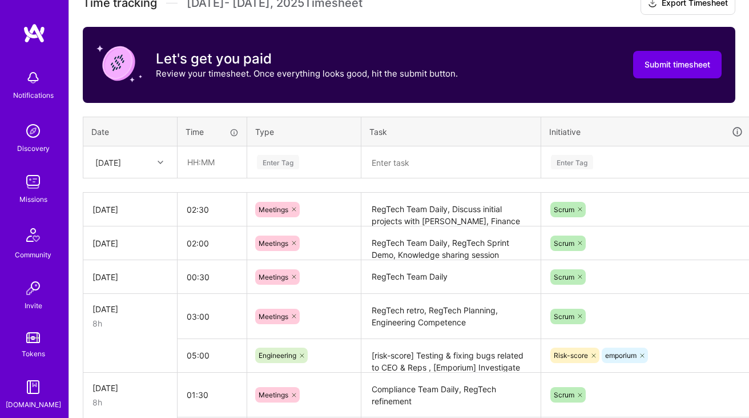
scroll to position [347, 0]
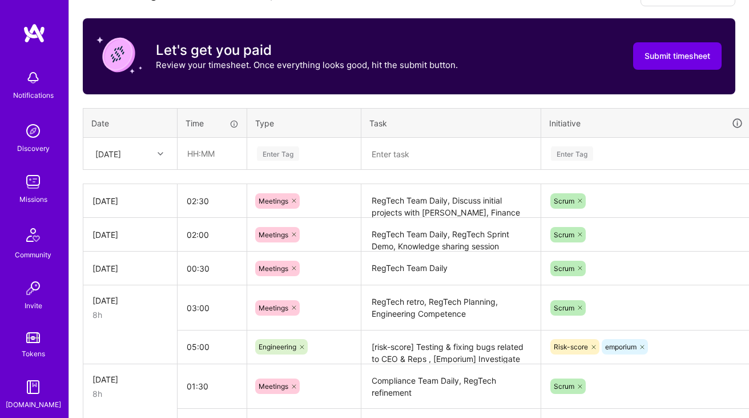
click at [409, 157] on textarea at bounding box center [451, 154] width 177 height 30
paste textarea "RegTech Team Daily, Fraud Prevention - meeting"
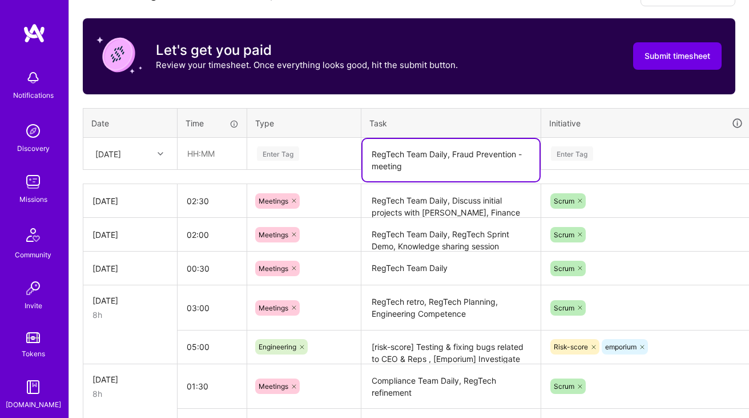
type textarea "RegTech Team Daily, Fraud Prevention - meeting"
click at [233, 158] on input "text" at bounding box center [212, 153] width 68 height 30
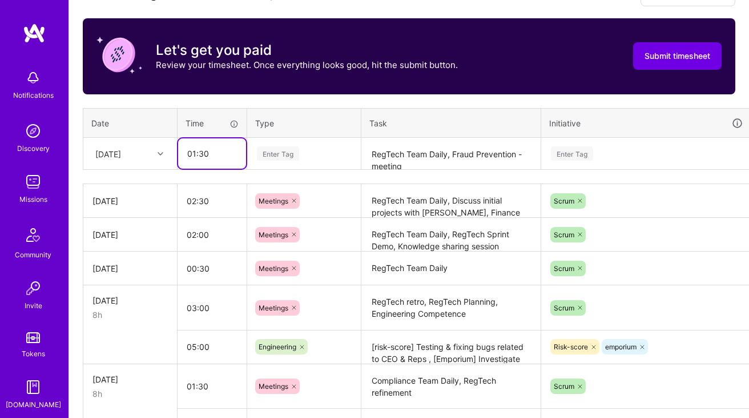
type input "01:30"
click at [317, 153] on div "Enter Tag" at bounding box center [304, 153] width 97 height 14
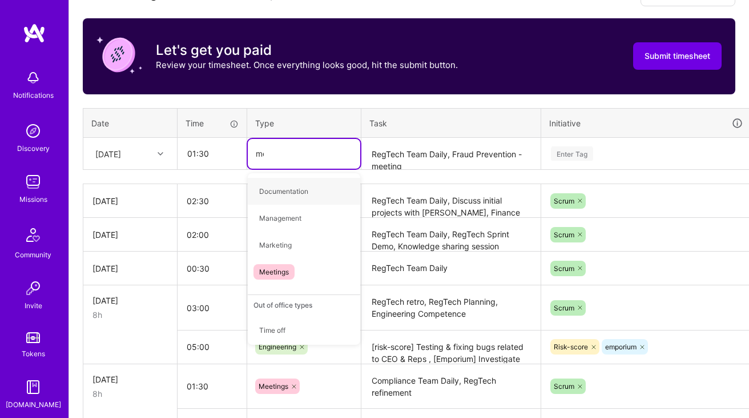
type input "mee"
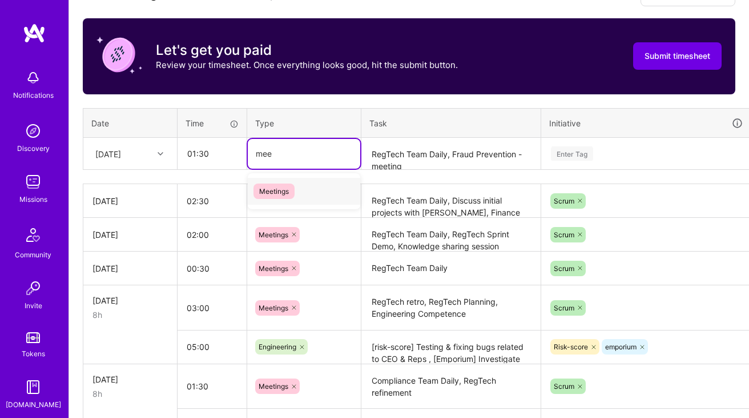
click at [307, 189] on div "Meetings" at bounding box center [304, 191] width 113 height 27
click at [593, 158] on div "Enter Tag" at bounding box center [572, 154] width 42 height 18
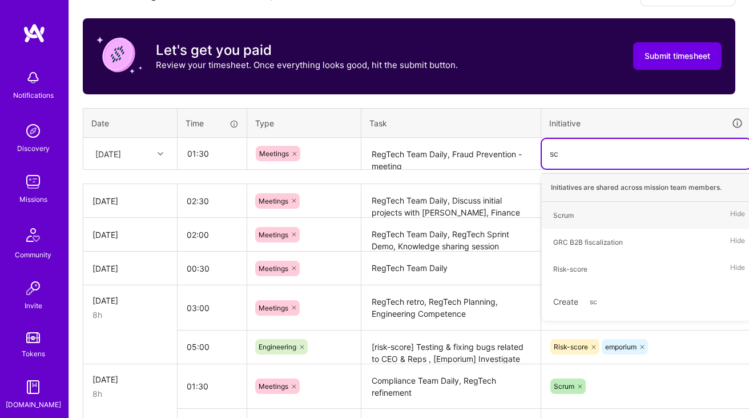
type input "scr"
click at [572, 207] on span "Scrum" at bounding box center [564, 214] width 32 height 15
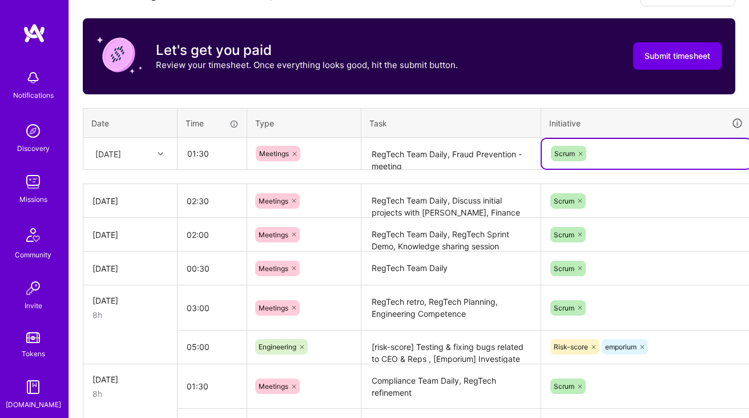
scroll to position [347, 41]
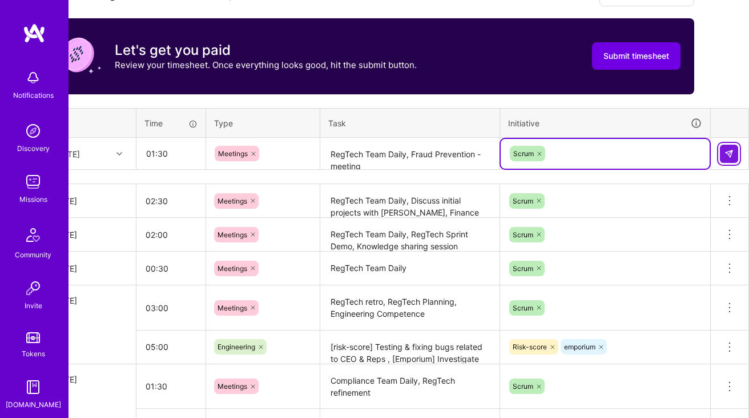
click at [729, 154] on img at bounding box center [729, 153] width 9 height 9
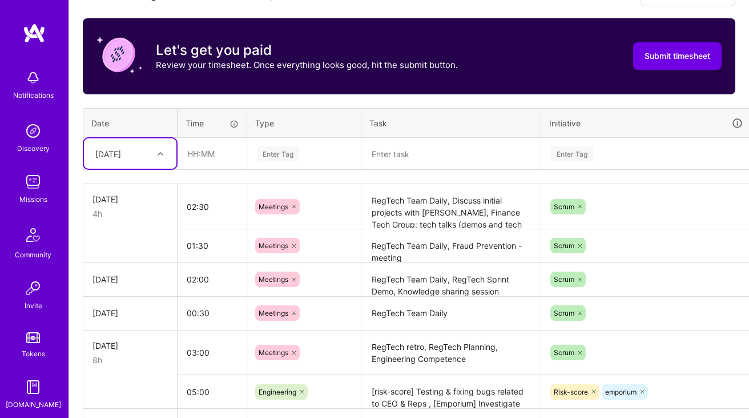
scroll to position [366, 0]
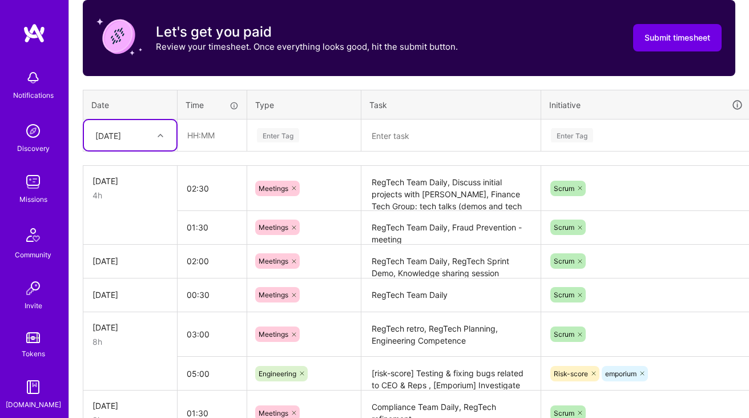
click at [412, 196] on textarea "RegTech Team Daily, Discuss initial projects with [PERSON_NAME], Finance Tech G…" at bounding box center [451, 188] width 177 height 43
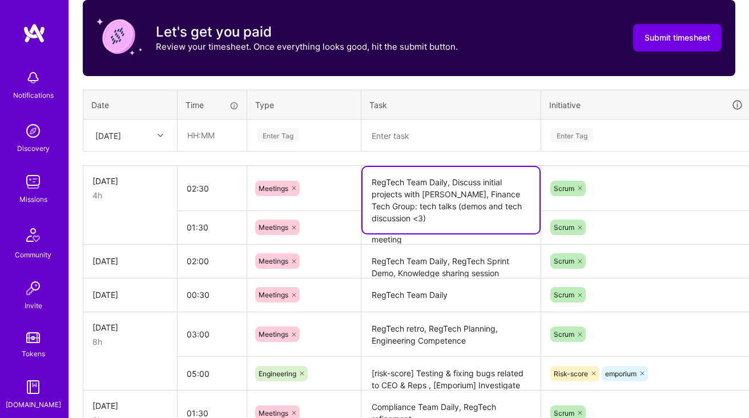
click at [412, 196] on textarea "RegTech Team Daily, Discuss initial projects with [PERSON_NAME], Finance Tech G…" at bounding box center [451, 200] width 177 height 66
click at [143, 132] on div "[DATE]" at bounding box center [121, 135] width 63 height 19
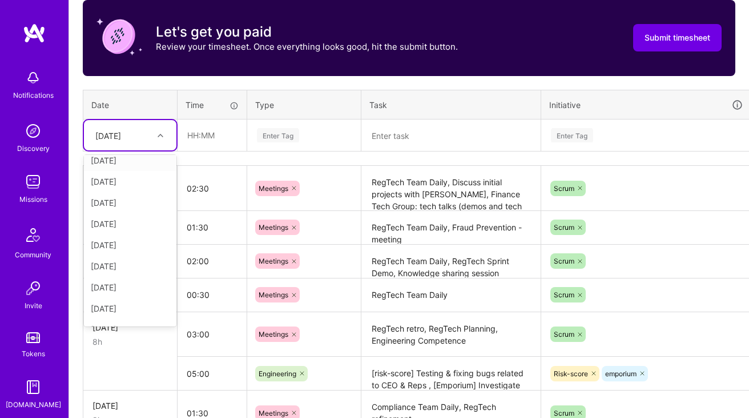
scroll to position [150, 0]
click at [138, 248] on div "[DATE]" at bounding box center [130, 249] width 93 height 21
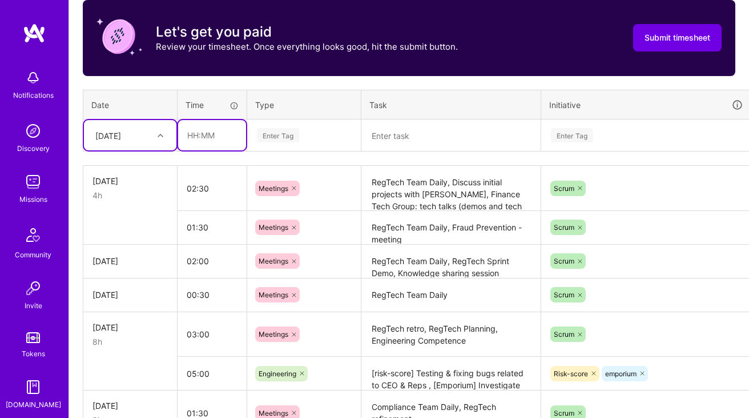
click at [222, 137] on input "text" at bounding box center [212, 135] width 68 height 30
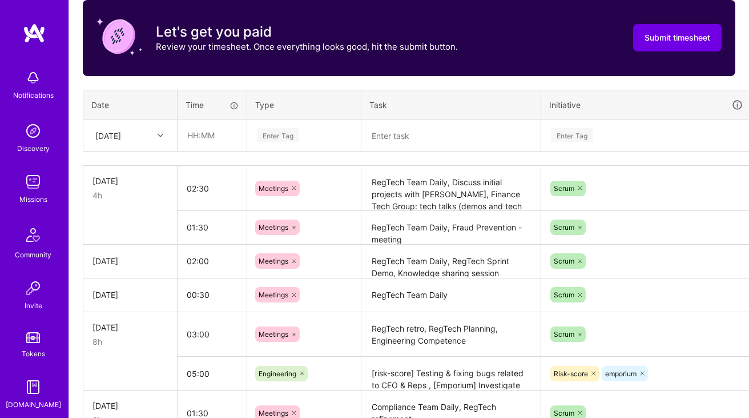
click at [404, 142] on textarea at bounding box center [451, 136] width 177 height 30
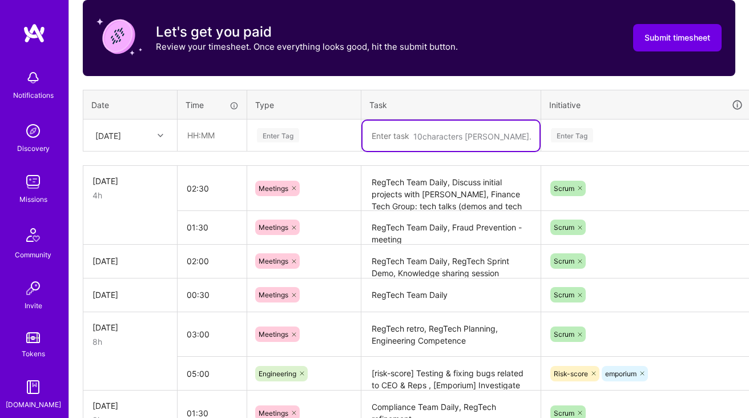
paste textarea "RegTech Team Daily, Discuss initial projects with [PERSON_NAME], Finance Tech G…"
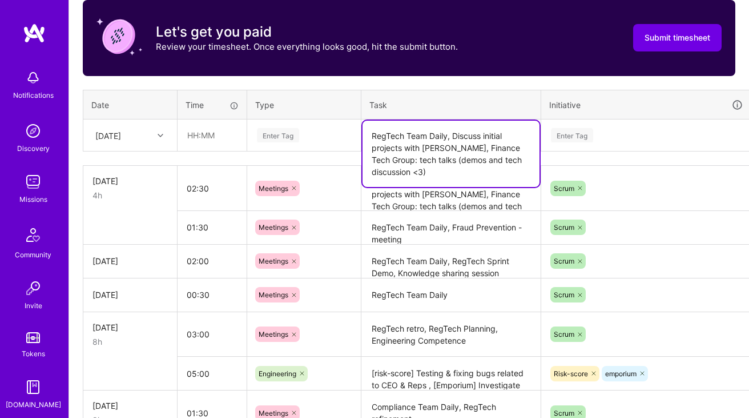
type textarea "RegTech Team Daily, Discuss initial projects with [PERSON_NAME], Finance Tech G…"
click at [303, 134] on div "Enter Tag" at bounding box center [304, 135] width 97 height 14
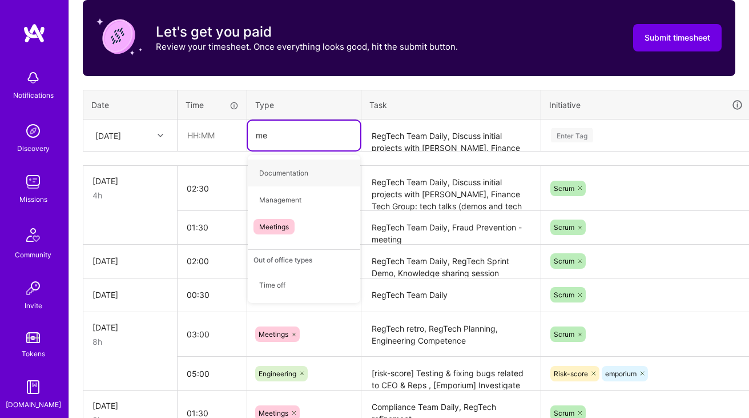
type input "mee"
click at [286, 169] on span "Meetings" at bounding box center [274, 172] width 41 height 15
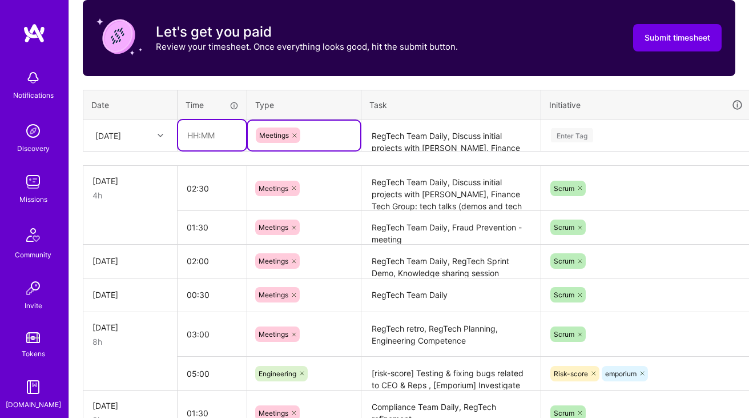
click at [216, 128] on input "text" at bounding box center [212, 135] width 68 height 30
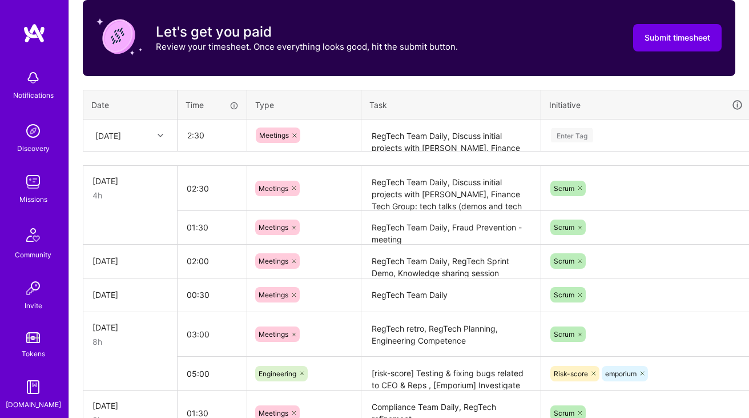
click at [583, 130] on div "Enter Tag" at bounding box center [572, 135] width 42 height 18
type input "02:30"
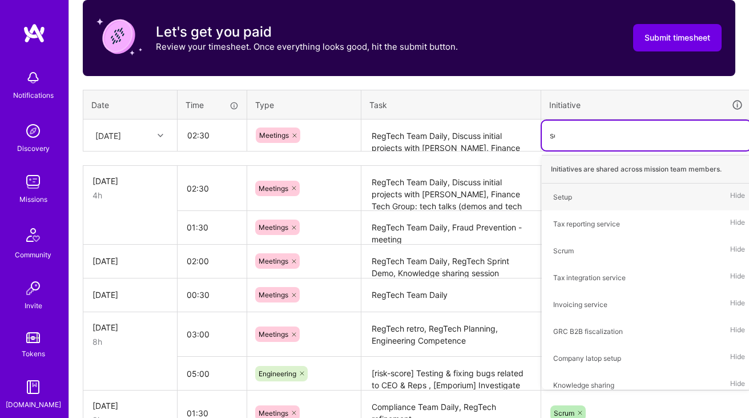
type input "scr"
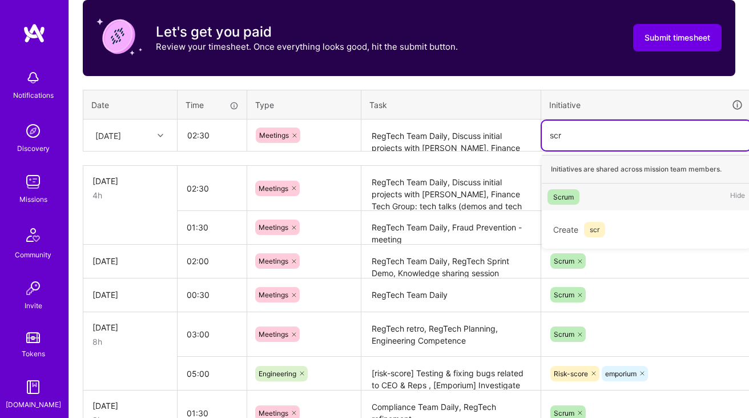
click at [564, 191] on div "Scrum" at bounding box center [563, 197] width 21 height 12
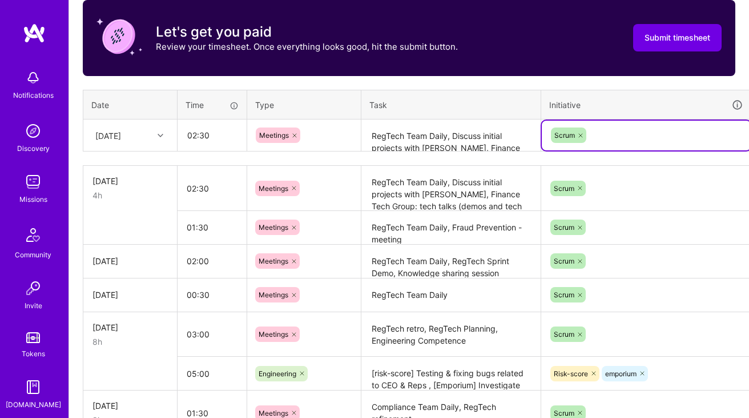
scroll to position [366, 41]
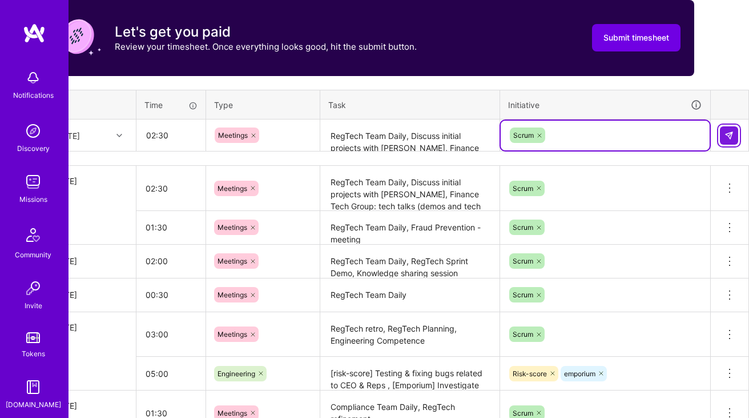
click at [730, 136] on img at bounding box center [729, 135] width 9 height 9
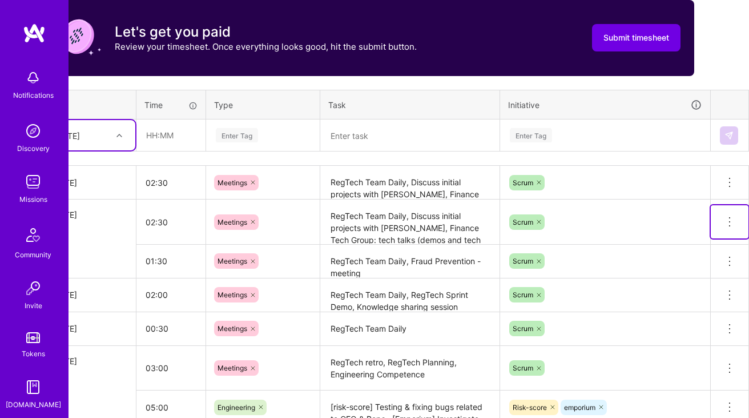
click at [729, 222] on icon at bounding box center [730, 222] width 14 height 14
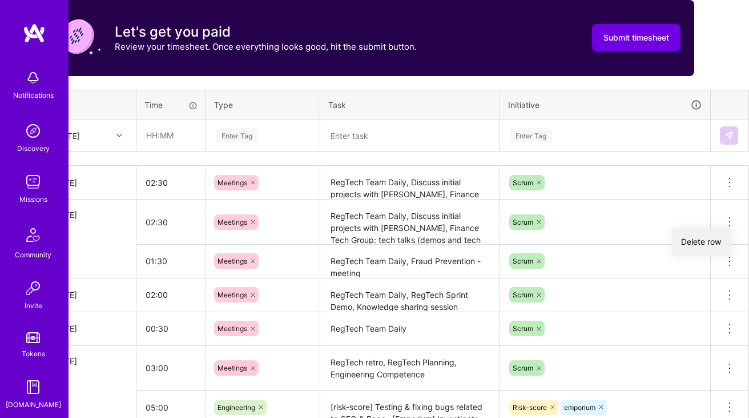
click at [710, 239] on button "Delete row" at bounding box center [701, 241] width 59 height 28
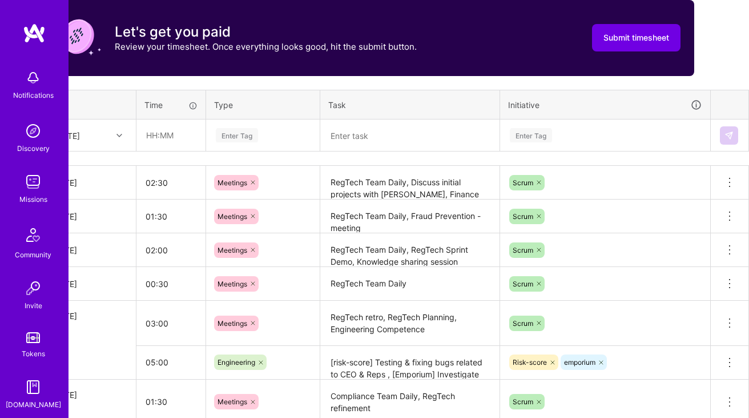
scroll to position [366, 0]
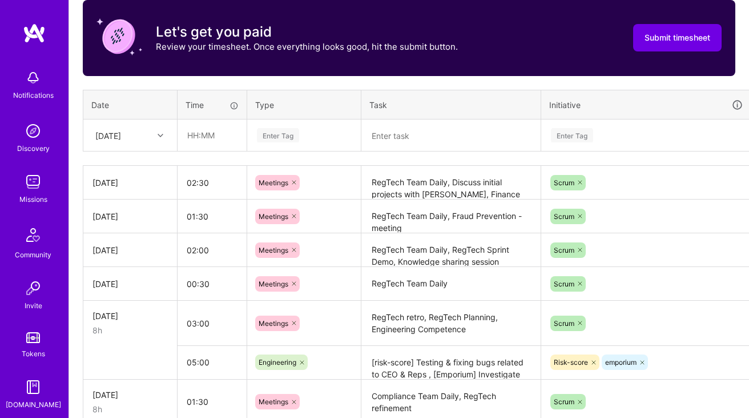
click at [121, 138] on div "[DATE]" at bounding box center [108, 135] width 26 height 12
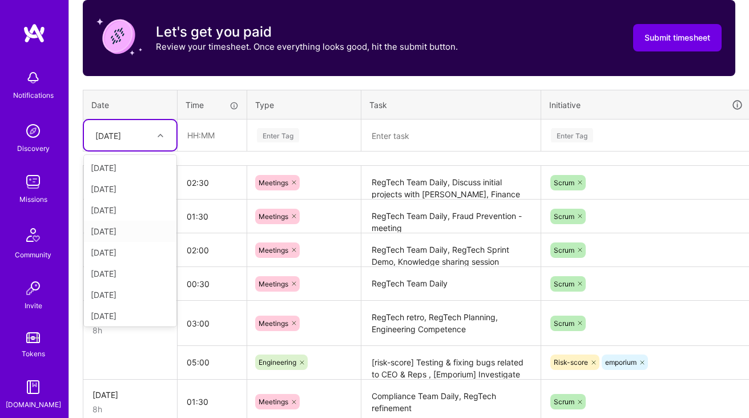
scroll to position [150, 0]
click at [135, 268] on div "[DATE]" at bounding box center [130, 270] width 93 height 21
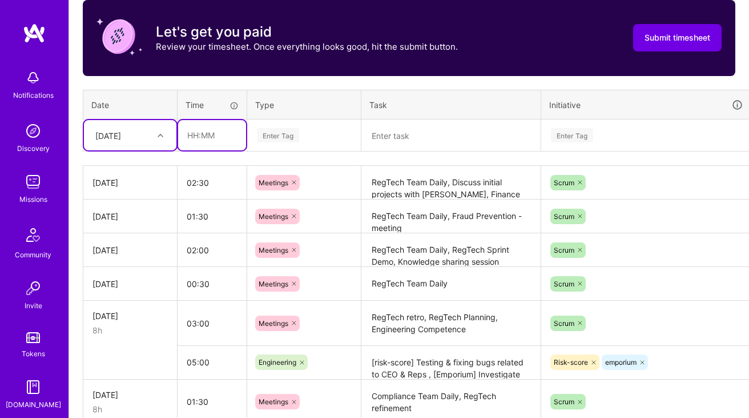
click at [224, 147] on input "text" at bounding box center [212, 135] width 68 height 30
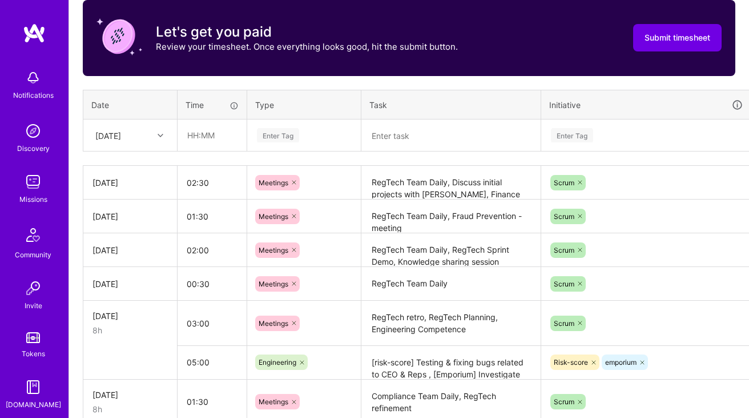
click at [383, 124] on textarea at bounding box center [451, 136] width 177 height 30
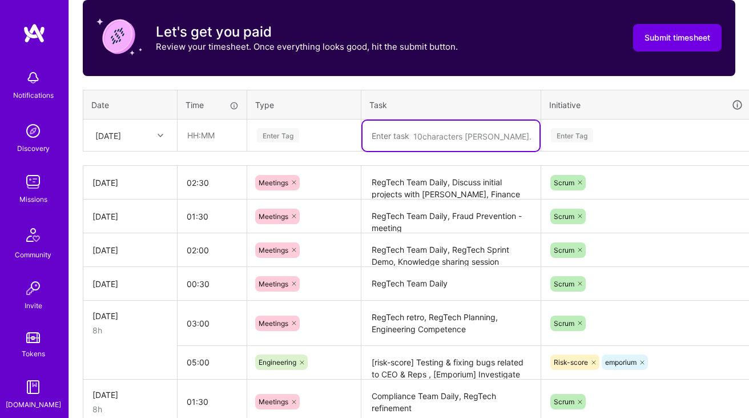
paste textarea "RegTech Team Daily"
paste textarea "Fraud Prevention retrospective"
type textarea "RegTech Team Daily, Fraud Prevention retrospective"
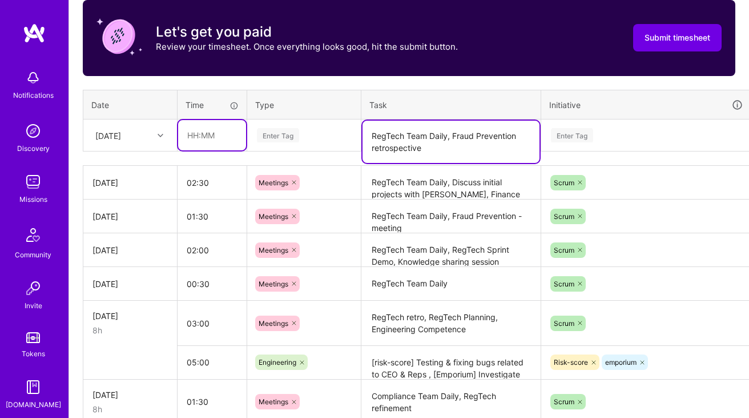
click at [222, 137] on input "text" at bounding box center [212, 135] width 68 height 30
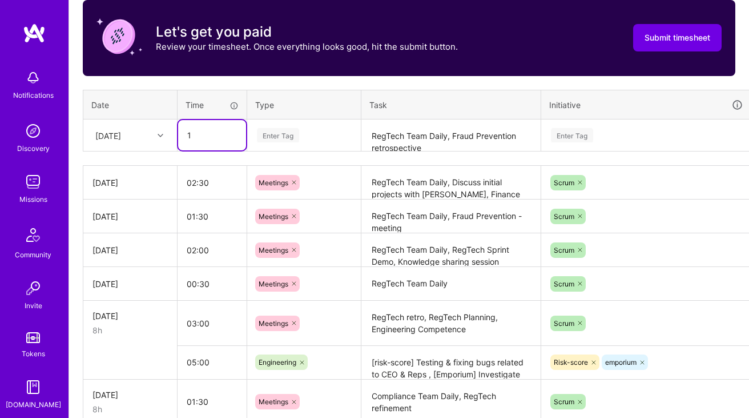
click at [222, 137] on input "1" at bounding box center [212, 135] width 68 height 30
type input "01:30"
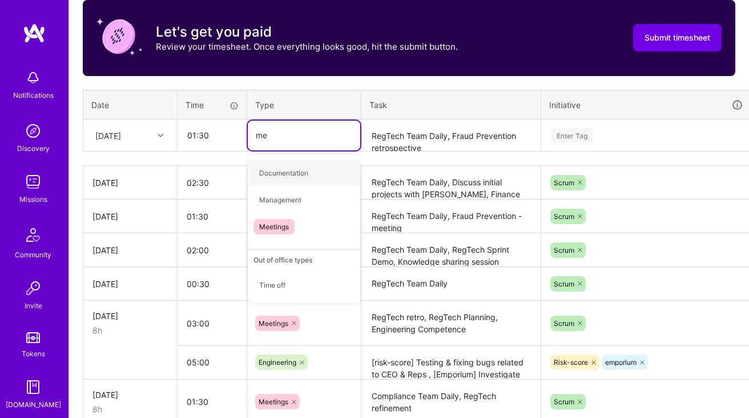
type input "mee"
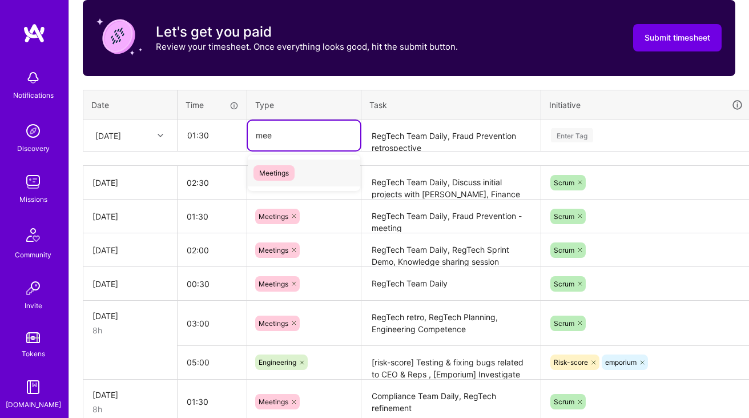
click at [279, 169] on span "Meetings" at bounding box center [274, 172] width 41 height 15
click at [624, 126] on div "Enter Tag" at bounding box center [646, 136] width 209 height 30
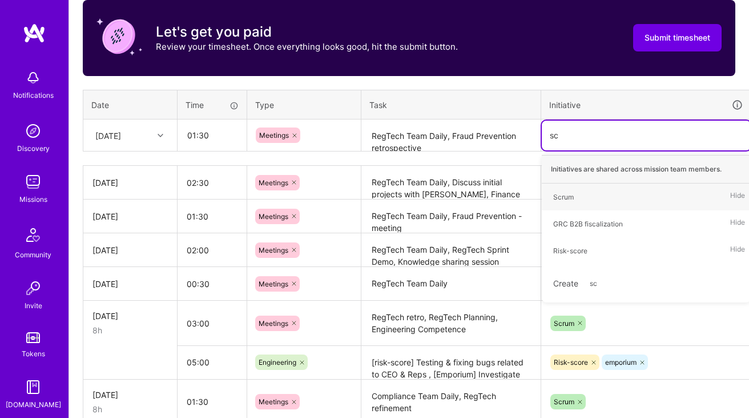
type input "scr"
click at [566, 207] on div "Scrum Hide" at bounding box center [646, 196] width 209 height 27
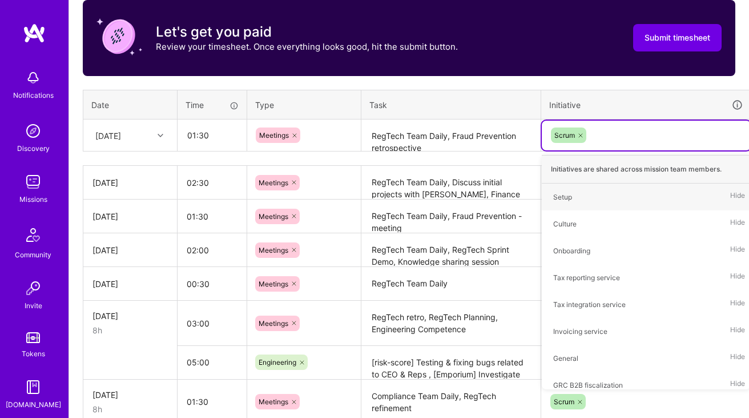
click at [456, 104] on th "Task" at bounding box center [452, 105] width 180 height 30
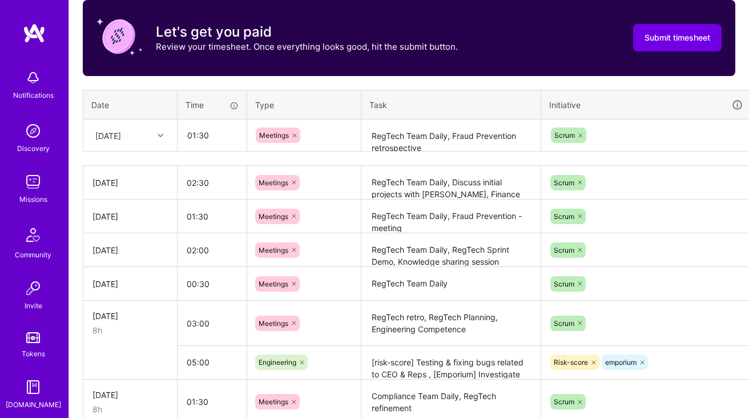
scroll to position [366, 41]
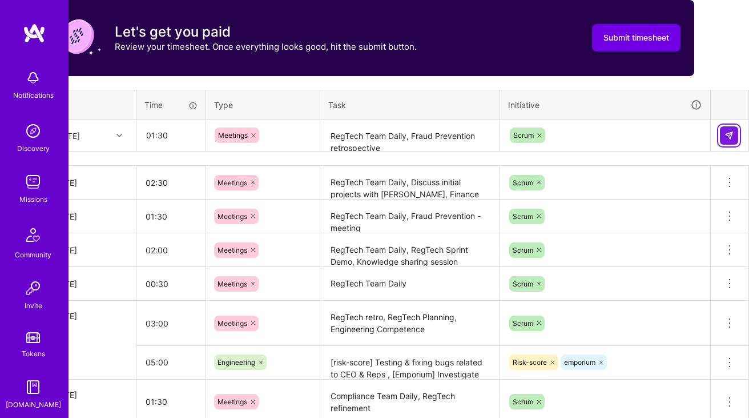
click at [729, 134] on img at bounding box center [729, 135] width 9 height 9
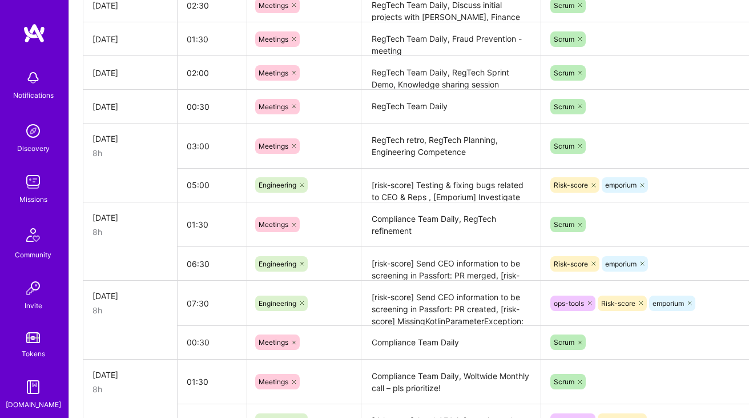
scroll to position [573, 0]
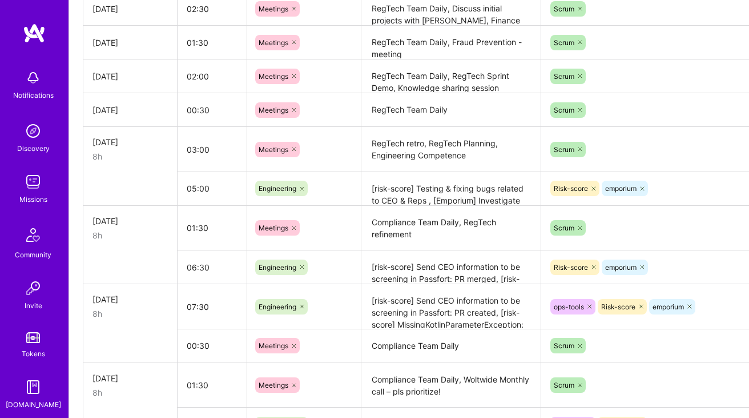
click at [414, 191] on textarea "[risk-score] Testing & fixing bugs related to CEO & Reps , [Emporium] Investiga…" at bounding box center [451, 188] width 177 height 31
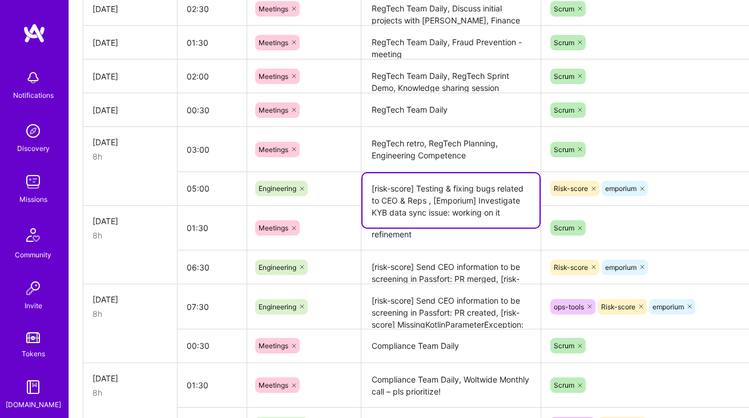
click at [414, 191] on textarea "[risk-score] Testing & fixing bugs related to CEO & Reps , [Emporium] Investiga…" at bounding box center [451, 200] width 177 height 54
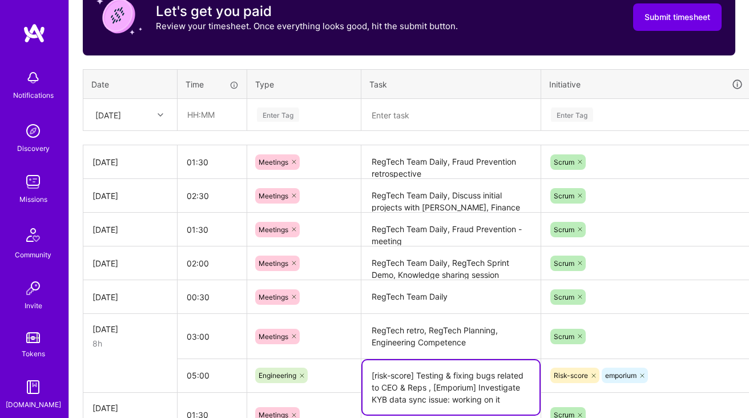
scroll to position [367, 0]
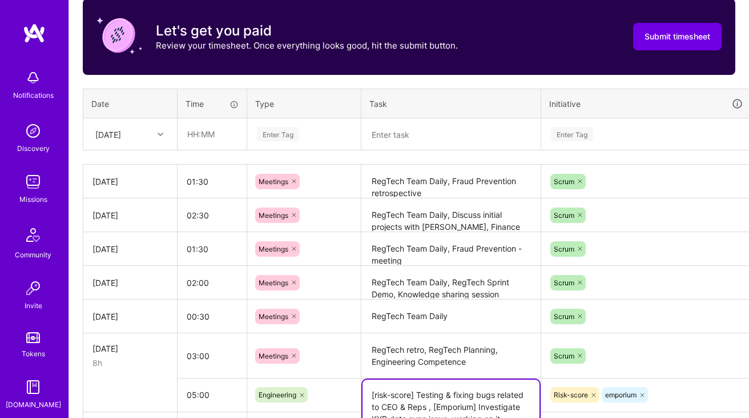
click at [142, 136] on div "[DATE]" at bounding box center [121, 134] width 63 height 19
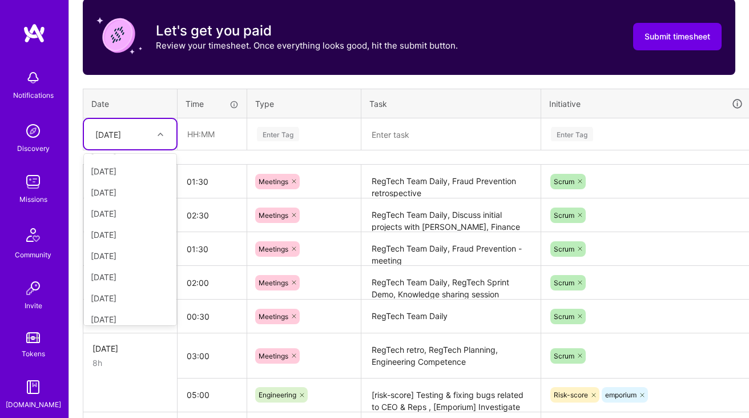
scroll to position [150, 0]
click at [135, 197] on div "[DATE]" at bounding box center [130, 206] width 93 height 21
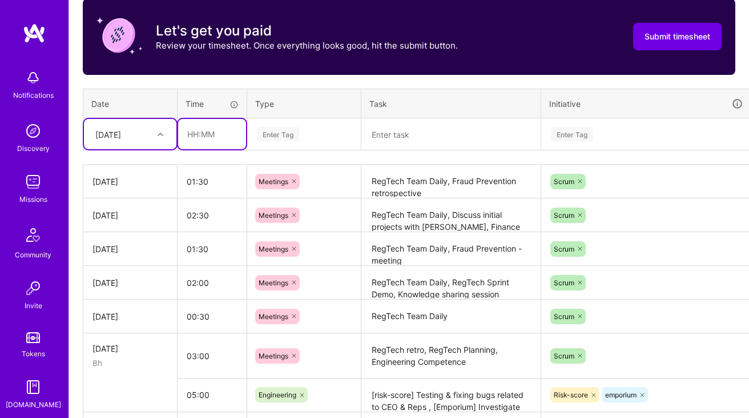
click at [215, 129] on input "text" at bounding box center [212, 134] width 68 height 30
type input "07:30"
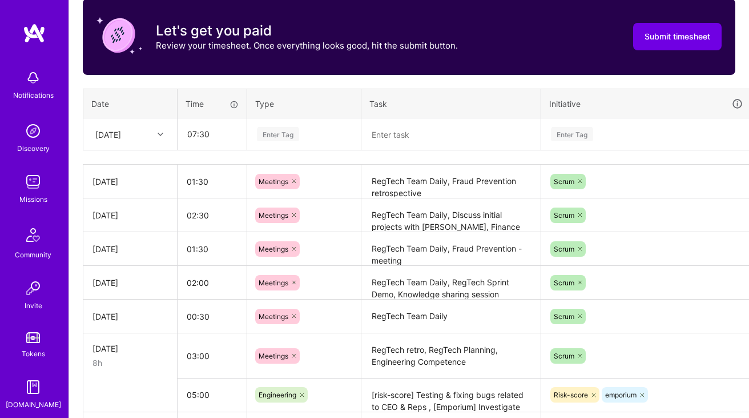
click at [301, 133] on div "Enter Tag" at bounding box center [304, 134] width 97 height 14
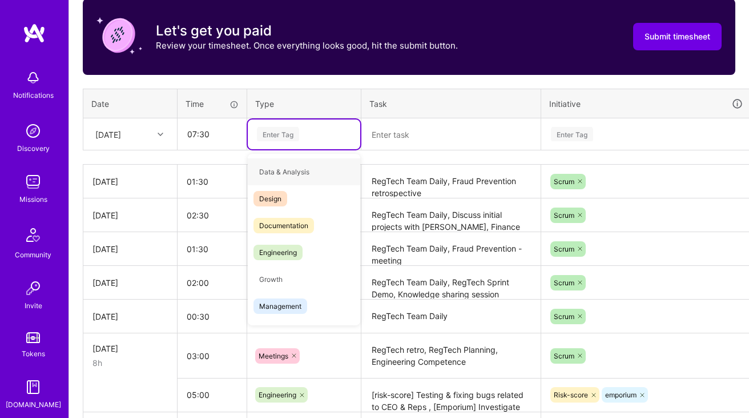
type input "e"
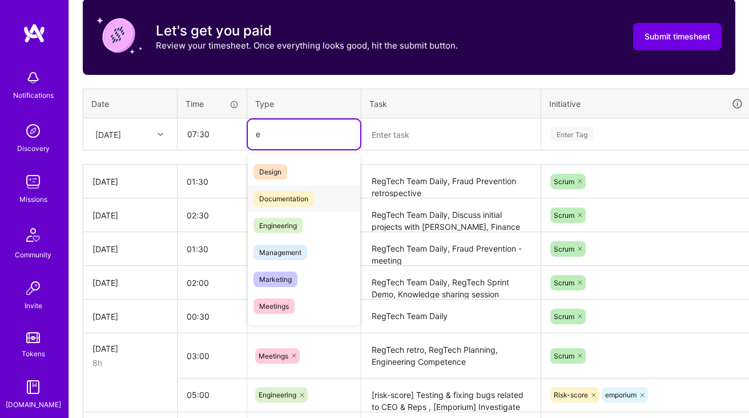
click at [270, 218] on span "Engineering" at bounding box center [278, 225] width 49 height 15
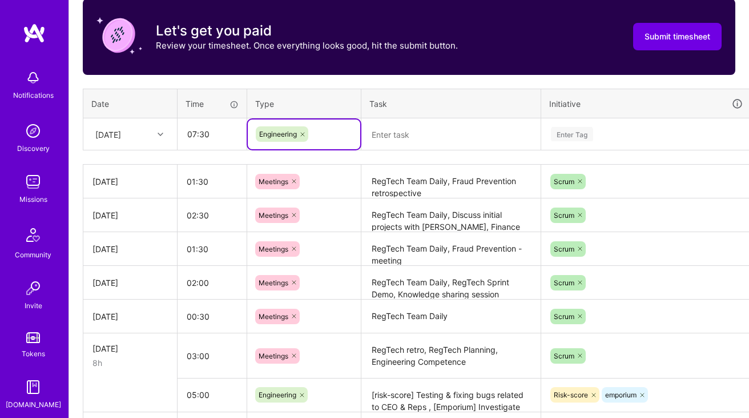
click at [391, 153] on div "Time tracking [DATE] - [DATE] Timesheet Export Timesheet Let's get you paid Rev…" at bounding box center [409, 360] width 653 height 793
click at [421, 142] on textarea at bounding box center [451, 134] width 177 height 30
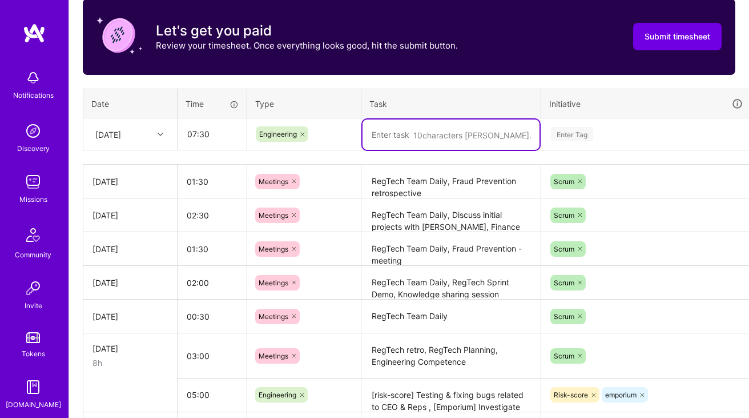
paste textarea "[risk-score] Testing & fixing bugs related to CEO & Reps , [Emporium] Investiga…"
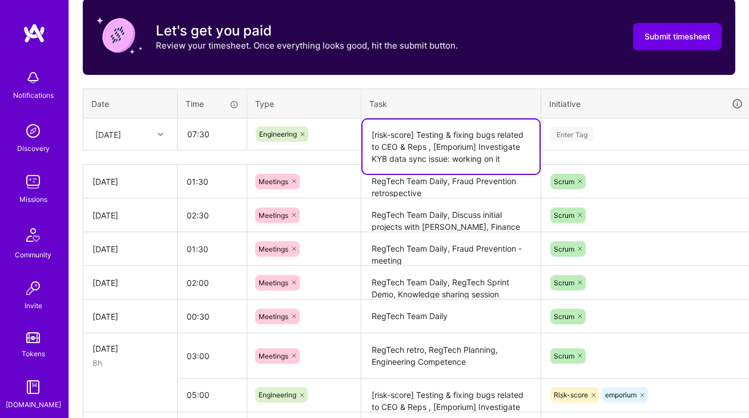
type textarea "[risk-score] Testing & fixing bugs related to CEO & Reps , [Emporium] Investiga…"
click at [595, 139] on div "Enter Tag" at bounding box center [646, 134] width 193 height 14
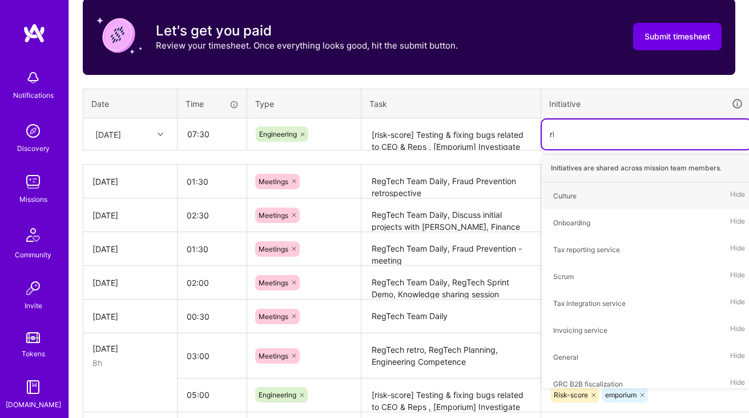
type input "risk"
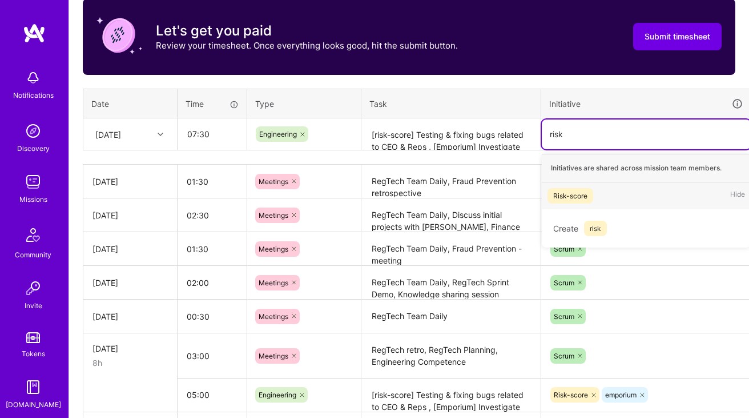
click at [579, 195] on div "Risk-score" at bounding box center [570, 196] width 34 height 12
type input "empo"
click at [563, 196] on div "emporium" at bounding box center [568, 196] width 31 height 12
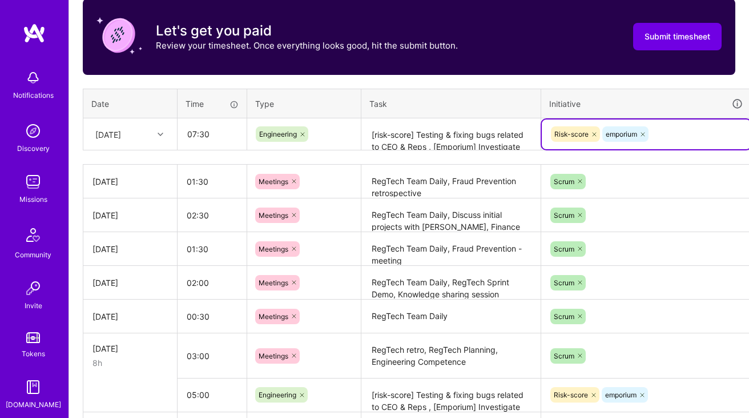
scroll to position [367, 41]
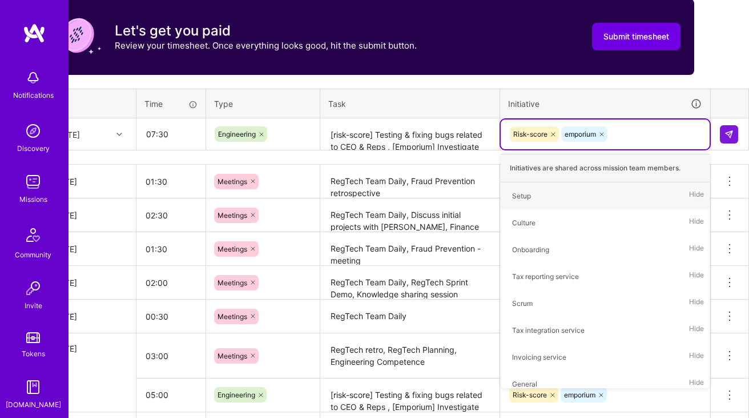
click at [637, 103] on div "Initiative" at bounding box center [605, 103] width 194 height 13
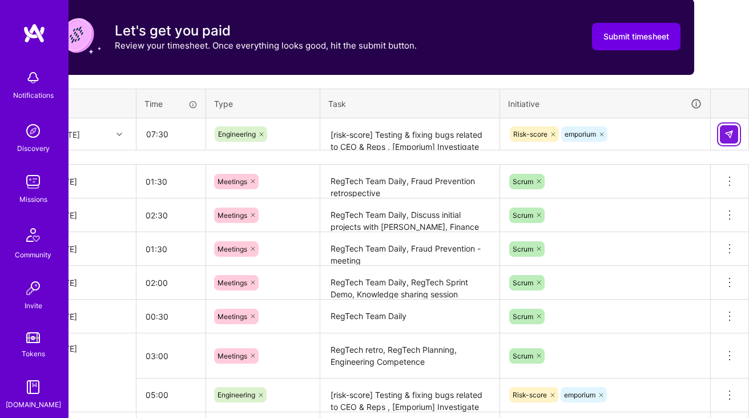
click at [732, 132] on img at bounding box center [729, 134] width 9 height 9
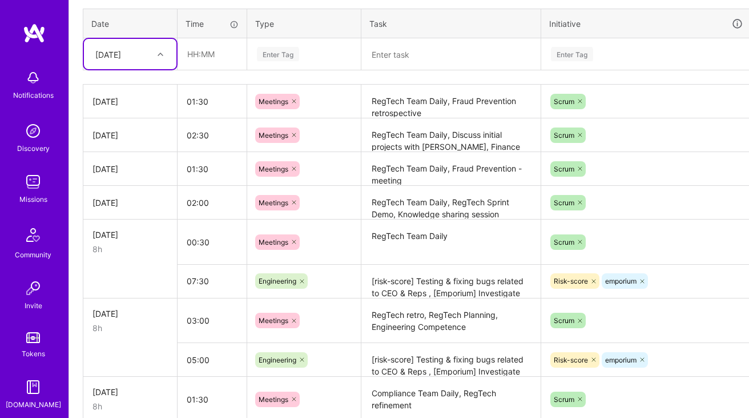
scroll to position [449, 0]
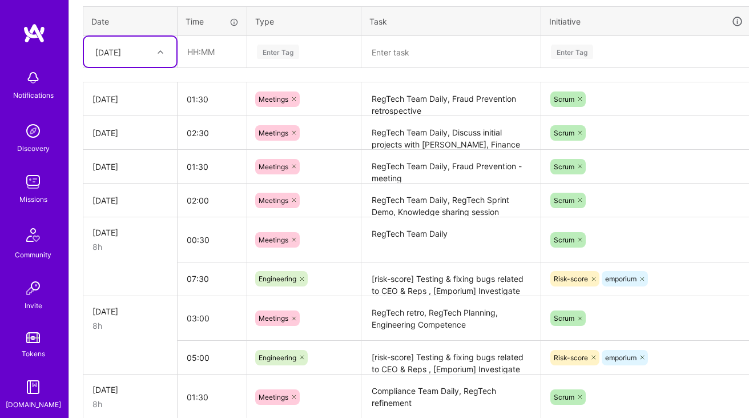
click at [421, 271] on textarea "[risk-score] Testing & fixing bugs related to CEO & Reps , [Emporium] Investiga…" at bounding box center [451, 278] width 177 height 31
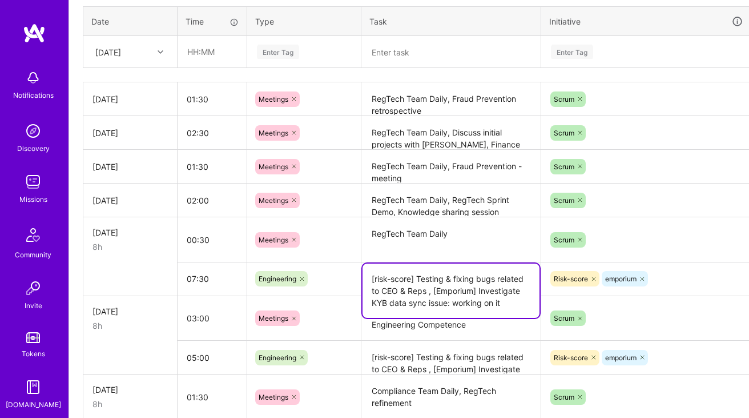
click at [421, 271] on textarea "[risk-score] Testing & fixing bugs related to CEO & Reps , [Emporium] Investiga…" at bounding box center [451, 290] width 177 height 54
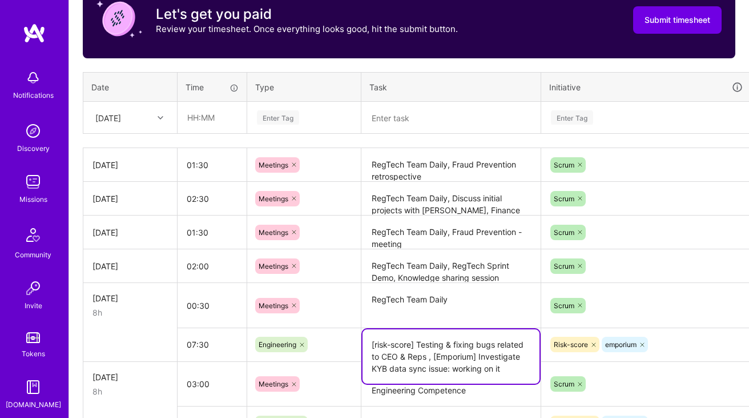
scroll to position [355, 0]
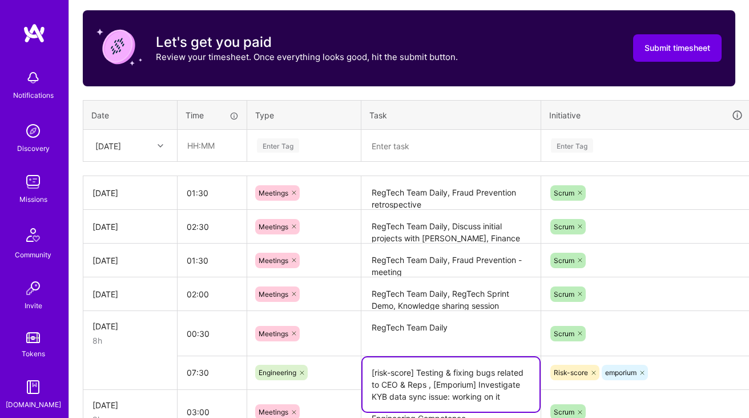
click at [147, 149] on div "[DATE]" at bounding box center [121, 145] width 63 height 19
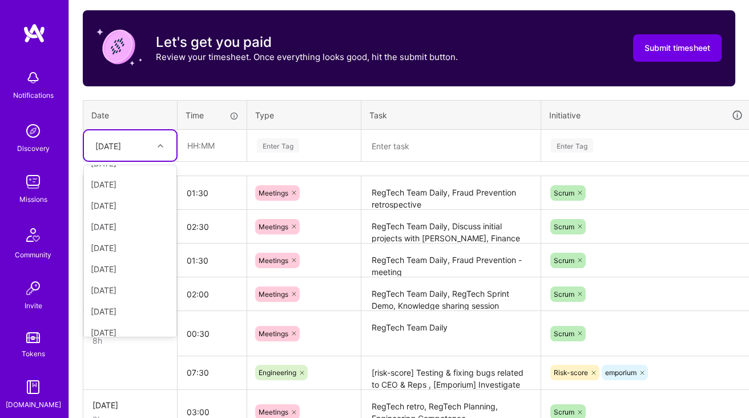
scroll to position [125, 0]
click at [127, 238] on div "[DATE]" at bounding box center [130, 243] width 93 height 21
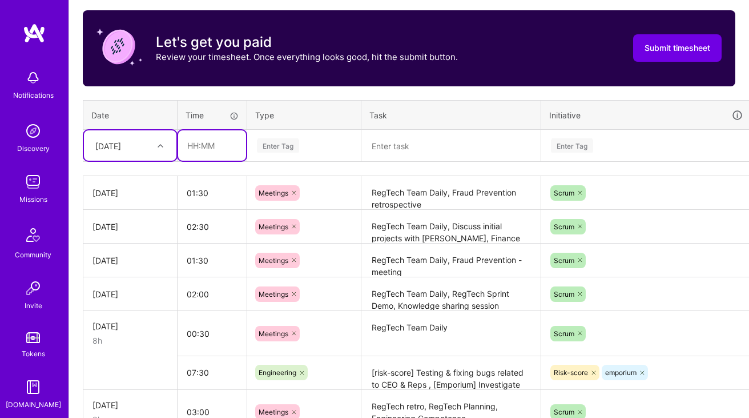
click at [226, 141] on input "text" at bounding box center [212, 145] width 68 height 30
click at [203, 144] on input "06:30" at bounding box center [212, 145] width 68 height 30
click at [269, 145] on div "Enter Tag" at bounding box center [278, 146] width 42 height 18
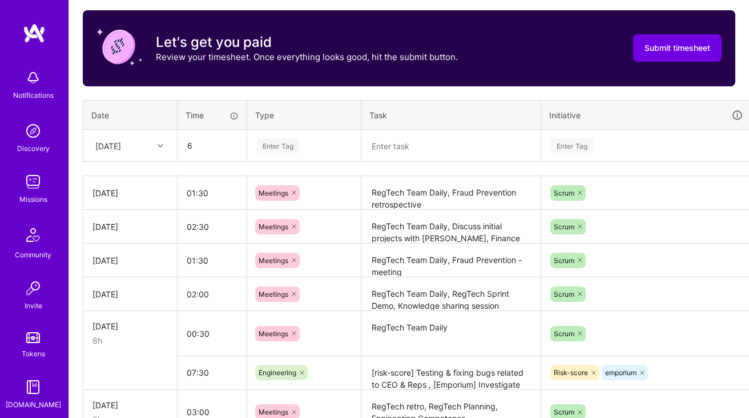
type input "06:00"
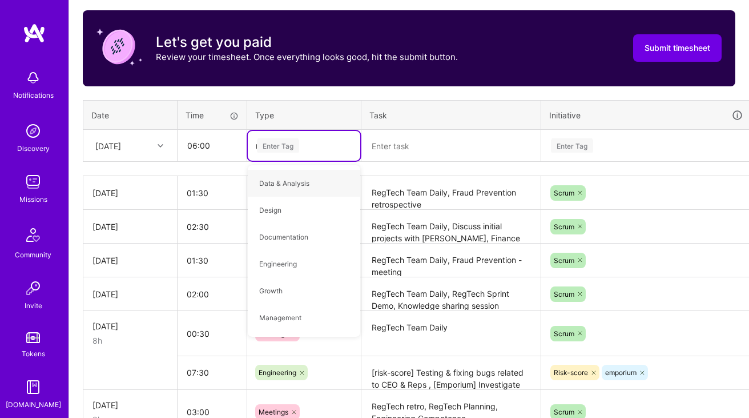
type input "mee"
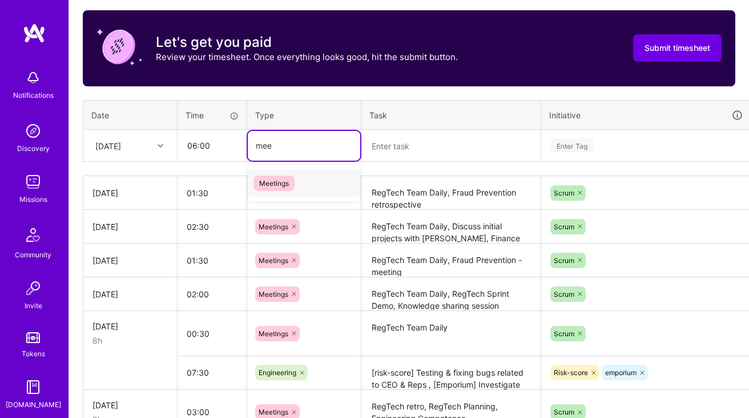
click at [282, 191] on div "Meetings" at bounding box center [304, 183] width 113 height 27
click at [367, 165] on div "Time tracking [DATE] - [DATE] Timesheet Export Timesheet Let's get you paid Rev…" at bounding box center [409, 393] width 653 height 837
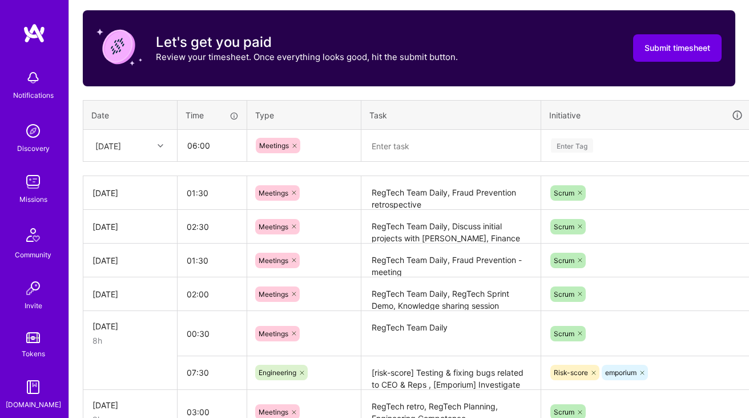
click at [405, 149] on textarea at bounding box center [451, 146] width 177 height 30
paste textarea "[risk-score] Testing & fixing bugs related to CEO & Reps , [Emporium] Investiga…"
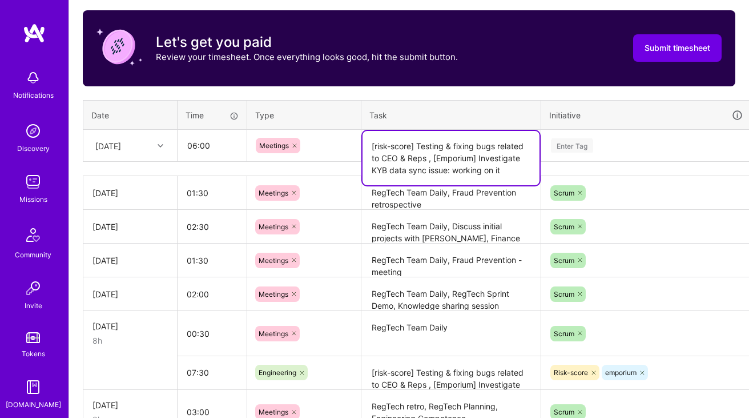
type textarea "[risk-score] Testing & fixing bugs related to CEO & Reps , [Emporium] Investiga…"
click at [574, 147] on div "Enter Tag" at bounding box center [572, 146] width 42 height 18
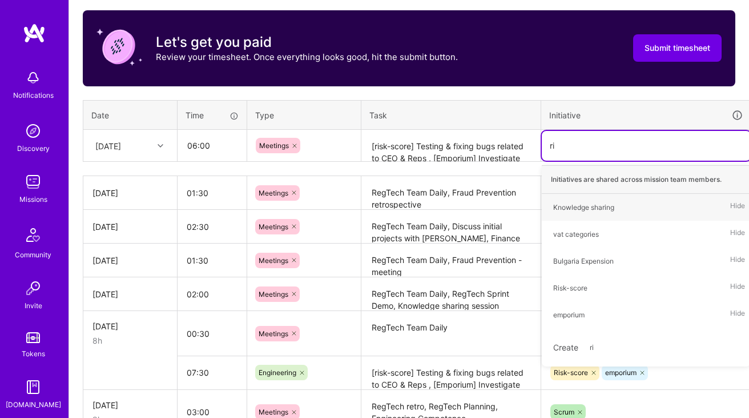
type input "ris"
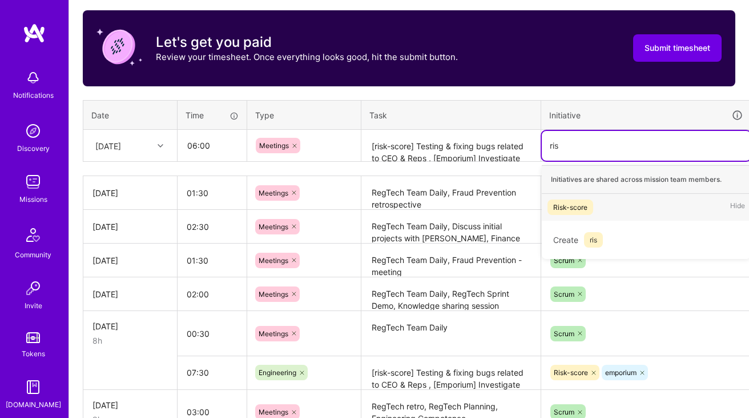
click at [578, 195] on div "Risk-score Hide" at bounding box center [646, 207] width 209 height 27
type input "emp"
click at [569, 207] on div "emporium" at bounding box center [568, 207] width 31 height 12
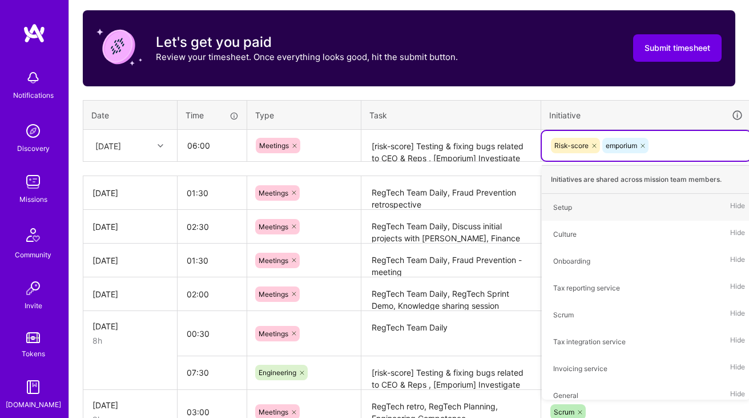
click at [470, 150] on textarea "[risk-score] Testing & fixing bugs related to CEO & Reps , [Emporium] Investiga…" at bounding box center [451, 146] width 177 height 30
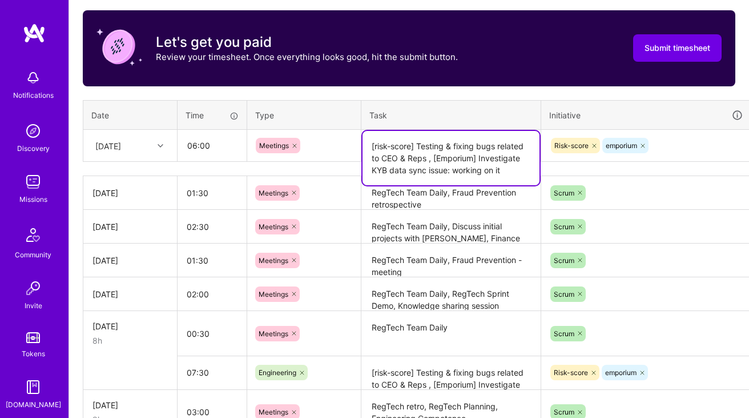
click at [518, 166] on textarea "[risk-score] Testing & fixing bugs related to CEO & Reps , [Emporium] Investiga…" at bounding box center [451, 158] width 177 height 54
paste textarea "[MOS] - Investigate KYB data sync issue"
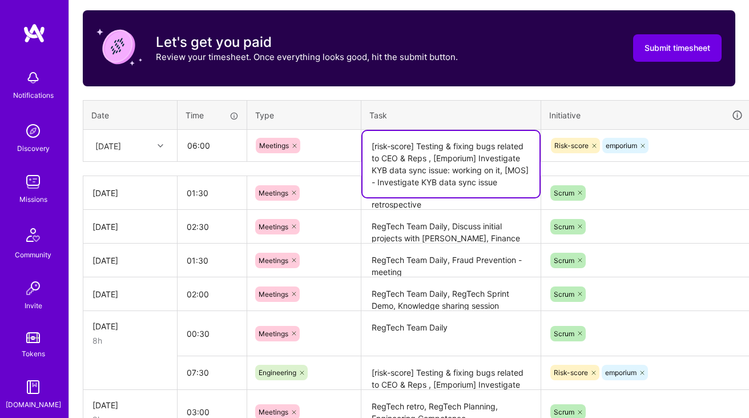
type textarea "[risk-score] Testing & fixing bugs related to CEO & Reps , [Emporium] Investiga…"
click at [693, 144] on div "Risk-score emporium" at bounding box center [646, 146] width 193 height 18
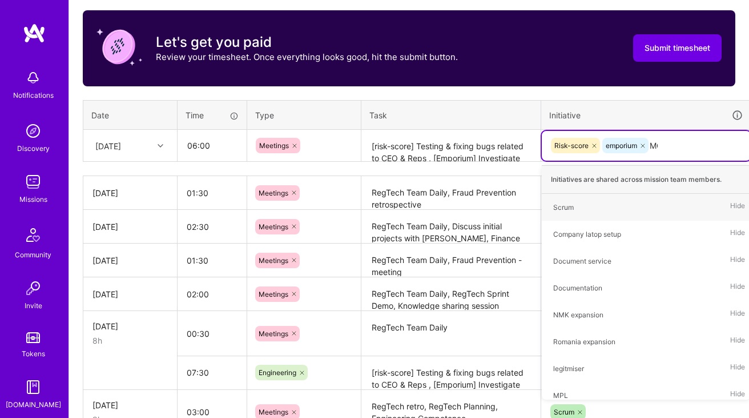
type input "MOS"
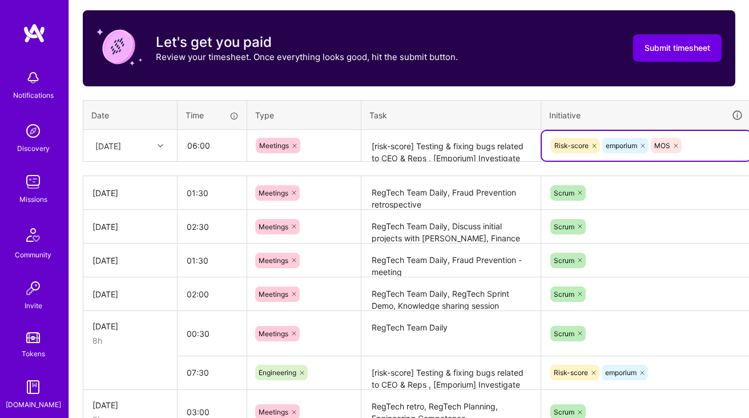
click at [458, 153] on textarea "[risk-score] Testing & fixing bugs related to CEO & Reps , [Emporium] Investiga…" at bounding box center [451, 146] width 177 height 30
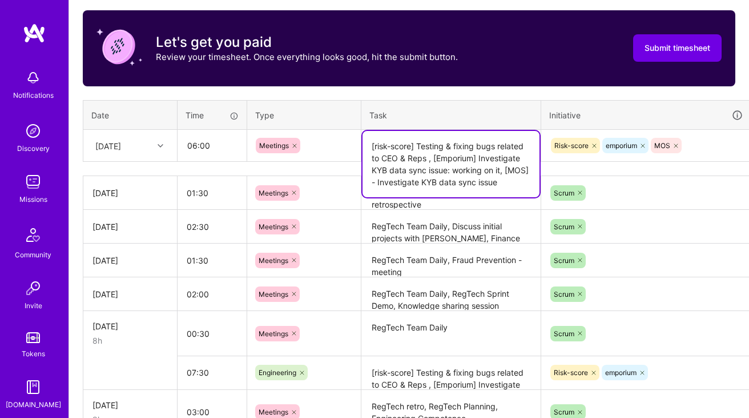
click at [509, 179] on textarea "[risk-score] Testing & fixing bugs related to CEO & Reps , [Emporium] Investiga…" at bounding box center [451, 164] width 177 height 66
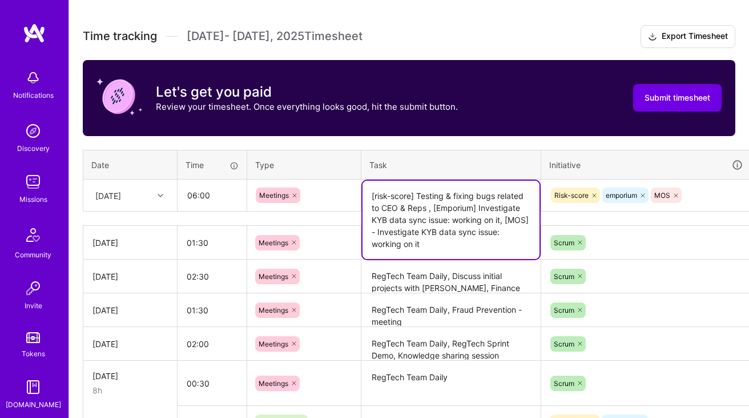
scroll to position [314, 0]
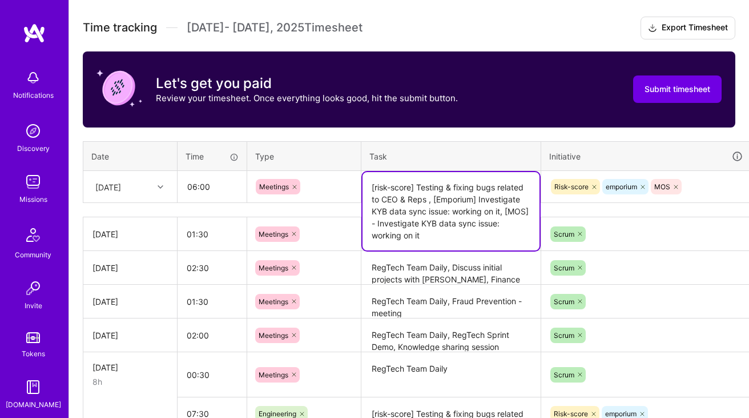
type textarea "[risk-score] Testing & fixing bugs related to CEO & Reps , [Emporium] Investiga…"
click at [420, 123] on div "Let's get you paid Review your timesheet. Once everything looks good, hit the s…" at bounding box center [409, 89] width 653 height 76
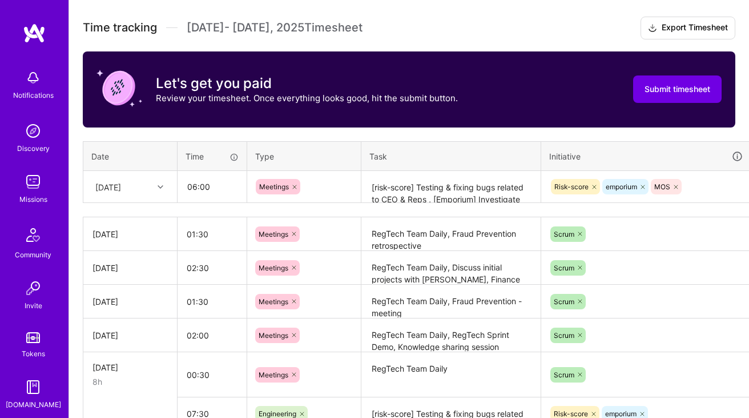
click at [295, 185] on icon at bounding box center [294, 186] width 3 height 3
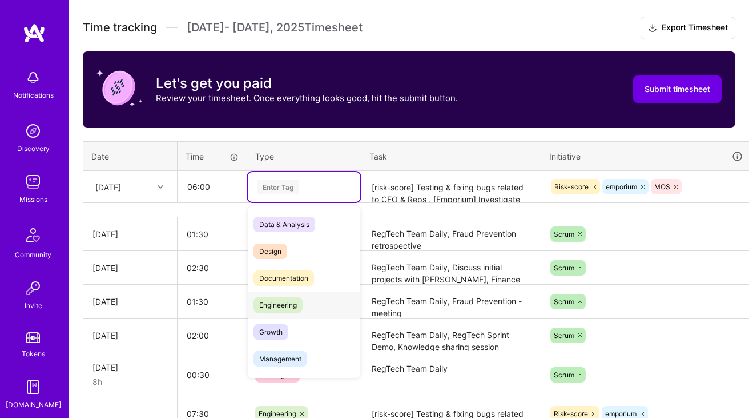
click at [273, 299] on span "Engineering" at bounding box center [278, 304] width 49 height 15
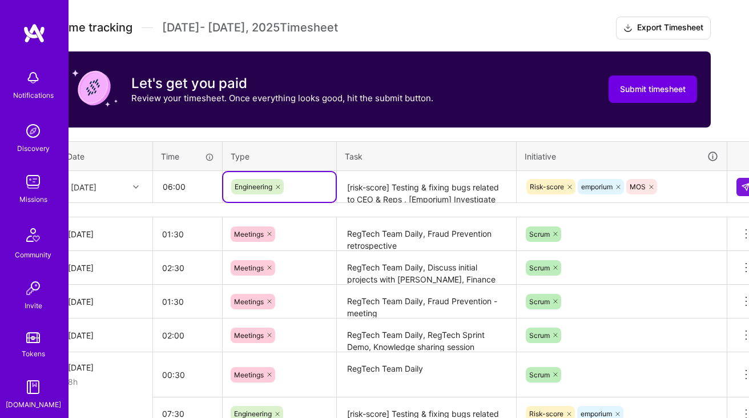
scroll to position [314, 41]
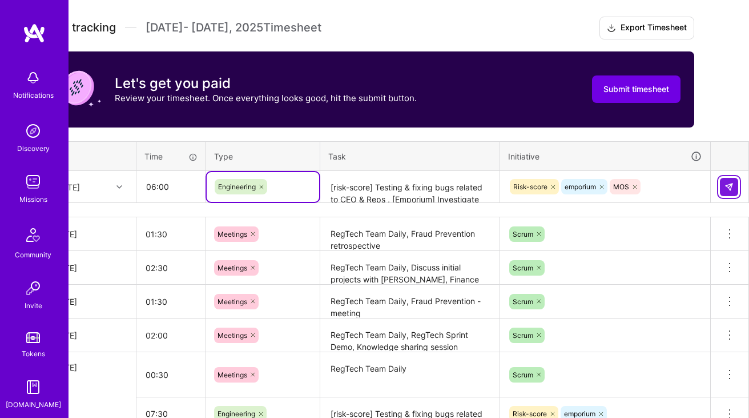
click at [731, 186] on img at bounding box center [729, 186] width 9 height 9
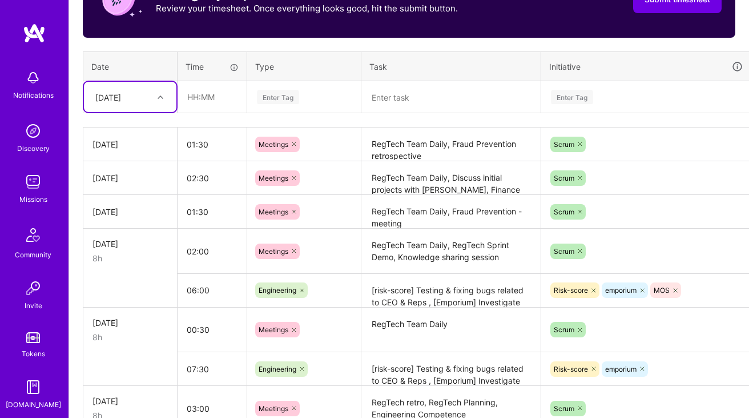
scroll to position [395, 0]
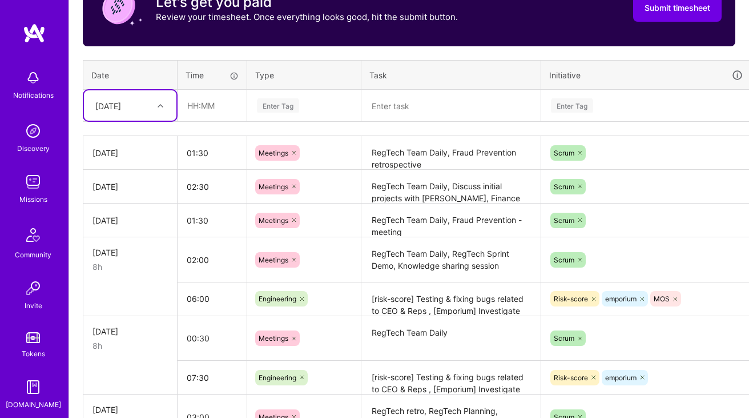
click at [146, 105] on div "[DATE]" at bounding box center [121, 105] width 63 height 19
click at [128, 196] on div "[DATE]" at bounding box center [130, 198] width 93 height 21
click at [214, 113] on input "text" at bounding box center [212, 105] width 68 height 30
type input "07:30"
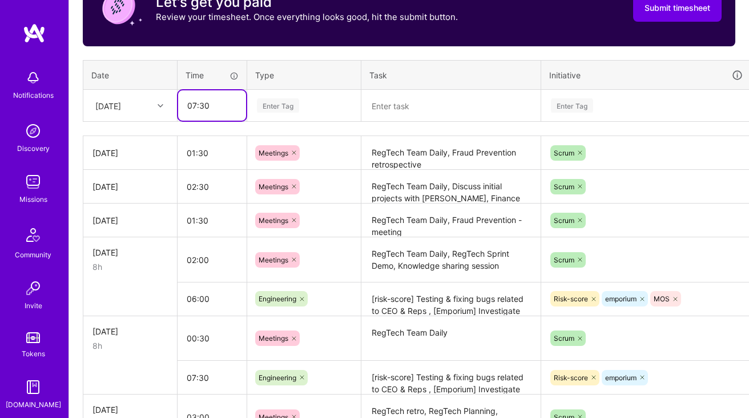
click at [192, 104] on input "07:30" at bounding box center [212, 105] width 68 height 30
click at [192, 104] on input "text" at bounding box center [212, 105] width 68 height 30
type input "06:30"
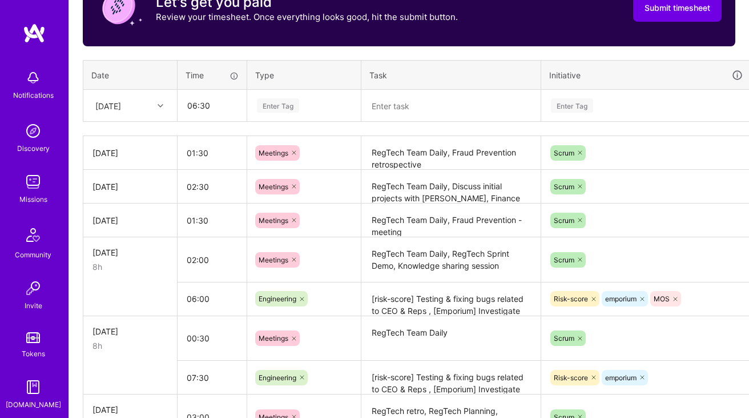
click at [306, 106] on div "Enter Tag" at bounding box center [304, 105] width 97 height 14
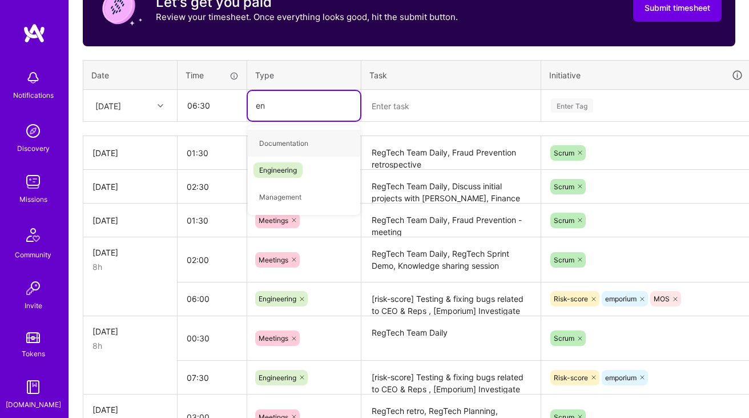
type input "eng"
click at [311, 150] on div "Engineering" at bounding box center [304, 143] width 113 height 27
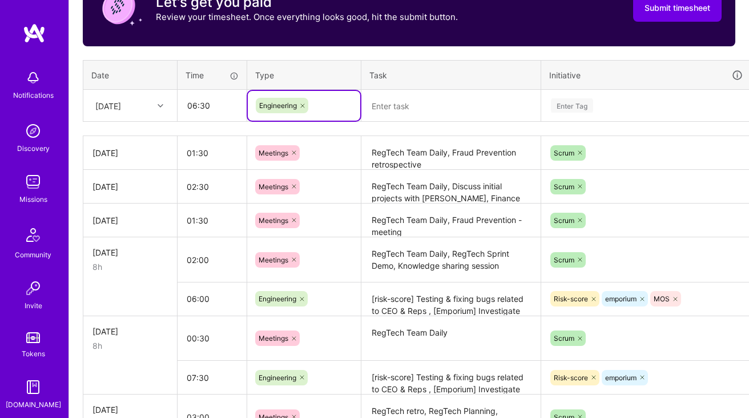
click at [442, 97] on textarea at bounding box center [451, 106] width 177 height 30
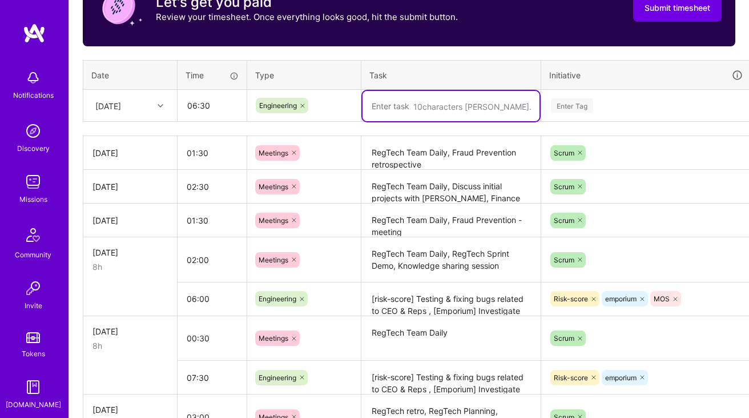
paste textarea "[MOS] - Investigate KYB data sync issue"
click at [404, 262] on textarea "RegTech Team Daily, RegTech Sprint Demo, Knowledge sharing session" at bounding box center [451, 259] width 177 height 43
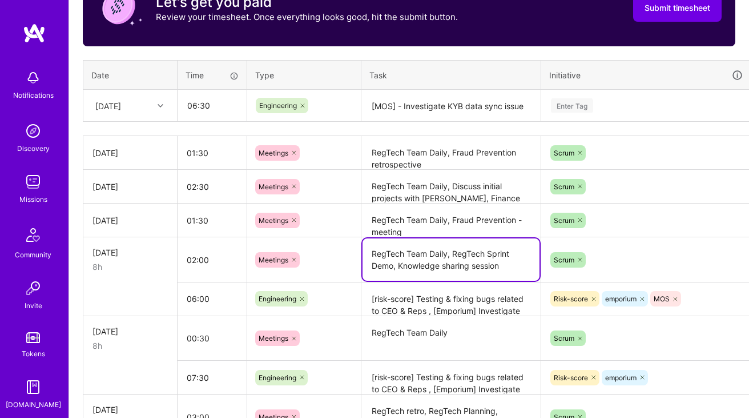
click at [404, 262] on textarea "RegTech Team Daily, RegTech Sprint Demo, Knowledge sharing session" at bounding box center [451, 259] width 177 height 42
click at [405, 306] on textarea "[risk-score] Testing & fixing bugs related to CEO & Reps , [Emporium] Investiga…" at bounding box center [451, 298] width 177 height 31
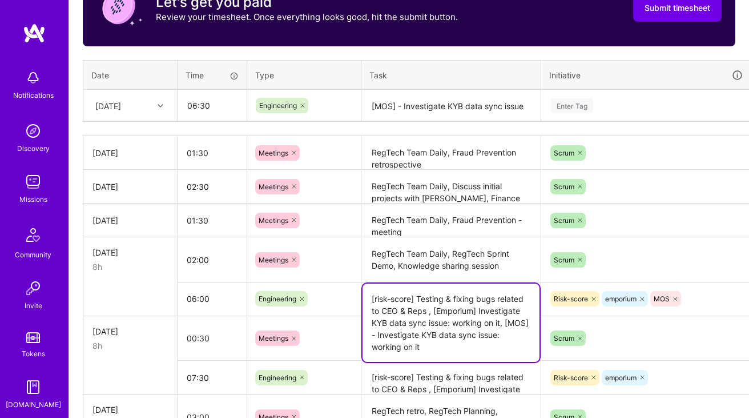
click at [405, 306] on textarea "[risk-score] Testing & fixing bugs related to CEO & Reps , [Emporium] Investiga…" at bounding box center [451, 322] width 177 height 78
click at [418, 113] on textarea "[MOS] - Investigate KYB data sync issue" at bounding box center [451, 106] width 177 height 30
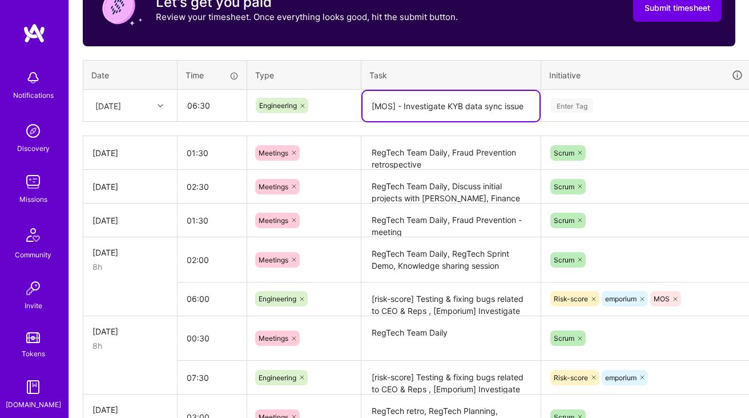
click at [418, 113] on textarea "[MOS] - Investigate KYB data sync issue" at bounding box center [451, 106] width 177 height 30
paste textarea "risk-score] Testing & fixing bugs related to CEO & Reps , [Emporium] Investigat…"
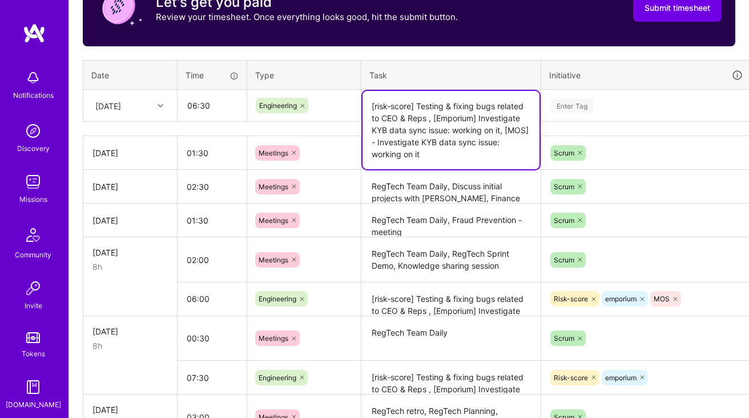
click at [448, 113] on textarea "[risk-score] Testing & fixing bugs related to CEO & Reps , [Emporium] Investiga…" at bounding box center [451, 130] width 177 height 78
click at [448, 126] on textarea "[risk-score] Testing & fixing bugs related to CEO & Reps , [Emporium] Investiga…" at bounding box center [451, 130] width 177 height 78
click at [466, 128] on textarea "[risk-score] Testing & fixing bugs related to CEO & Reps , [Emporium] Investiga…" at bounding box center [451, 130] width 177 height 78
click at [435, 118] on textarea "[risk-score] Testing & fixing bugs related to CEO & Reps , [Emporium] Investiga…" at bounding box center [451, 130] width 177 height 78
click at [507, 129] on textarea "[risk-score] Testing & fixing bugs related to CEO & Reps: PR created , [Emporiu…" at bounding box center [451, 130] width 177 height 78
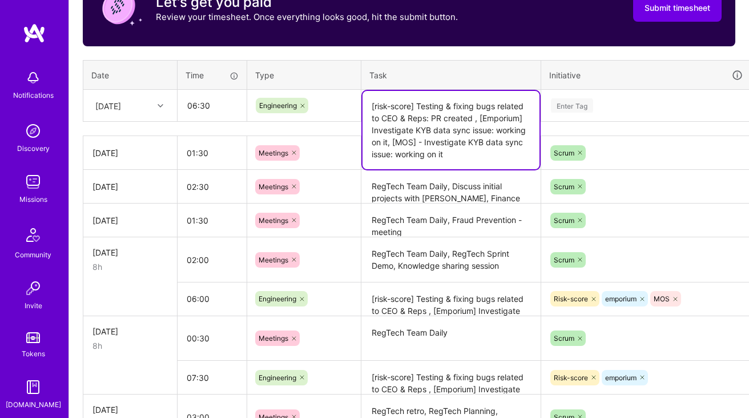
click at [507, 129] on textarea "[risk-score] Testing & fixing bugs related to CEO & Reps: PR created , [Emporiu…" at bounding box center [451, 130] width 177 height 78
type textarea "[risk-score] Testing & fixing bugs related to CEO & Reps: PR created , [Emporiu…"
click at [470, 129] on textarea "[risk-score] Testing & fixing bugs related to CEO & Reps: PR created , [Emporiu…" at bounding box center [451, 130] width 177 height 78
click at [495, 128] on textarea "[risk-score] Testing & fixing bugs related to CEO & Reps: PR created , [Emporiu…" at bounding box center [451, 130] width 177 height 78
click at [405, 141] on textarea "[risk-score] Testing & fixing bugs related to CEO & Reps: PR created , [Emporiu…" at bounding box center [451, 130] width 177 height 78
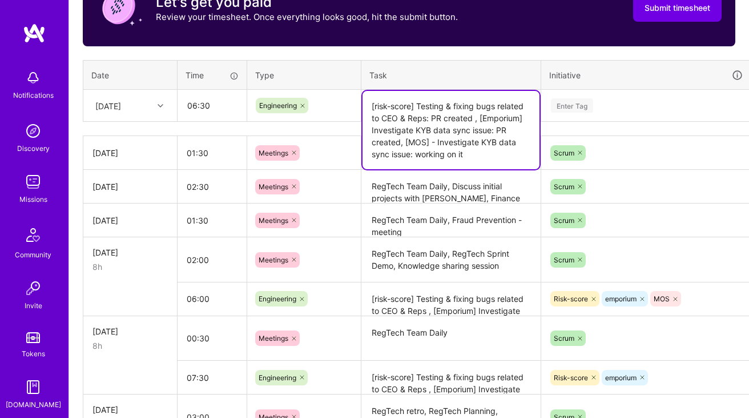
click at [480, 142] on textarea "[risk-score] Testing & fixing bugs related to CEO & Reps: PR created , [Emporiu…" at bounding box center [451, 130] width 177 height 78
click at [571, 101] on div "Enter Tag" at bounding box center [572, 106] width 42 height 18
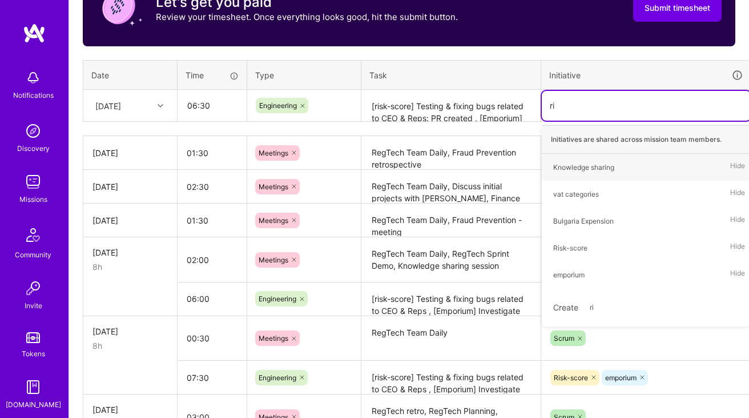
type input "ris"
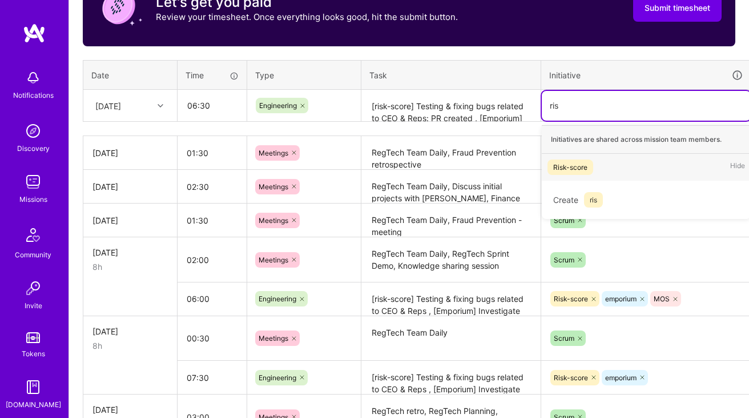
click at [569, 171] on div "Risk-score" at bounding box center [570, 167] width 34 height 12
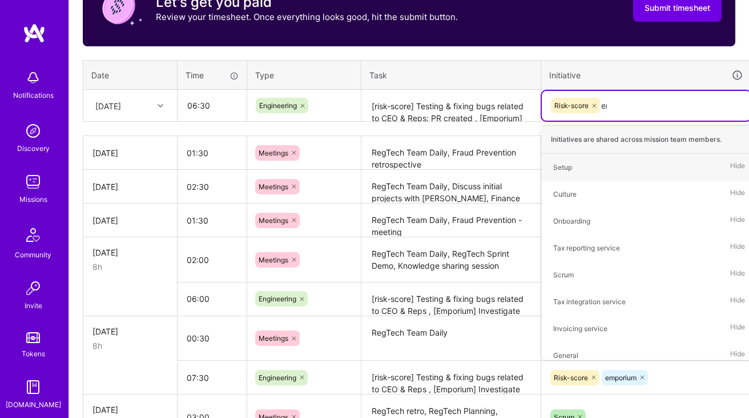
type input "emp"
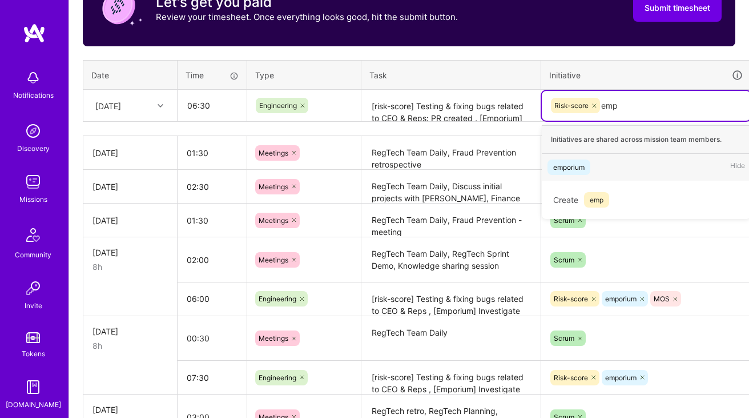
click at [569, 162] on div "emporium" at bounding box center [568, 167] width 31 height 12
type input "Mos"
click at [589, 161] on div "MOS Hide" at bounding box center [646, 167] width 209 height 27
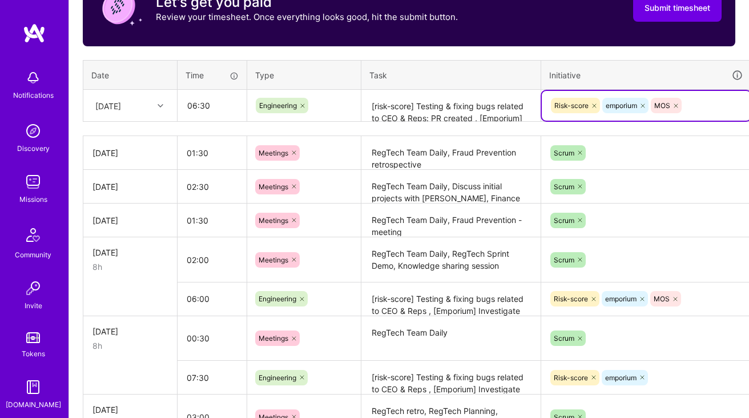
scroll to position [395, 41]
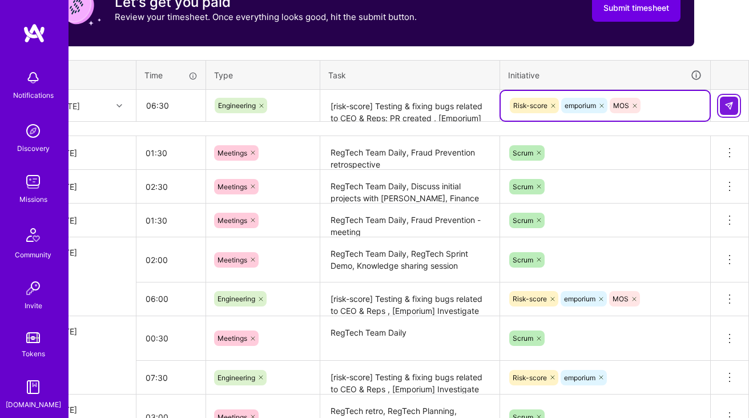
click at [732, 103] on img at bounding box center [729, 105] width 9 height 9
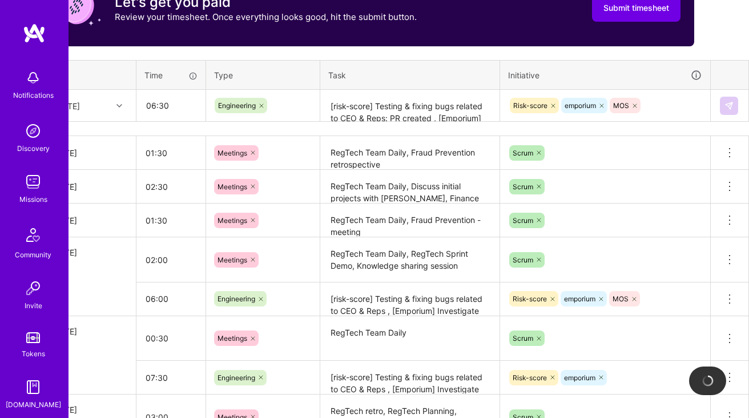
scroll to position [395, 0]
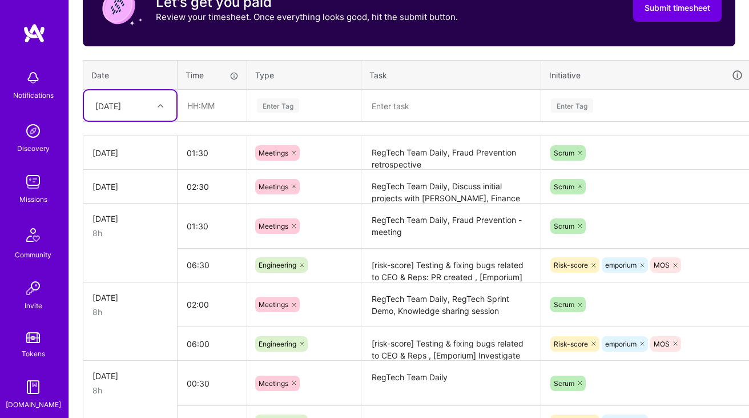
click at [121, 109] on div "[DATE]" at bounding box center [108, 105] width 26 height 12
click at [125, 221] on div "[DATE]" at bounding box center [130, 220] width 93 height 21
click at [212, 102] on input "text" at bounding box center [212, 105] width 68 height 30
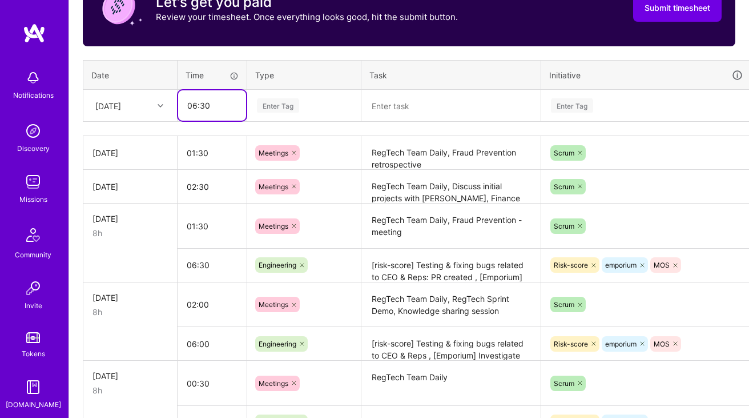
click at [193, 106] on input "06:30" at bounding box center [212, 105] width 68 height 30
type input "05:30"
click at [278, 94] on div "Enter Tag" at bounding box center [304, 106] width 113 height 30
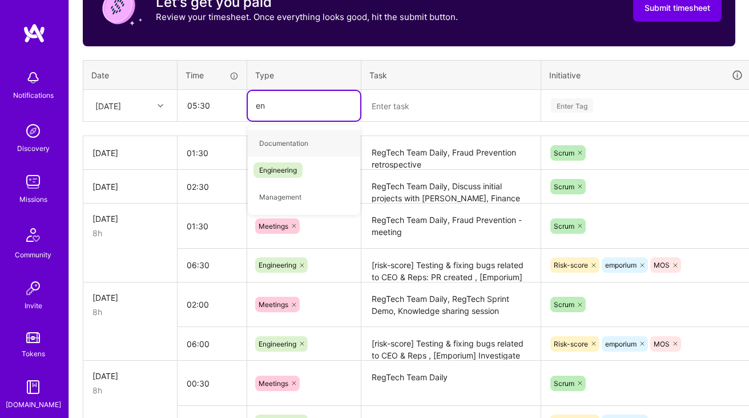
type input "eng"
click at [304, 149] on div "Engineering" at bounding box center [304, 143] width 113 height 27
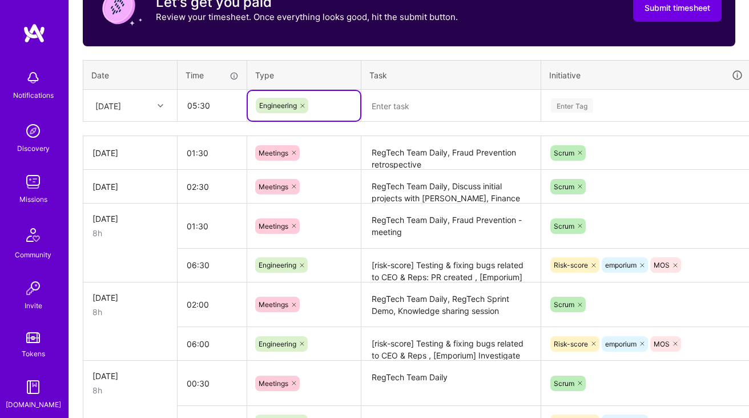
click at [424, 105] on textarea at bounding box center [451, 106] width 177 height 30
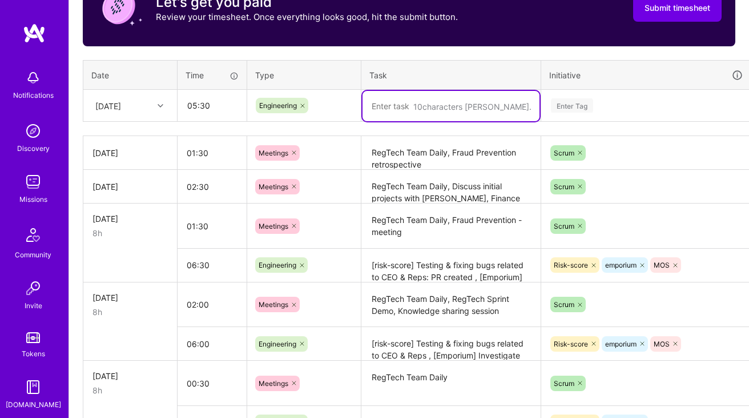
paste textarea "[risk-score] Testing & fixing bugs related to CEO & Reps , [Emporium] Investiga…"
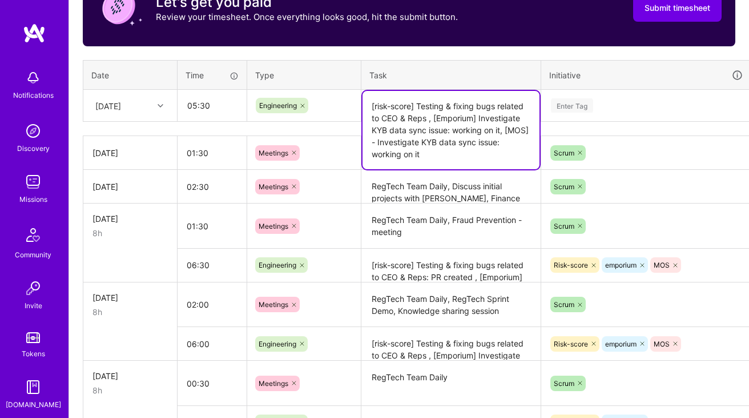
click at [434, 117] on textarea "[risk-score] Testing & fixing bugs related to CEO & Reps , [Emporium] Investiga…" at bounding box center [451, 130] width 177 height 78
click at [424, 114] on textarea "[risk-score] Testing & fixing bugs related to CEO & Reps , [Emporium] Investiga…" at bounding box center [451, 130] width 177 height 78
paste textarea "Investigate and fix MissingKotlinParameterException in risk-score"
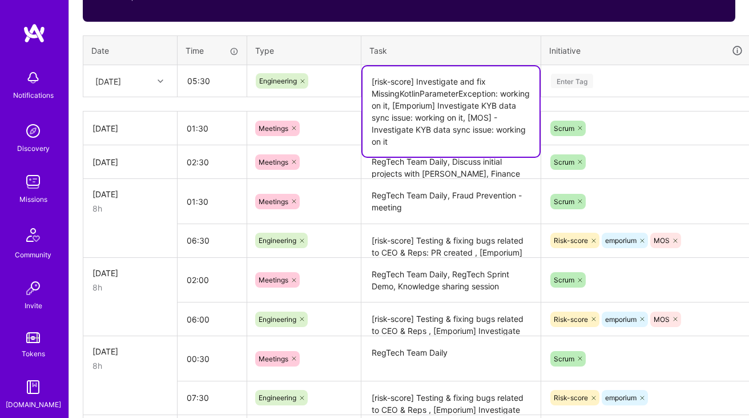
scroll to position [419, 0]
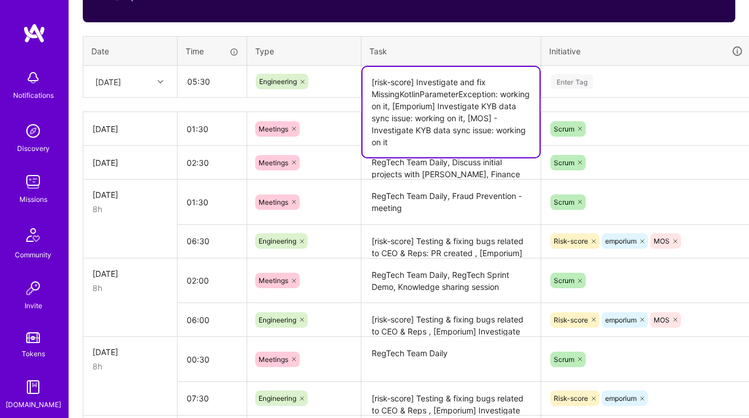
click at [452, 125] on textarea "[risk-score] Investigate and fix MissingKotlinParameterException: working on it…" at bounding box center [451, 112] width 177 height 90
click at [451, 122] on textarea "[risk-score] Investigate and fix MissingKotlinParameterException: working on it…" at bounding box center [451, 112] width 177 height 90
paste textarea "Update Legitimizer deps"
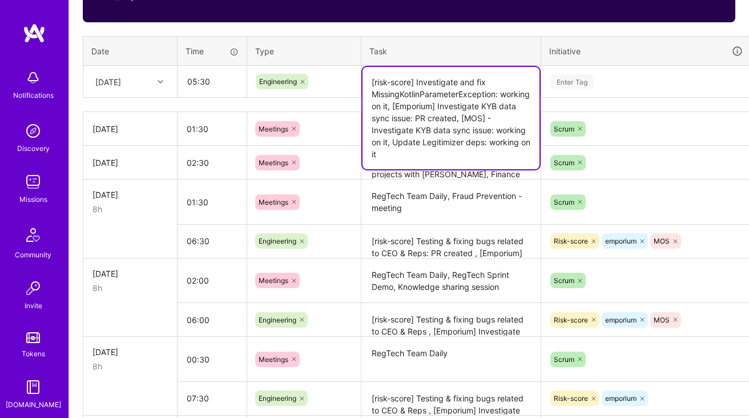
type textarea "[risk-score] Investigate and fix MissingKotlinParameterException: working on it…"
click at [581, 88] on div "Enter Tag" at bounding box center [646, 82] width 209 height 30
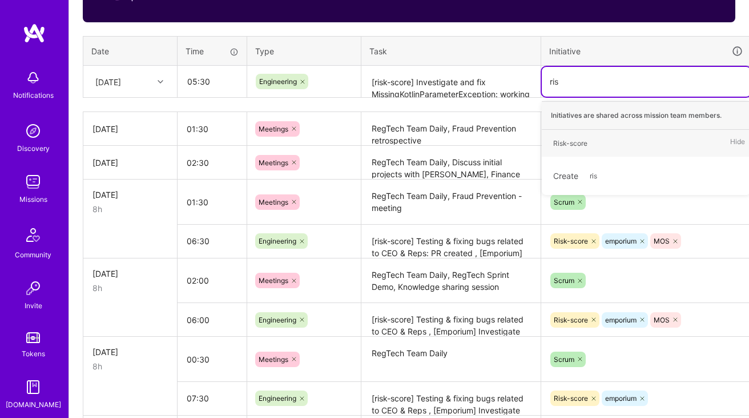
type input "risk"
click at [571, 142] on div "Risk-score" at bounding box center [570, 143] width 34 height 12
type input "mos"
click at [563, 140] on div "MOS" at bounding box center [561, 143] width 16 height 12
type input "emp"
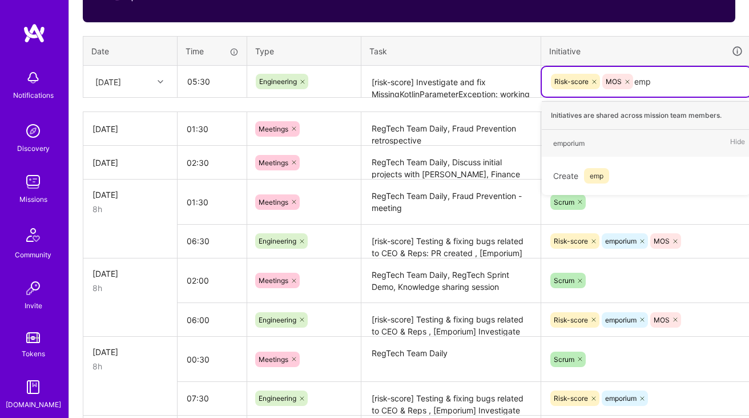
click at [478, 83] on textarea "[risk-score] Investigate and fix MissingKotlinParameterException: working on it…" at bounding box center [451, 82] width 177 height 30
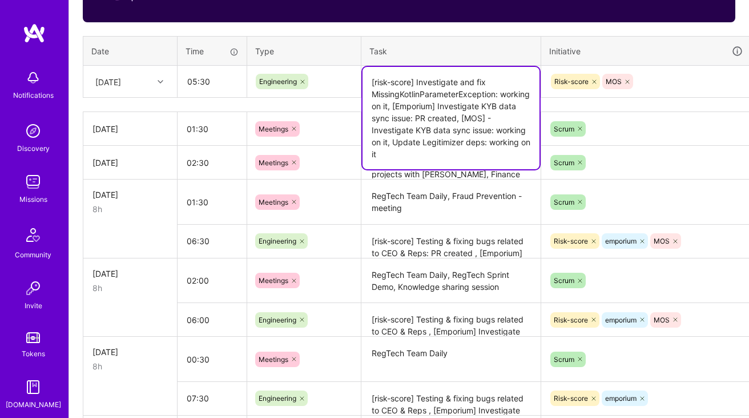
click at [672, 74] on div "Risk-score MOS" at bounding box center [646, 82] width 193 height 18
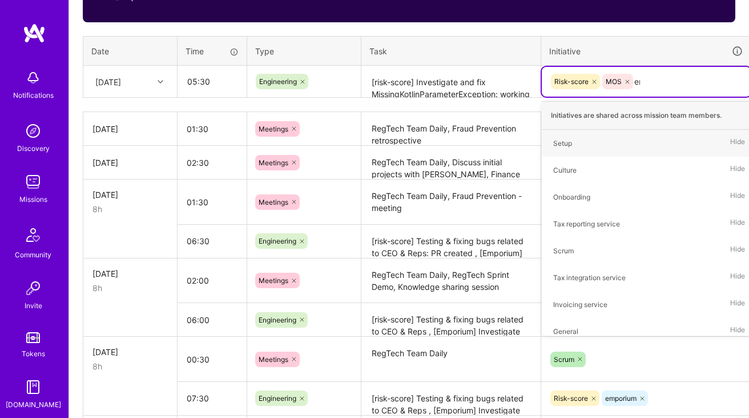
type input "emp"
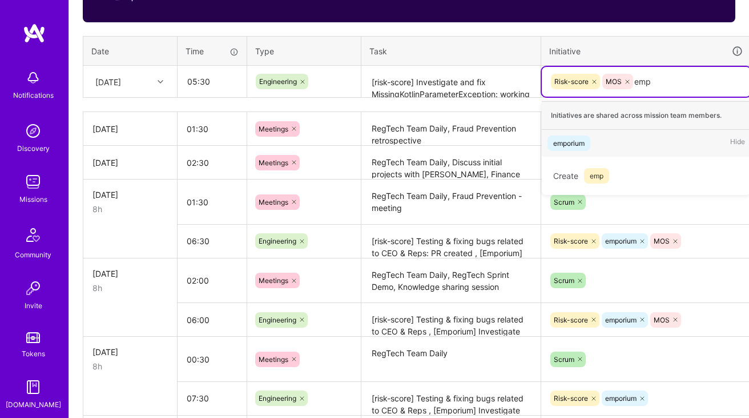
click at [605, 145] on div "emporium Hide" at bounding box center [646, 143] width 209 height 27
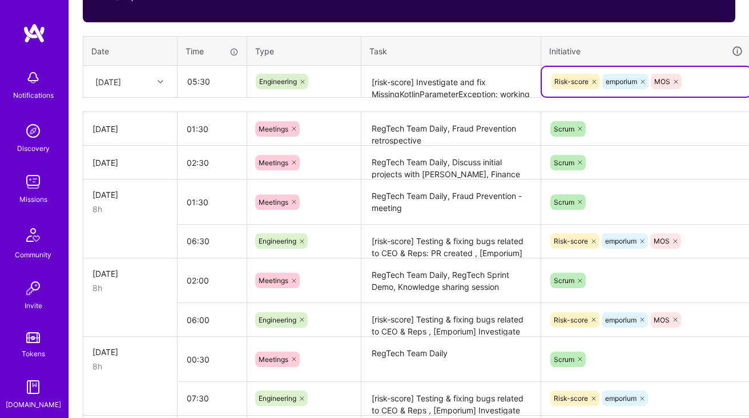
click at [483, 77] on textarea "[risk-score] Investigate and fix MissingKotlinParameterException: working on it…" at bounding box center [451, 82] width 177 height 30
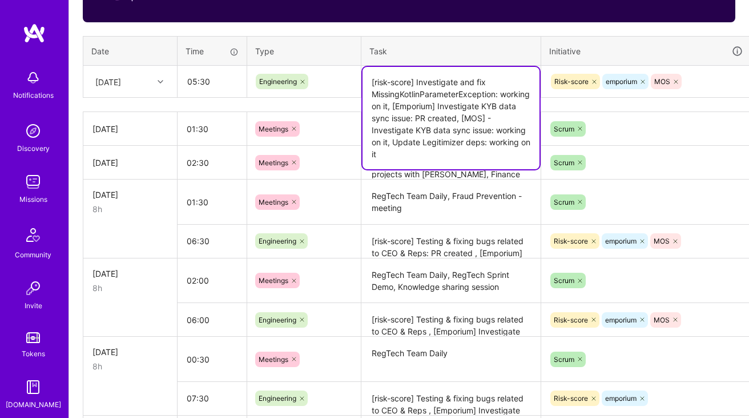
click at [703, 78] on div "Risk-score emporium MOS" at bounding box center [646, 82] width 193 height 18
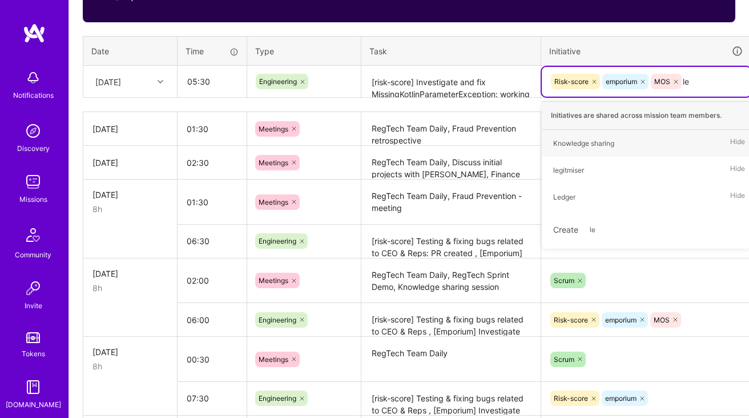
type input "leg"
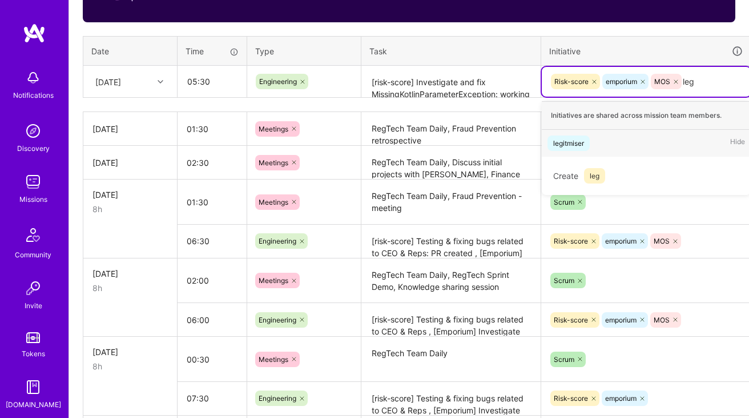
click at [625, 139] on div "legitmiser Hide" at bounding box center [646, 143] width 209 height 27
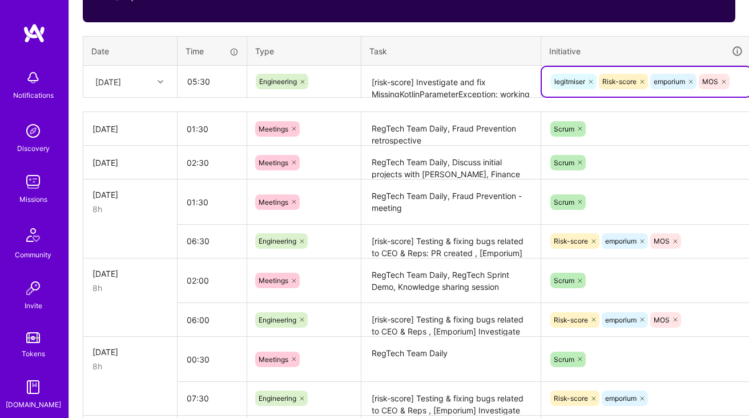
scroll to position [419, 41]
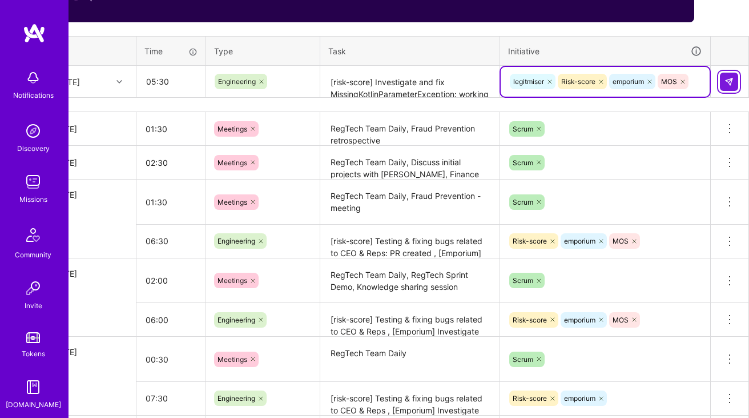
click at [733, 82] on img at bounding box center [729, 81] width 9 height 9
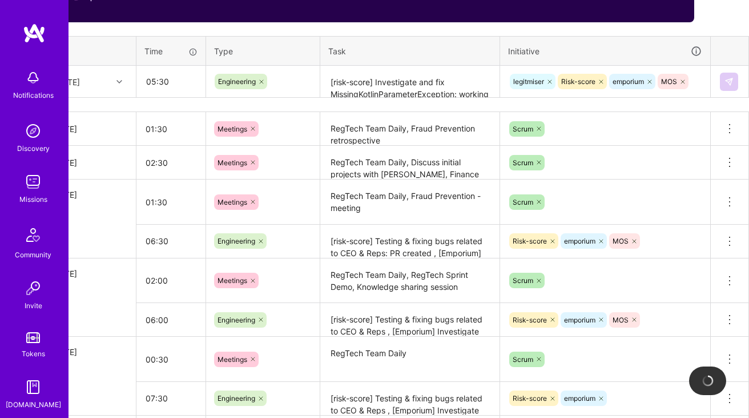
scroll to position [419, 0]
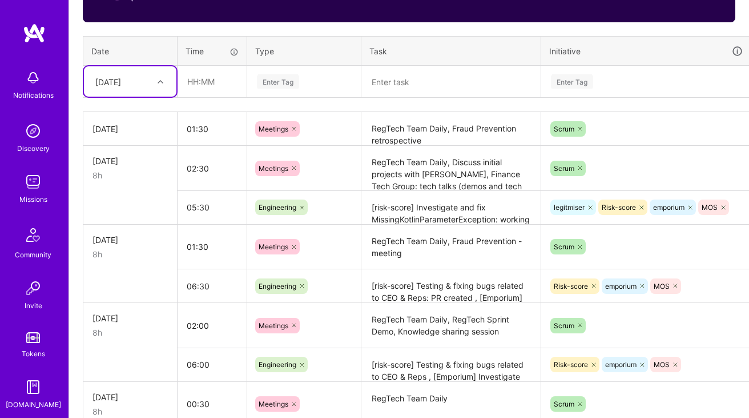
click at [121, 80] on div "[DATE]" at bounding box center [108, 81] width 26 height 12
click at [123, 220] on div "[DATE]" at bounding box center [130, 217] width 93 height 21
click at [227, 82] on input "text" at bounding box center [212, 81] width 68 height 30
type input "06:30"
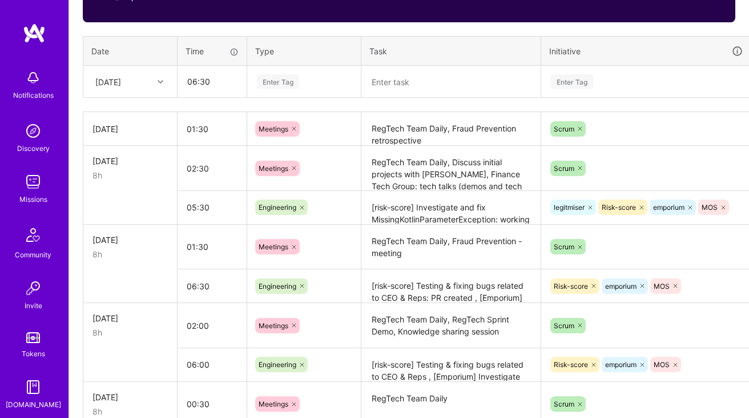
click at [286, 85] on div "Enter Tag" at bounding box center [278, 82] width 42 height 18
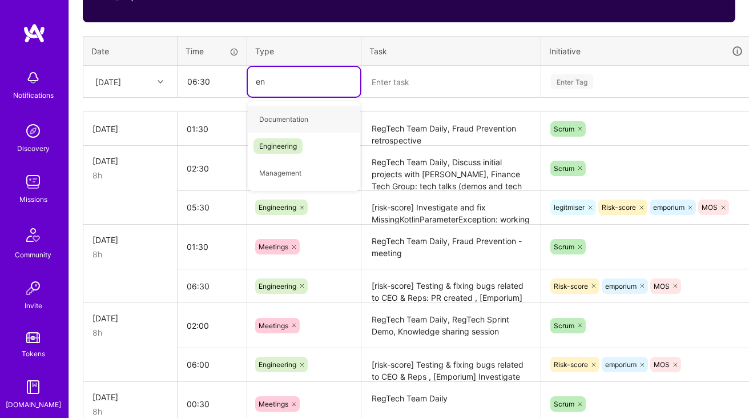
type input "eng"
click at [281, 113] on span "Engineering" at bounding box center [278, 118] width 49 height 15
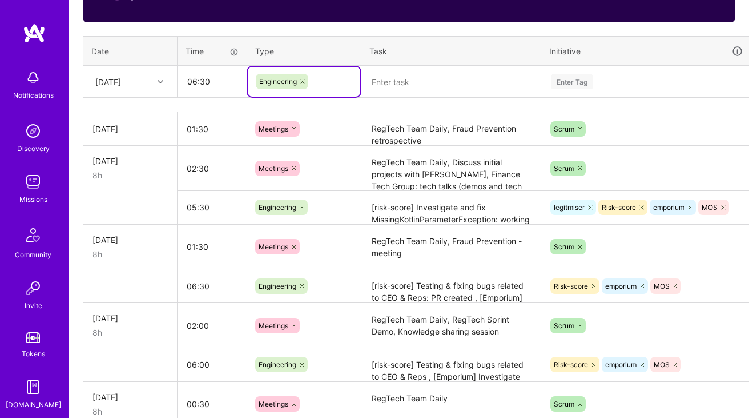
click at [416, 72] on textarea at bounding box center [451, 82] width 177 height 30
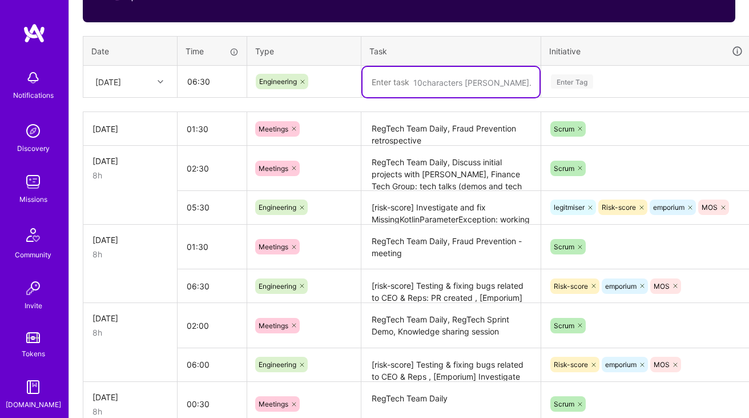
click at [415, 173] on textarea "RegTech Team Daily, Discuss initial projects with [PERSON_NAME], Finance Tech G…" at bounding box center [451, 168] width 177 height 43
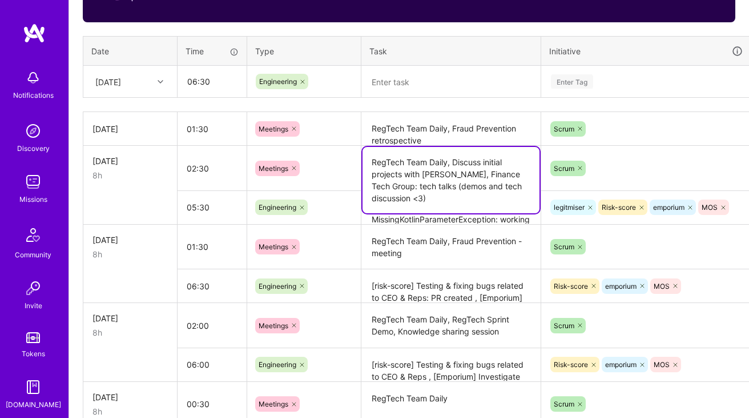
click at [415, 173] on textarea "RegTech Team Daily, Discuss initial projects with [PERSON_NAME], Finance Tech G…" at bounding box center [451, 180] width 177 height 66
click at [408, 220] on textarea "[risk-score] Investigate and fix MissingKotlinParameterException: working on it…" at bounding box center [451, 207] width 177 height 31
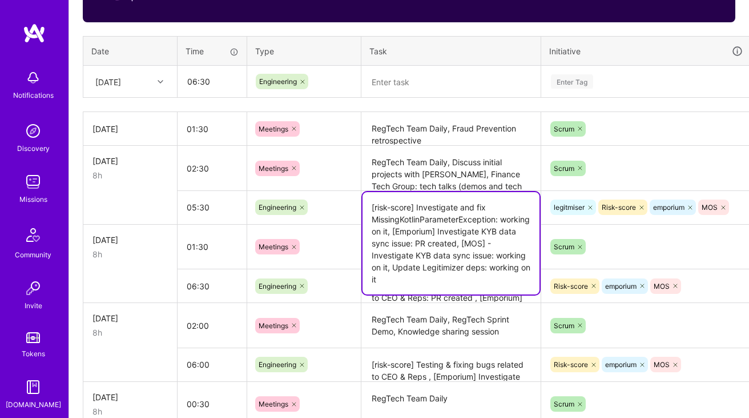
click at [447, 231] on textarea "[risk-score] Investigate and fix MissingKotlinParameterException: working on it…" at bounding box center [451, 243] width 177 height 102
click at [406, 81] on textarea at bounding box center [451, 82] width 177 height 30
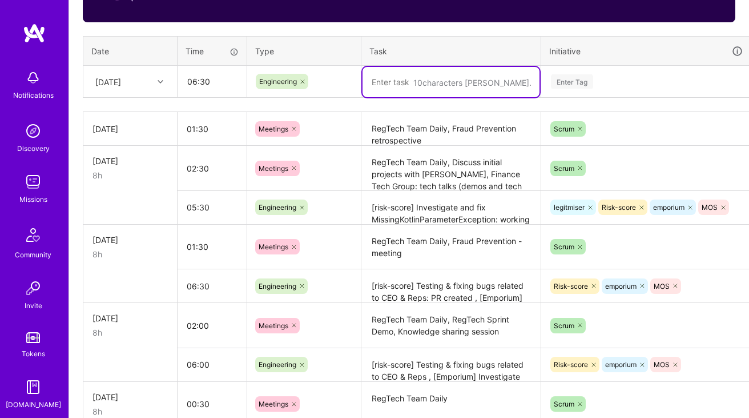
paste textarea "[risk-score] Investigate and fix MissingKotlinParameterException: working on it…"
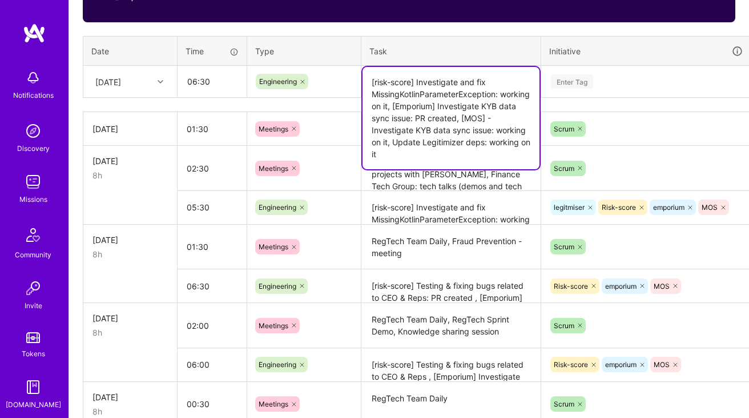
click at [410, 102] on textarea "[risk-score] Investigate and fix MissingKotlinParameterException: working on it…" at bounding box center [451, 118] width 177 height 102
click at [376, 107] on textarea "[risk-score] Investigate and fix MissingKotlinParameterException: working on it…" at bounding box center [451, 118] width 177 height 102
click at [464, 118] on textarea "[risk-score] Investigate and fix MissingKotlinParameterException: PR merged and…" at bounding box center [451, 118] width 177 height 102
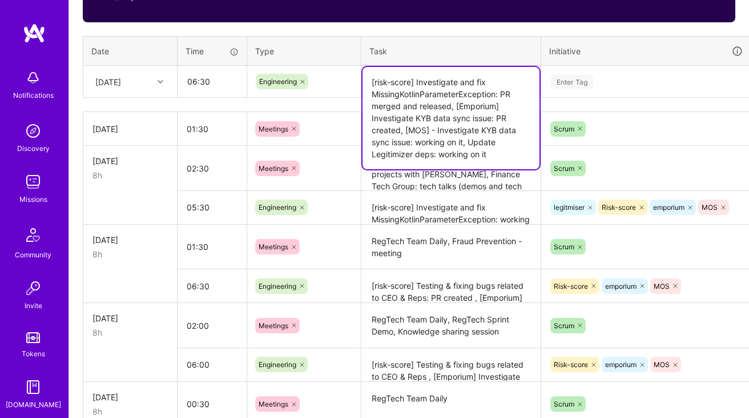
click at [456, 117] on textarea "[risk-score] Investigate and fix MissingKotlinParameterException: PR merged and…" at bounding box center [451, 118] width 177 height 102
click at [497, 114] on textarea "[risk-score] Investigate and fix MissingKotlinParameterException: PR merged and…" at bounding box center [451, 118] width 177 height 102
click at [388, 128] on textarea "[risk-score] Investigate and fix MissingKotlinParameterException: PR merged and…" at bounding box center [451, 118] width 177 height 102
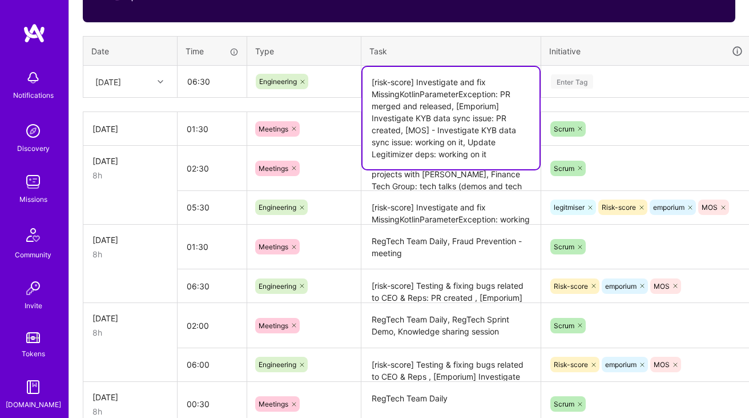
click at [388, 128] on textarea "[risk-score] Investigate and fix MissingKotlinParameterException: PR merged and…" at bounding box center [451, 118] width 177 height 102
click at [452, 134] on textarea "[risk-score] Investigate and fix MissingKotlinParameterException: PR merged and…" at bounding box center [451, 118] width 177 height 102
click at [441, 140] on textarea "[risk-score] Investigate and fix MissingKotlinParameterException: PR merged and…" at bounding box center [451, 118] width 177 height 102
click at [472, 140] on textarea "[risk-score] Investigate and fix MissingKotlinParameterException: PR merged and…" at bounding box center [451, 118] width 177 height 102
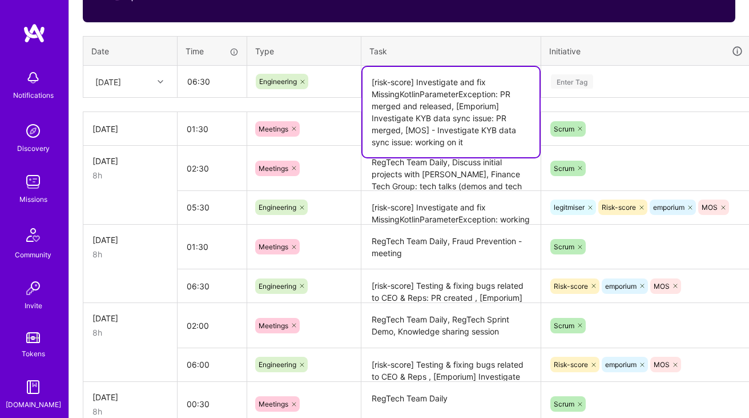
click at [455, 107] on textarea "[risk-score] Investigate and fix MissingKotlinParameterException: PR merged and…" at bounding box center [451, 112] width 177 height 90
paste textarea "risk-score] Passfort doesn't show complete data for Representatives["
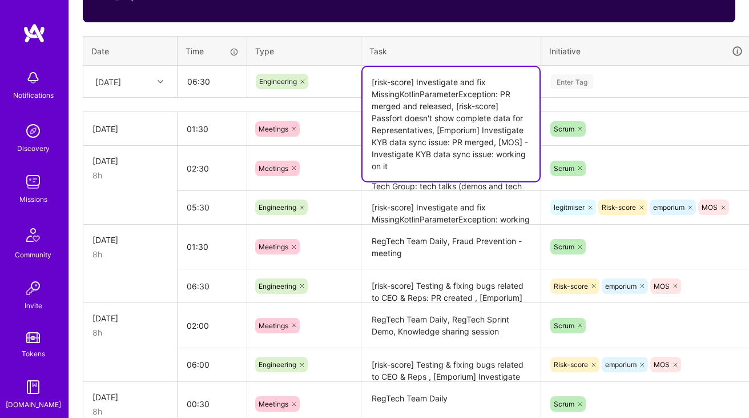
click at [443, 166] on textarea "[risk-score] Investigate and fix MissingKotlinParameterException: PR merged and…" at bounding box center [451, 124] width 177 height 114
paste textarea "Change Heimdall back-end calls to use external ingress"
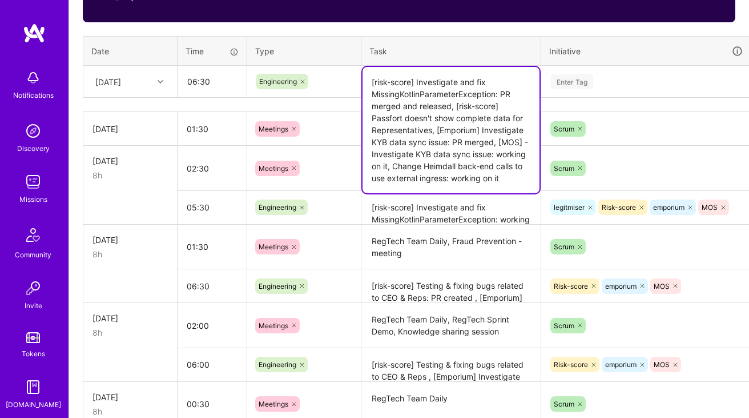
type textarea "[risk-score] Investigate and fix MissingKotlinParameterException: PR merged and…"
click at [571, 84] on div "Enter Tag" at bounding box center [572, 82] width 42 height 18
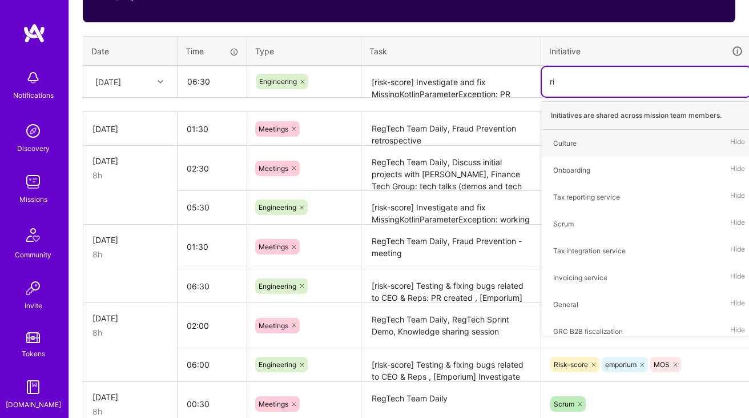
type input "risk"
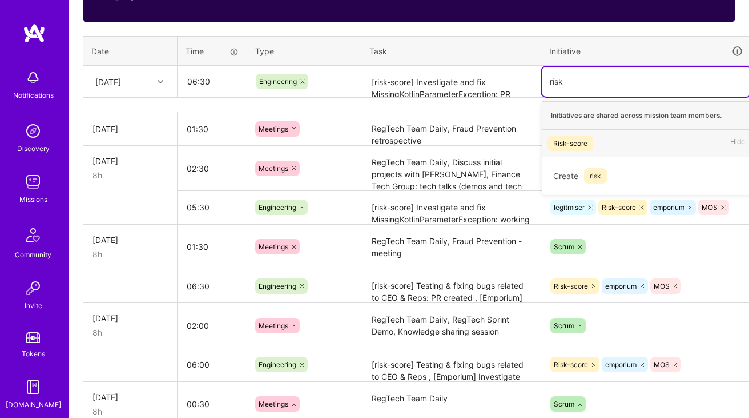
click at [571, 147] on div "Risk-score" at bounding box center [570, 143] width 34 height 12
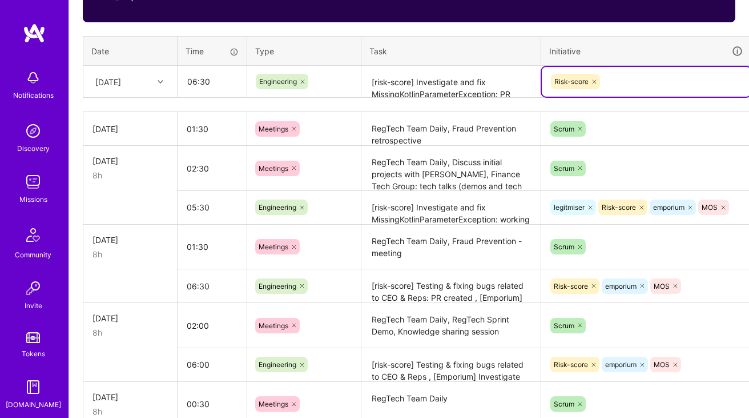
click at [502, 93] on textarea "[risk-score] Investigate and fix MissingKotlinParameterException: PR merged and…" at bounding box center [451, 82] width 177 height 30
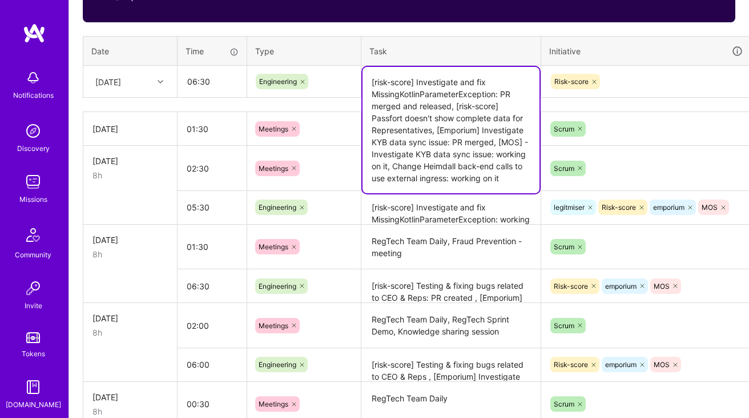
click at [619, 86] on div "Risk-score" at bounding box center [646, 82] width 193 height 18
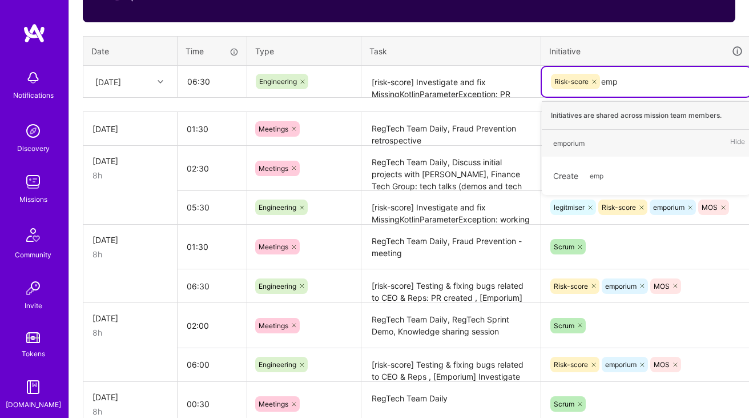
type input "empo"
click at [575, 140] on div "emporium" at bounding box center [568, 143] width 31 height 12
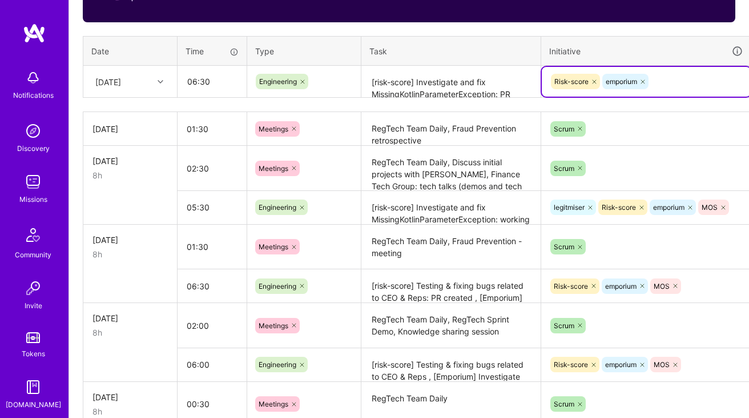
click at [492, 89] on textarea "[risk-score] Investigate and fix MissingKotlinParameterException: PR merged and…" at bounding box center [451, 82] width 177 height 30
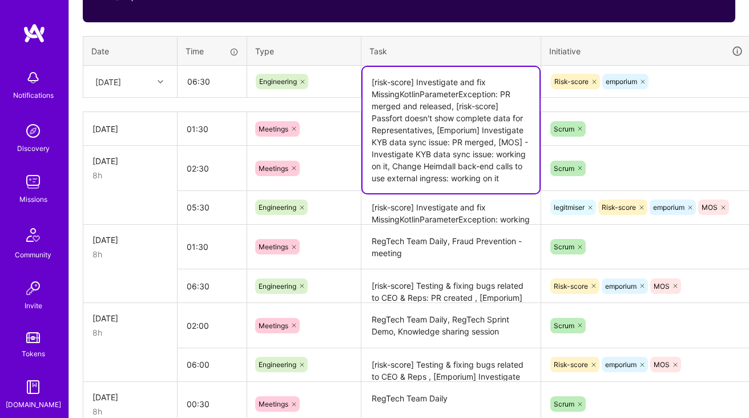
click at [671, 76] on div "Risk-score emporium" at bounding box center [646, 82] width 193 height 18
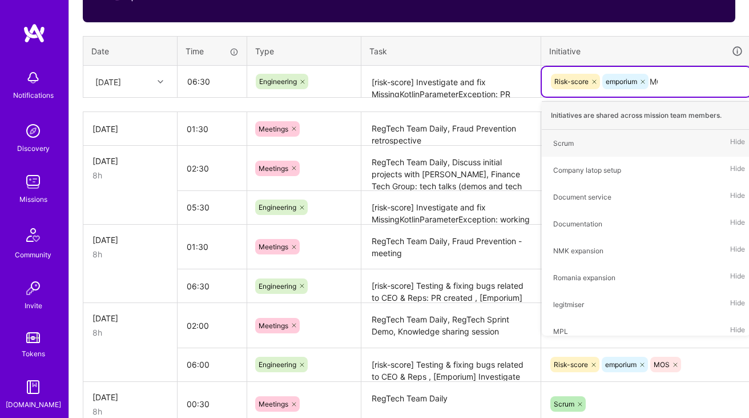
type input "MOS"
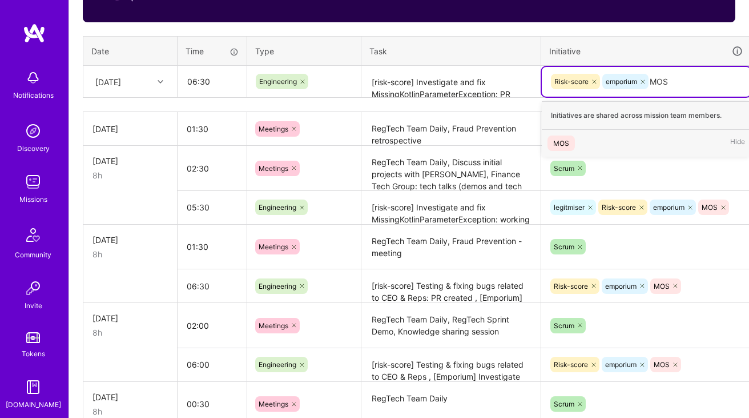
click at [613, 135] on div "MOS Hide" at bounding box center [646, 143] width 209 height 27
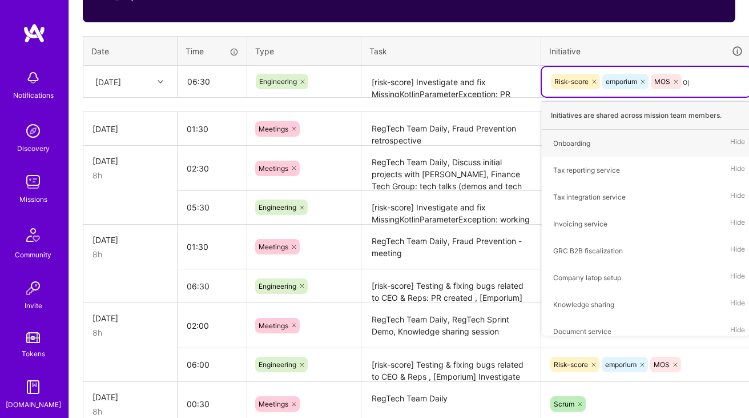
type input "ops"
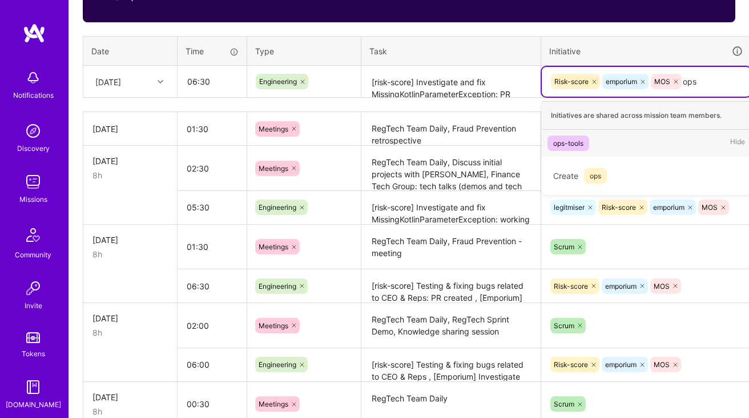
click at [619, 146] on div "ops-tools Hide" at bounding box center [646, 143] width 209 height 27
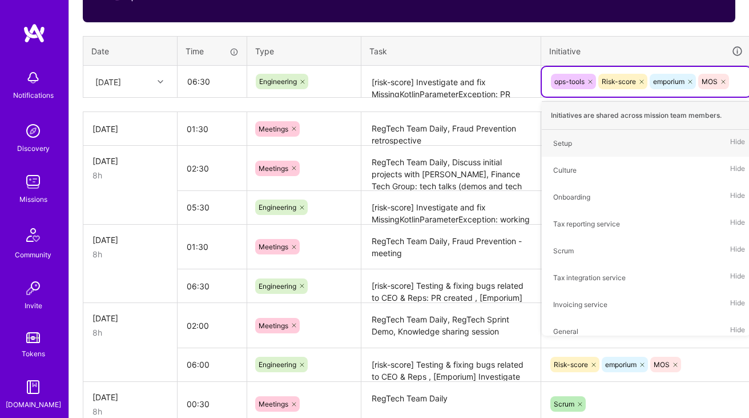
click at [625, 38] on th "Initiative" at bounding box center [646, 51] width 211 height 30
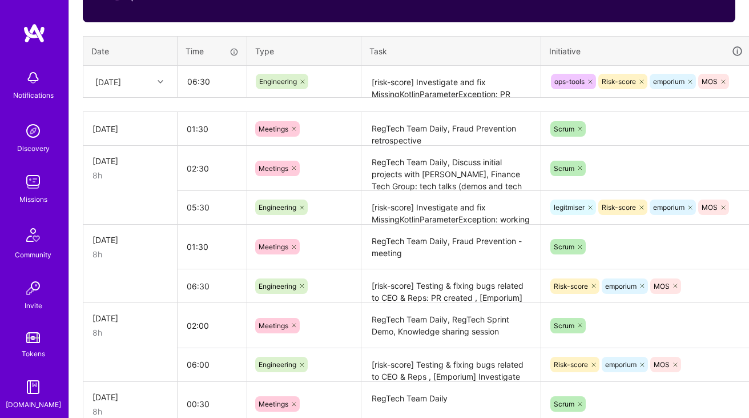
click at [478, 82] on textarea "[risk-score] Investigate and fix MissingKotlinParameterException: PR merged and…" at bounding box center [451, 82] width 177 height 30
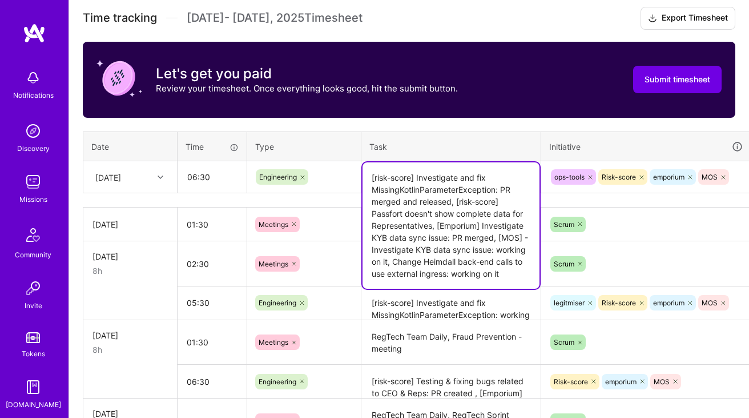
scroll to position [323, 0]
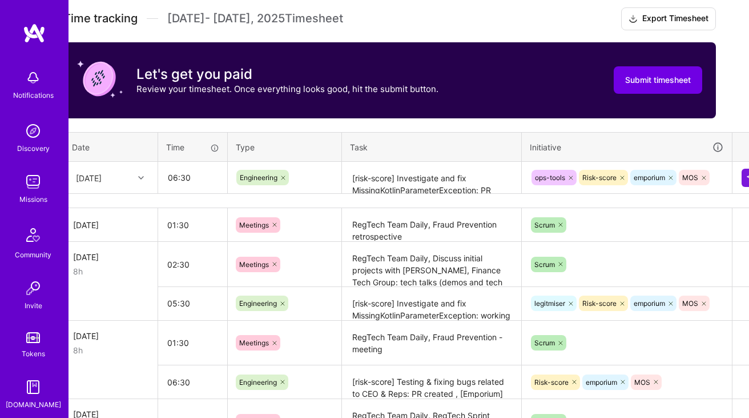
scroll to position [323, 41]
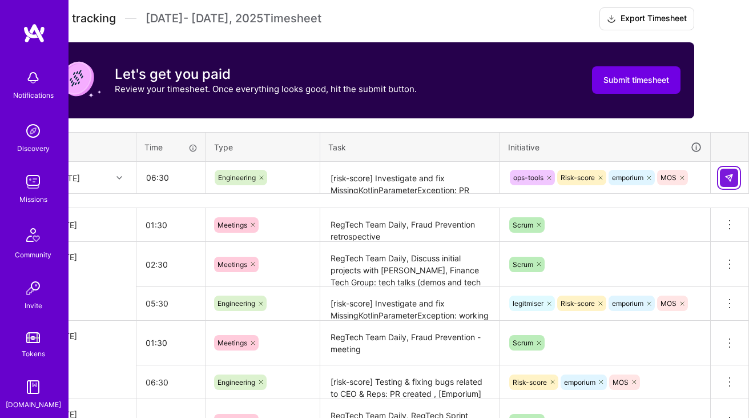
click at [730, 176] on img at bounding box center [729, 177] width 9 height 9
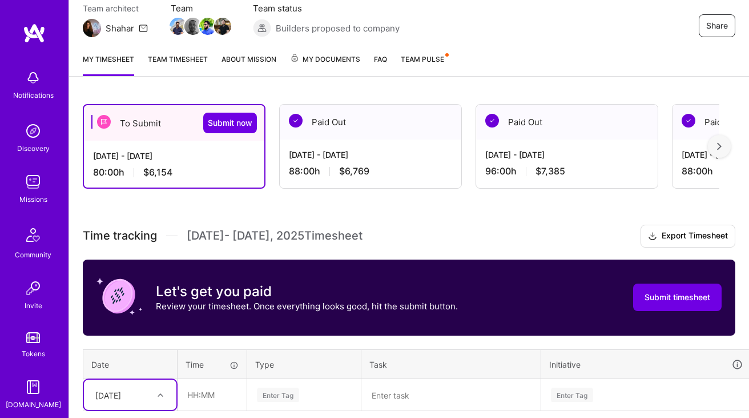
scroll to position [102, 0]
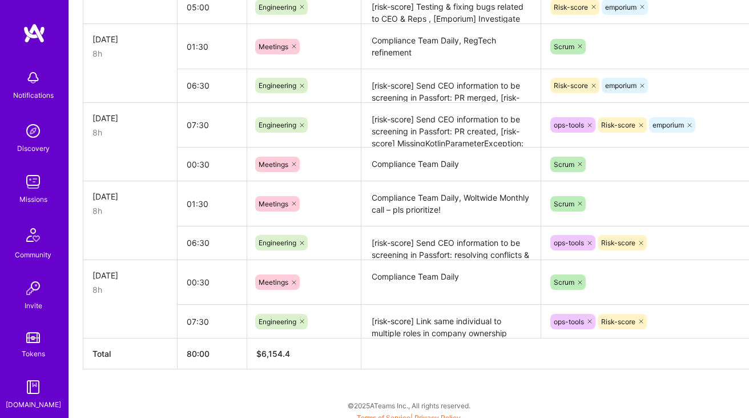
scroll to position [985, 0]
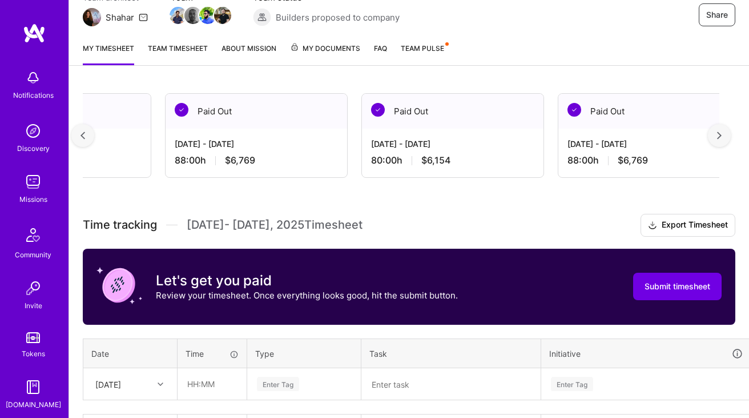
scroll to position [0, 705]
click at [491, 147] on div "[DATE] - [DATE]" at bounding box center [451, 144] width 163 height 12
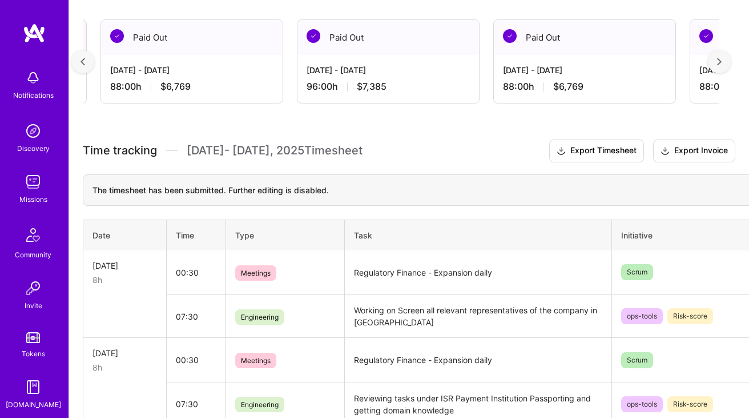
scroll to position [0, 0]
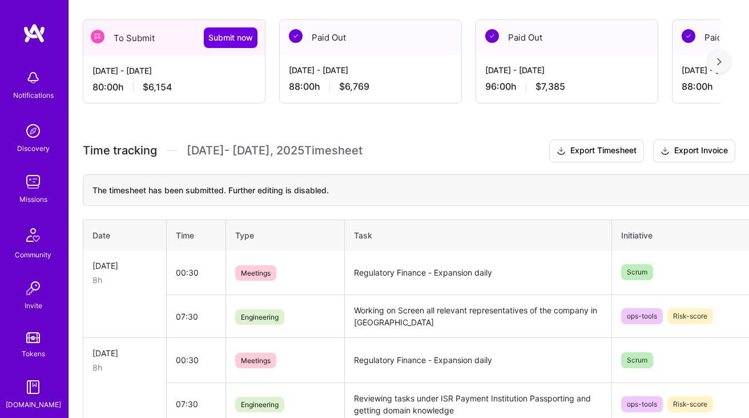
click at [190, 87] on div "80:00 h $6,154" at bounding box center [174, 87] width 163 height 12
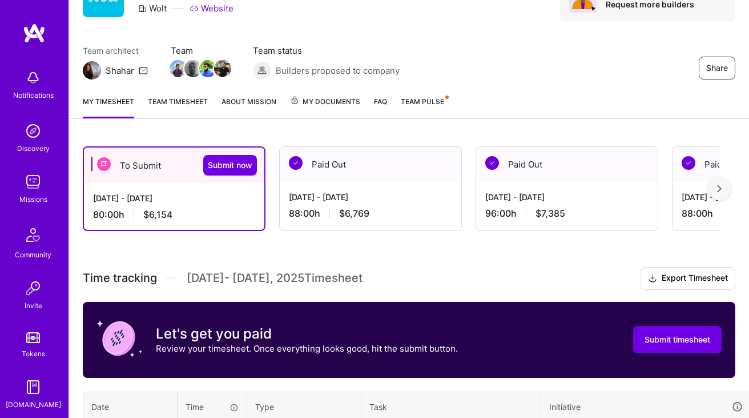
scroll to position [63, 0]
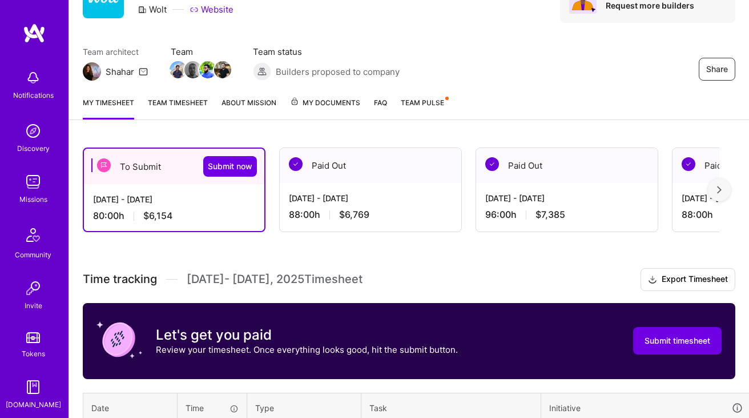
click at [199, 111] on link "Team timesheet" at bounding box center [178, 108] width 60 height 23
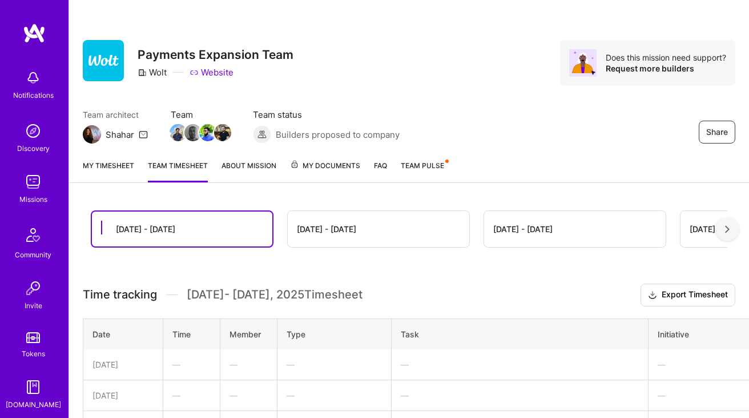
click at [116, 162] on link "My timesheet" at bounding box center [108, 170] width 51 height 23
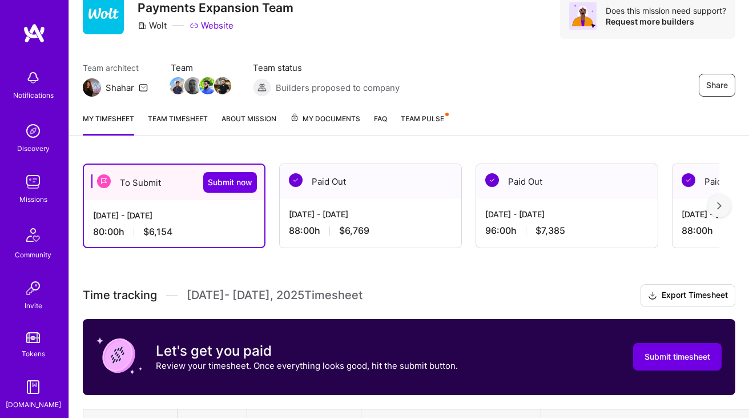
scroll to position [59, 0]
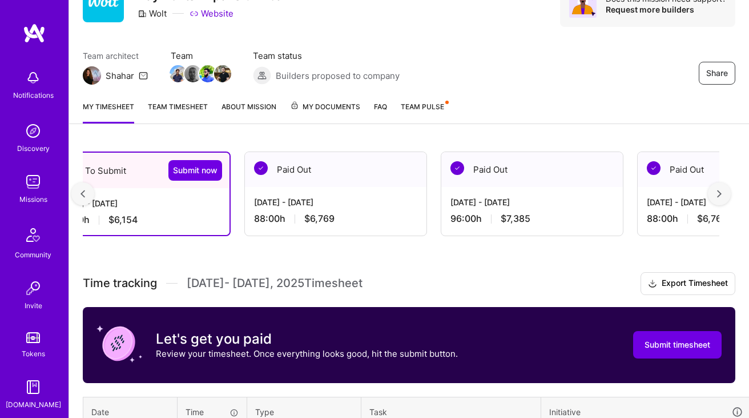
scroll to position [0, 38]
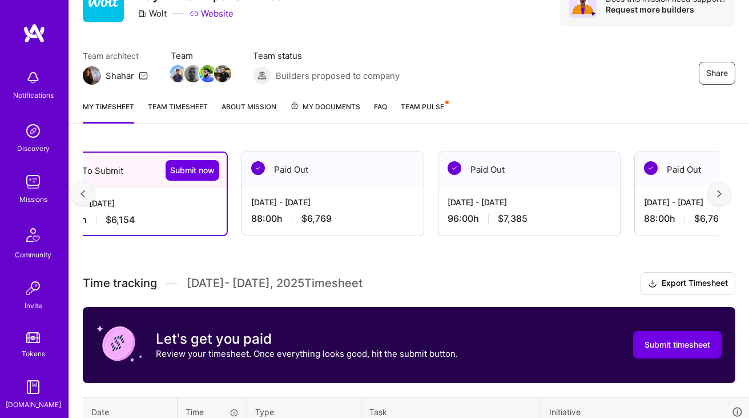
click at [476, 205] on div "[DATE] - [DATE]" at bounding box center [529, 202] width 163 height 12
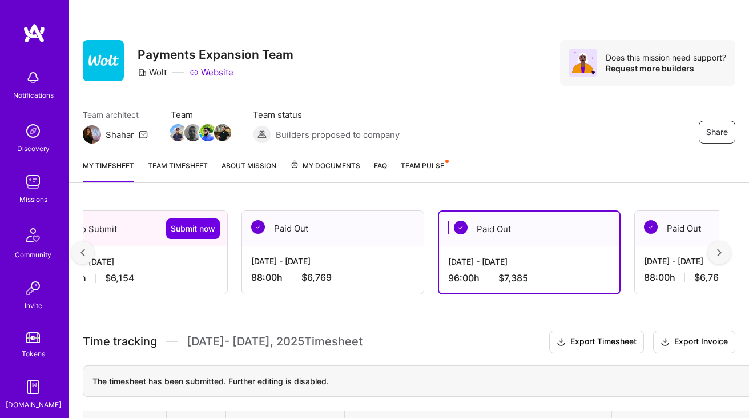
scroll to position [0, 0]
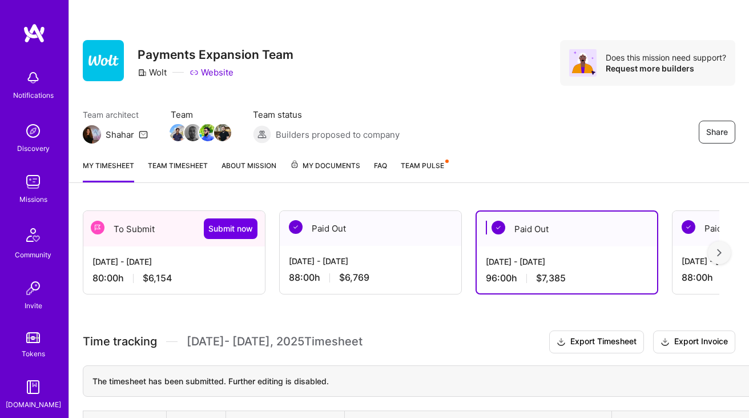
click at [184, 272] on div "80:00 h $6,154" at bounding box center [174, 278] width 163 height 12
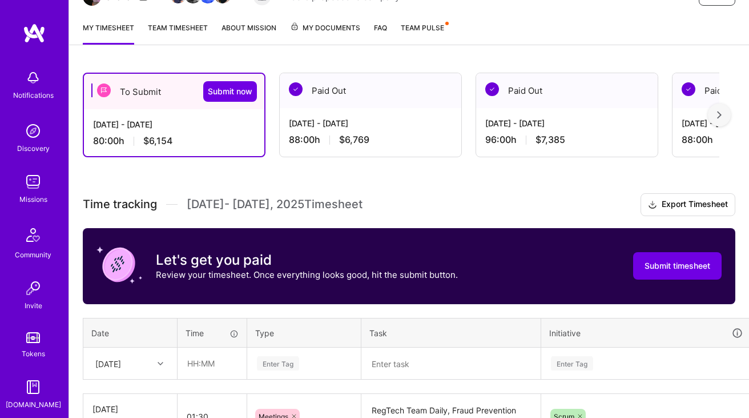
scroll to position [139, 0]
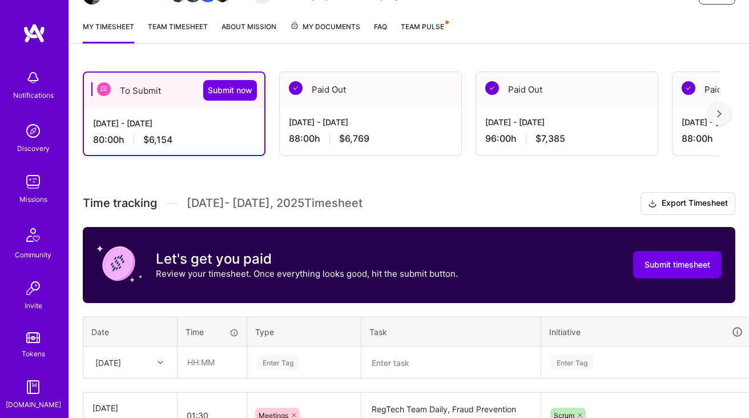
click at [384, 209] on h3 "Time tracking [DATE] - [DATE] Timesheet Export Timesheet" at bounding box center [409, 203] width 653 height 23
click at [420, 203] on h3 "Time tracking [DATE] - [DATE] Timesheet Export Timesheet" at bounding box center [409, 203] width 653 height 23
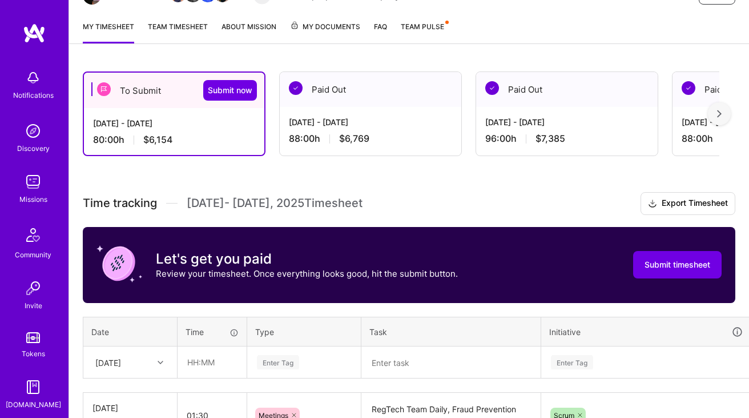
click at [420, 203] on h3 "Time tracking [DATE] - [DATE] Timesheet Export Timesheet" at bounding box center [409, 203] width 653 height 23
click at [438, 203] on h3 "Time tracking [DATE] - [DATE] Timesheet Export Timesheet" at bounding box center [409, 203] width 653 height 23
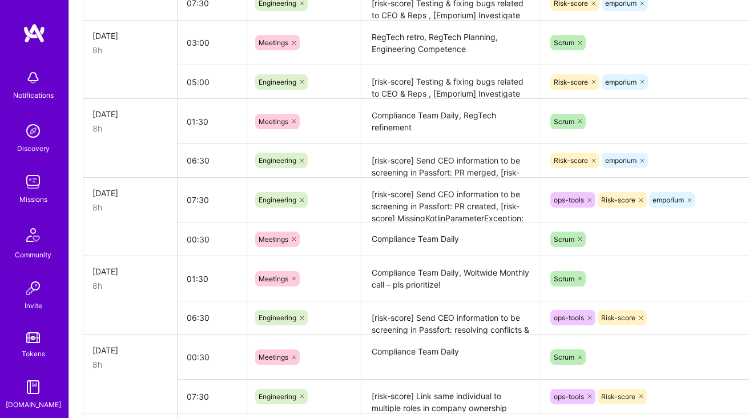
scroll to position [985, 0]
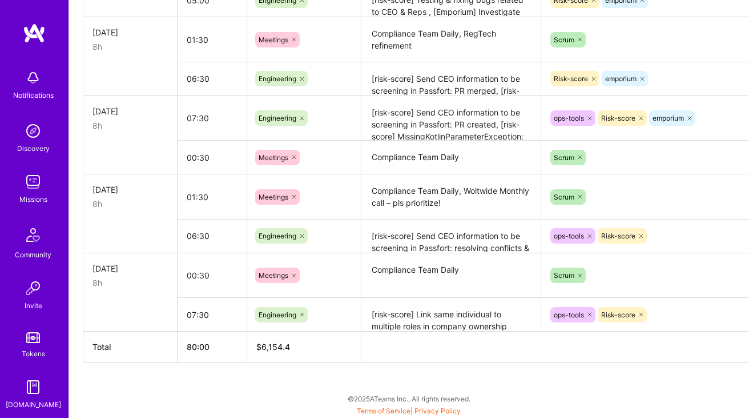
click at [456, 318] on textarea "[risk-score] Link same individual to multiple roles in company ownership struct…" at bounding box center [451, 314] width 177 height 31
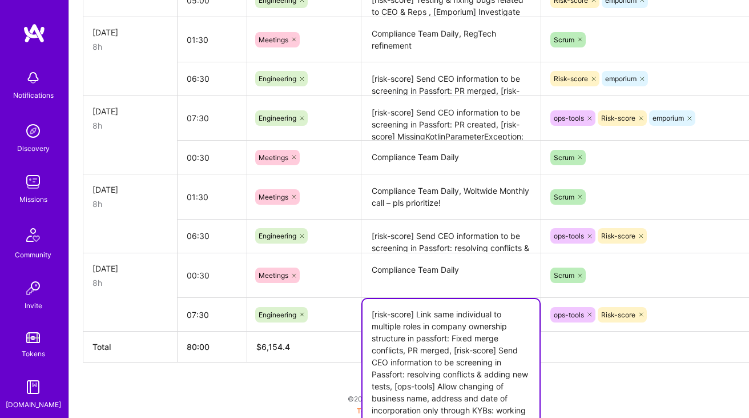
scroll to position [1016, 0]
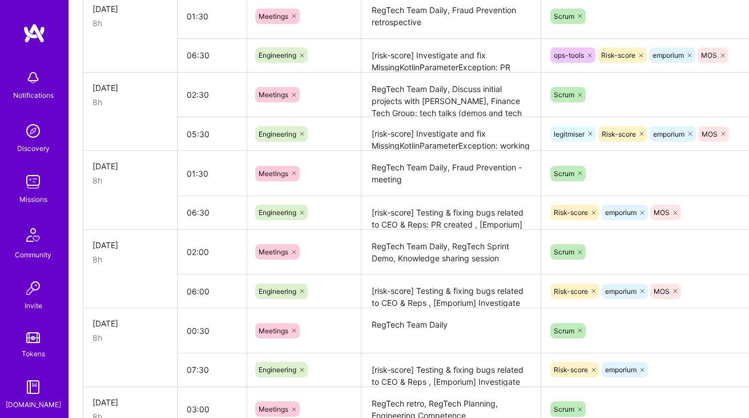
scroll to position [535, 0]
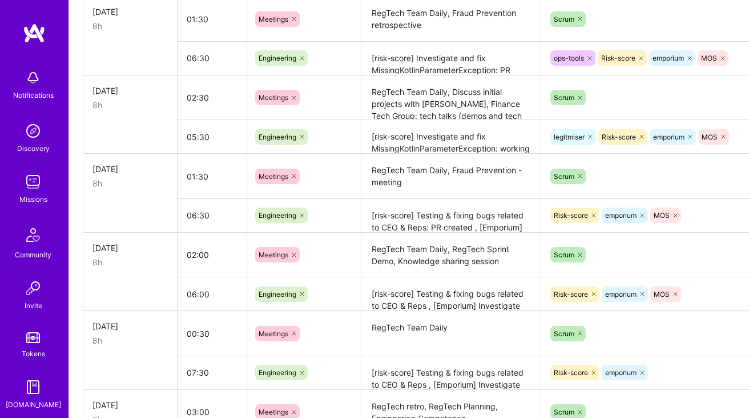
click at [464, 99] on textarea "RegTech Team Daily, Discuss initial projects with [PERSON_NAME], Finance Tech G…" at bounding box center [451, 98] width 177 height 43
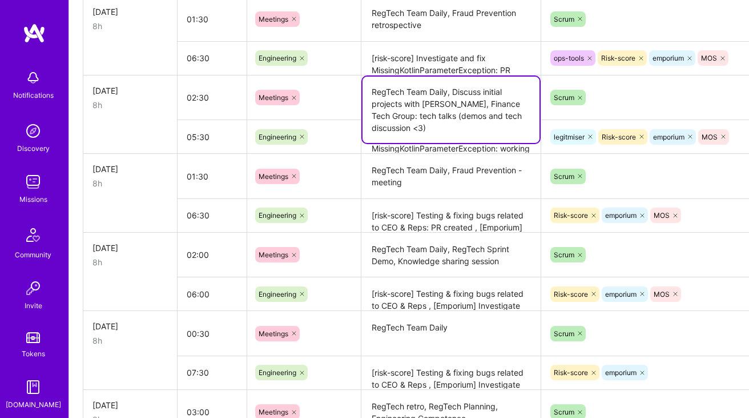
click at [450, 167] on textarea "RegTech Team Daily, Fraud Prevention - meeting" at bounding box center [451, 176] width 177 height 43
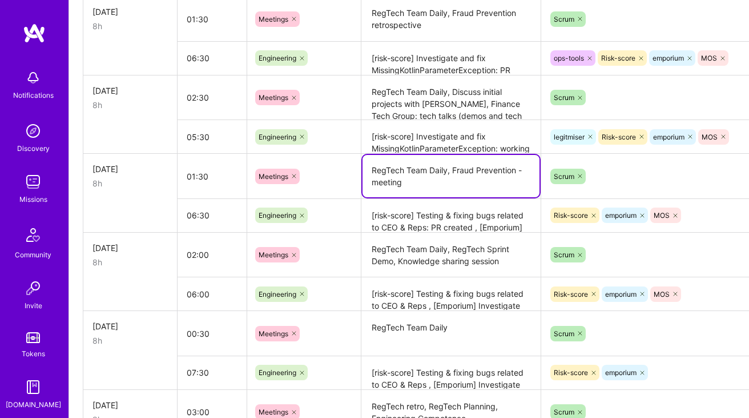
click at [444, 122] on textarea "[risk-score] Investigate and fix MissingKotlinParameterException: working on it…" at bounding box center [451, 136] width 177 height 31
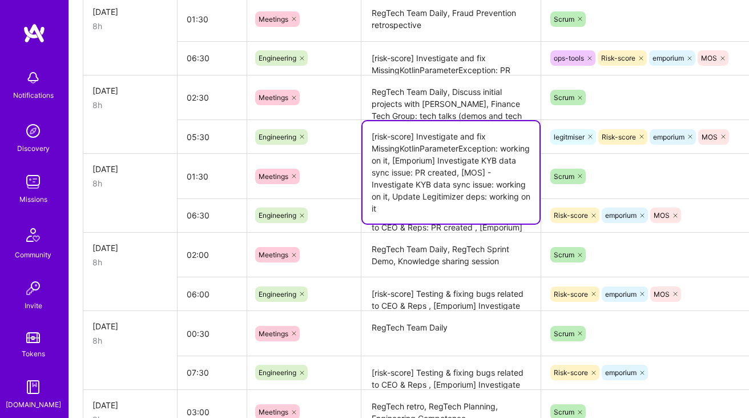
click at [416, 236] on textarea "RegTech Team Daily, RegTech Sprint Demo, Knowledge sharing session" at bounding box center [451, 255] width 177 height 43
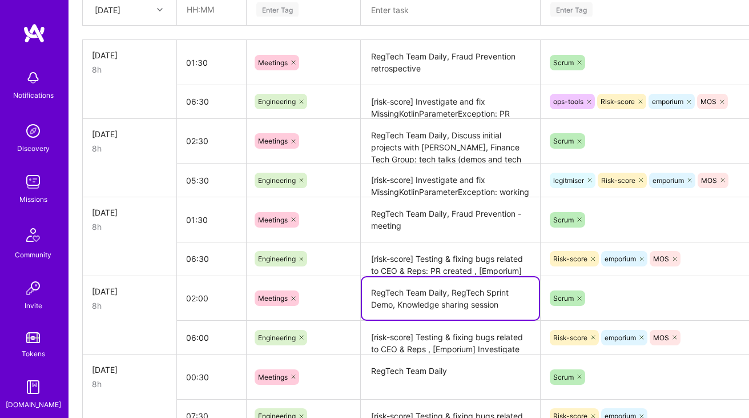
scroll to position [497, 1]
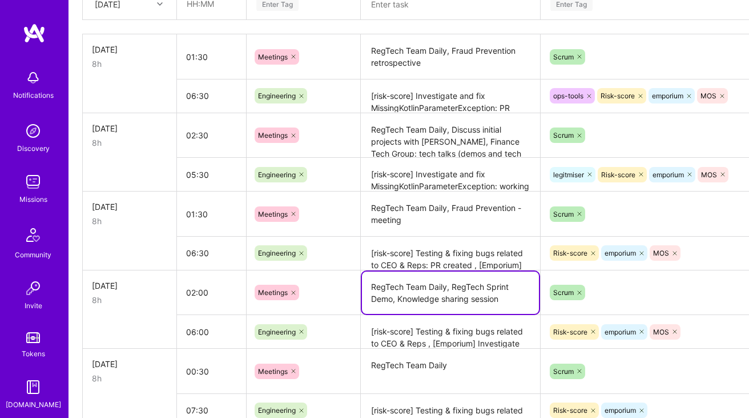
click at [440, 179] on textarea "[risk-score] Investigate and fix MissingKotlinParameterException: working on it…" at bounding box center [450, 175] width 177 height 32
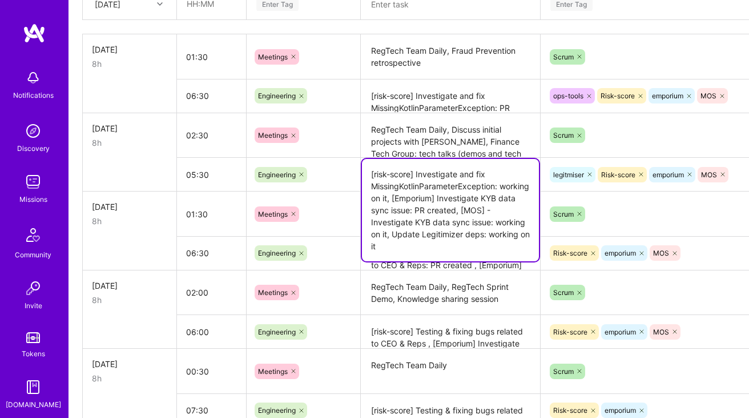
click at [492, 230] on textarea "[risk-score] Investigate and fix MissingKotlinParameterException: working on it…" at bounding box center [450, 210] width 177 height 102
type textarea "[risk-score] Investigate and fix MissingKotlinParameterException: working on it…"
click at [479, 275] on textarea "RegTech Team Daily, RegTech Sprint Demo, Knowledge sharing session" at bounding box center [450, 292] width 177 height 43
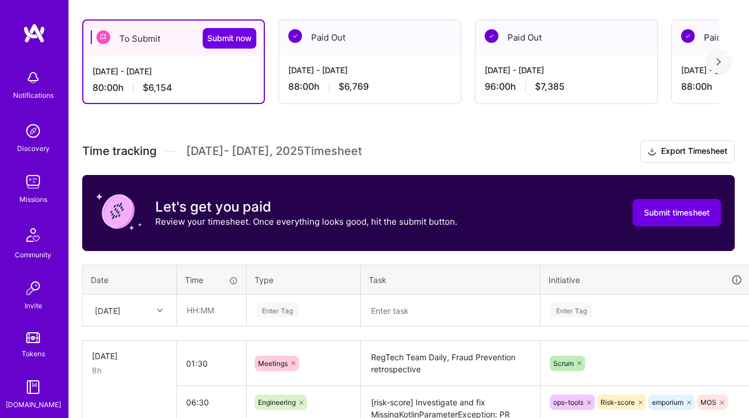
scroll to position [187, 1]
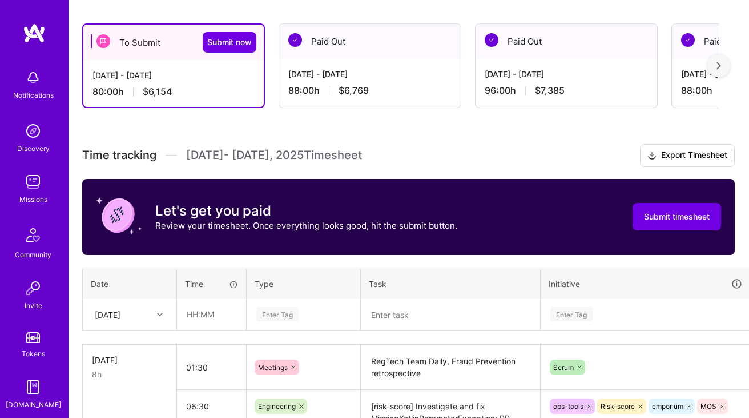
click at [232, 165] on h3 "Time tracking [DATE] - [DATE] Timesheet Export Timesheet" at bounding box center [408, 155] width 653 height 23
click at [267, 153] on span "[DATE] - [DATE] Timesheet" at bounding box center [274, 155] width 176 height 14
click at [361, 147] on h3 "Time tracking [DATE] - [DATE] Timesheet Export Timesheet" at bounding box center [408, 155] width 653 height 23
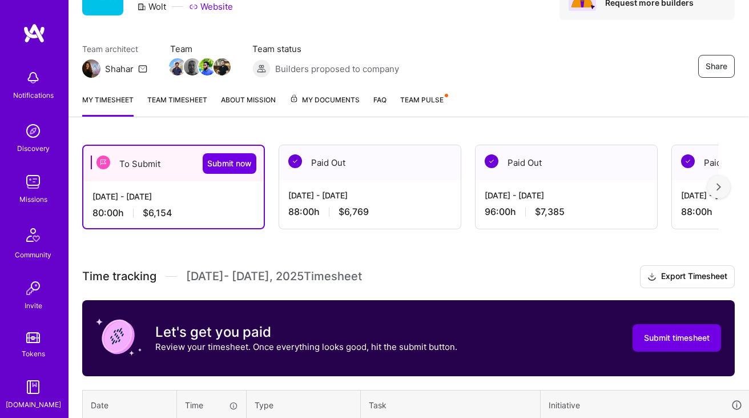
scroll to position [0, 1]
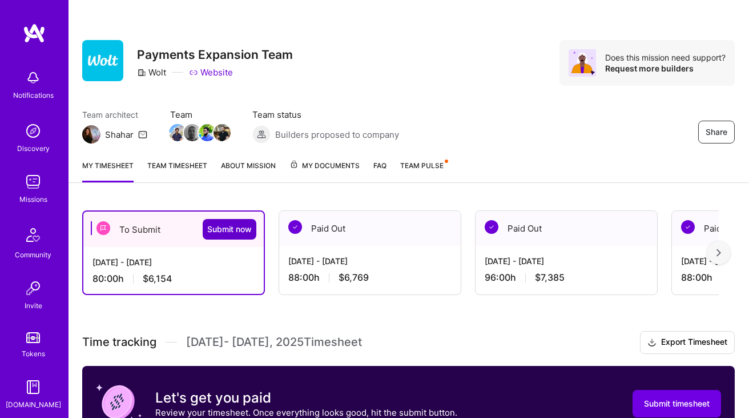
click at [233, 228] on span "Submit now" at bounding box center [229, 228] width 45 height 11
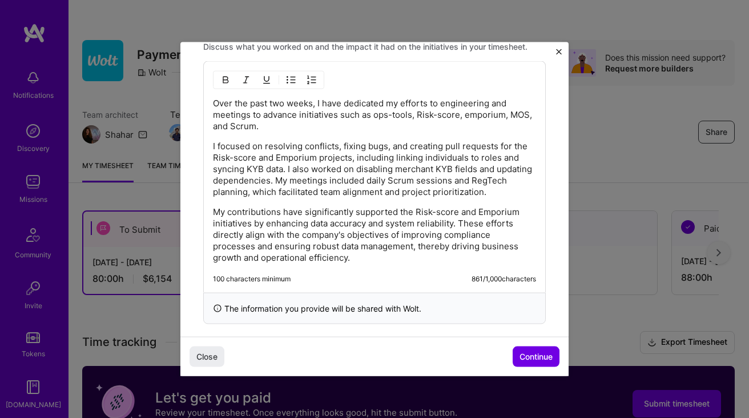
scroll to position [381, 0]
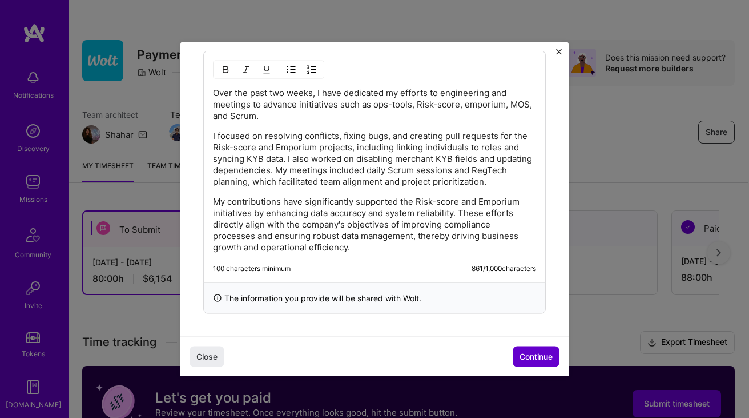
click at [527, 351] on span "Continue" at bounding box center [536, 356] width 33 height 11
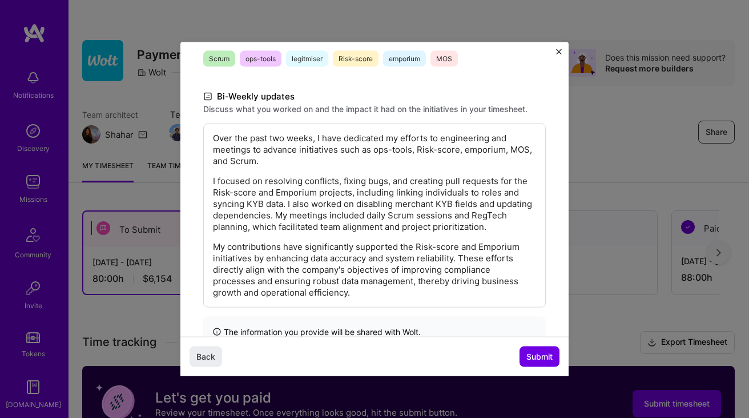
scroll to position [227, 0]
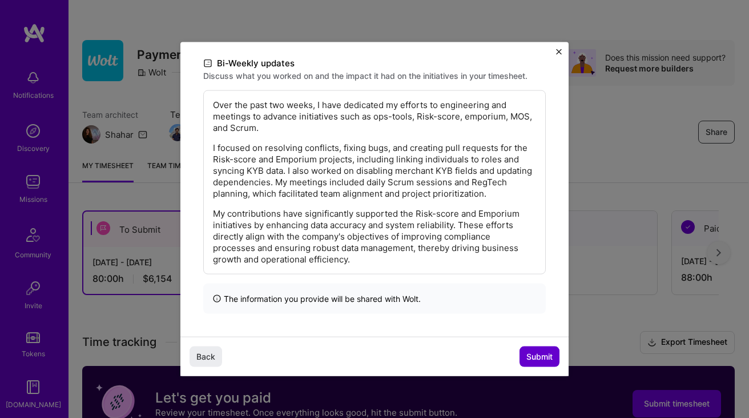
click at [536, 353] on span "Submit" at bounding box center [540, 356] width 26 height 11
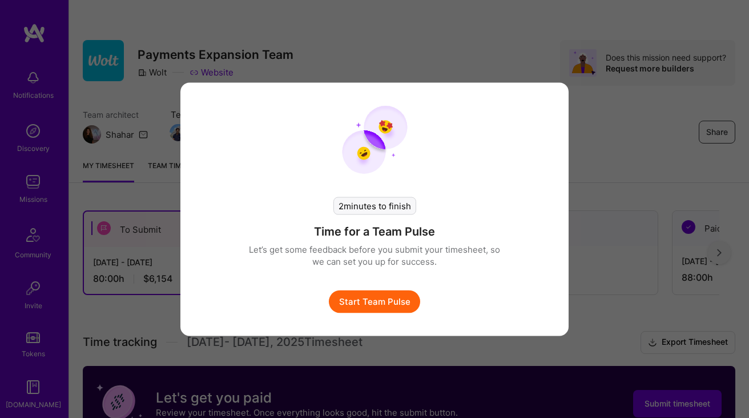
scroll to position [0, 0]
click at [381, 295] on button "Start Team Pulse" at bounding box center [374, 301] width 91 height 23
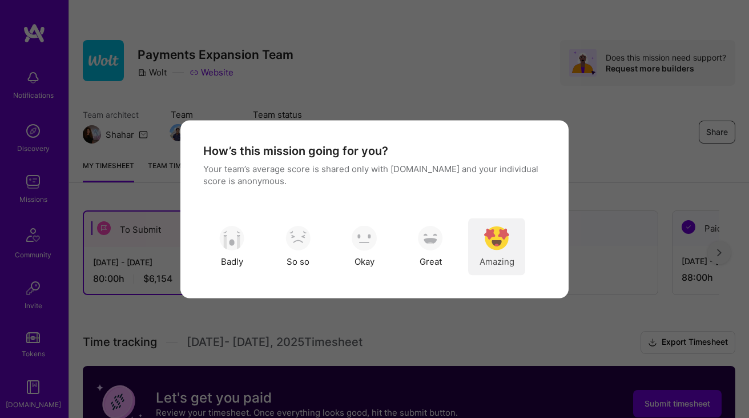
click at [491, 241] on img "modal" at bounding box center [496, 238] width 25 height 25
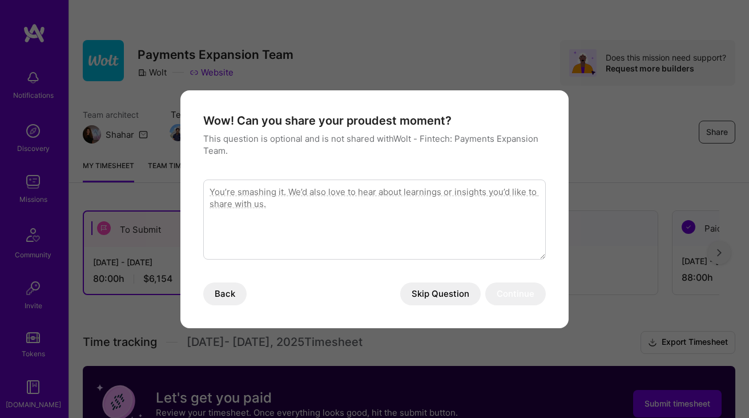
click at [433, 295] on button "Skip Question" at bounding box center [440, 293] width 81 height 23
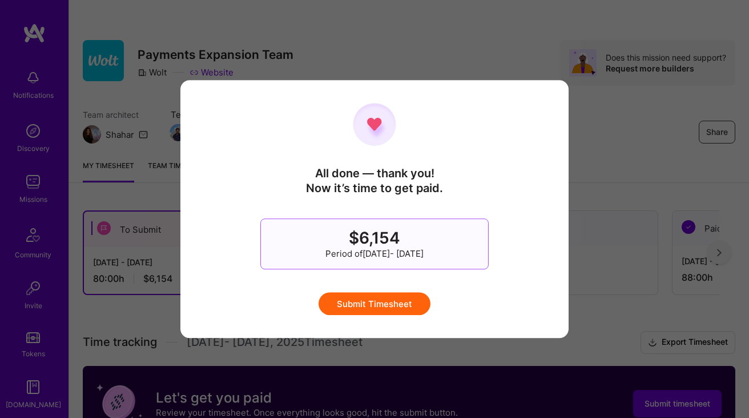
click at [386, 304] on button "Submit Timesheet" at bounding box center [375, 303] width 112 height 23
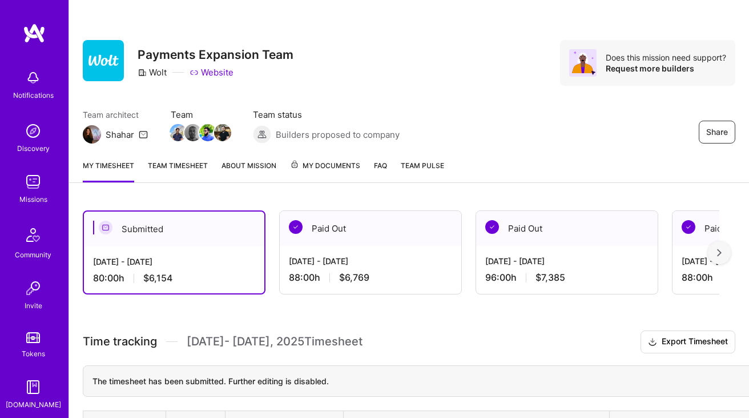
click at [455, 82] on div "Share Payments Expansion Team Wolt Website Does this mission need support? Requ…" at bounding box center [409, 63] width 653 height 46
drag, startPoint x: 295, startPoint y: 71, endPoint x: 143, endPoint y: 57, distance: 152.6
click at [143, 57] on div "Share Payments Expansion Team Wolt Website Does this mission need support? Requ…" at bounding box center [409, 63] width 653 height 46
click at [394, 74] on div "Share Payments Expansion Team Wolt Website Does this mission need support? Requ…" at bounding box center [409, 63] width 653 height 46
